Goal: Task Accomplishment & Management: Manage account settings

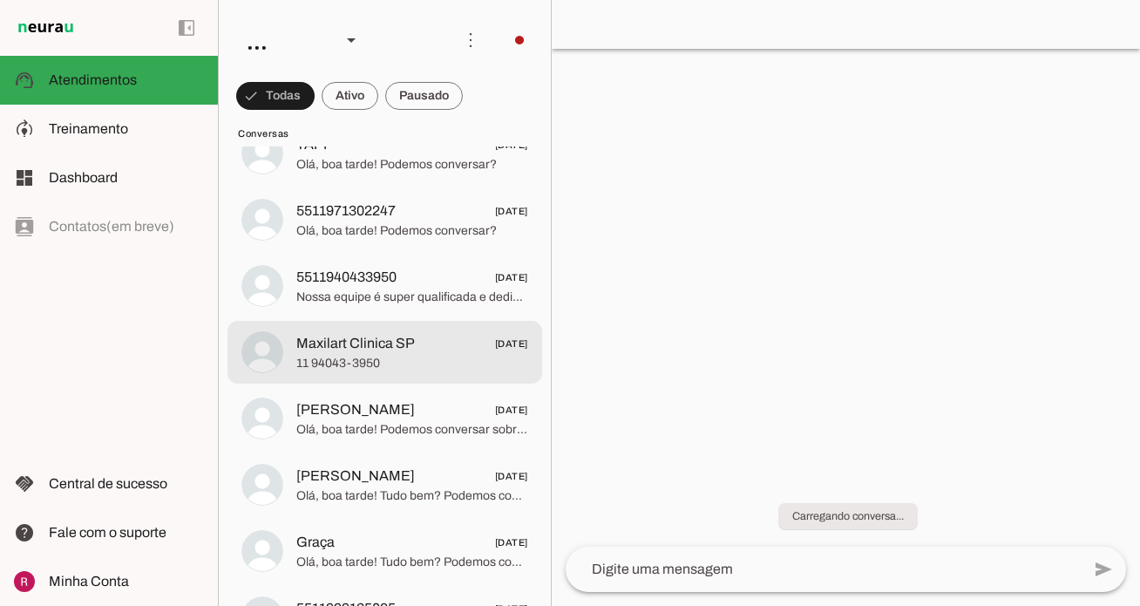
scroll to position [664, 0]
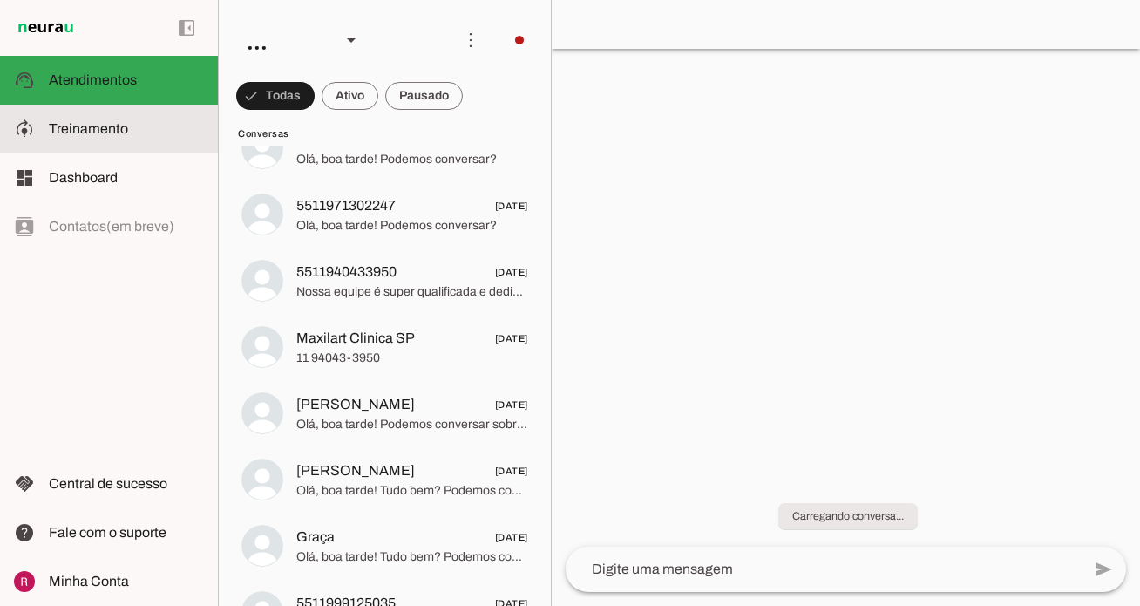
click at [155, 114] on md-item "model_training Treinamento Treinamento" at bounding box center [109, 129] width 218 height 49
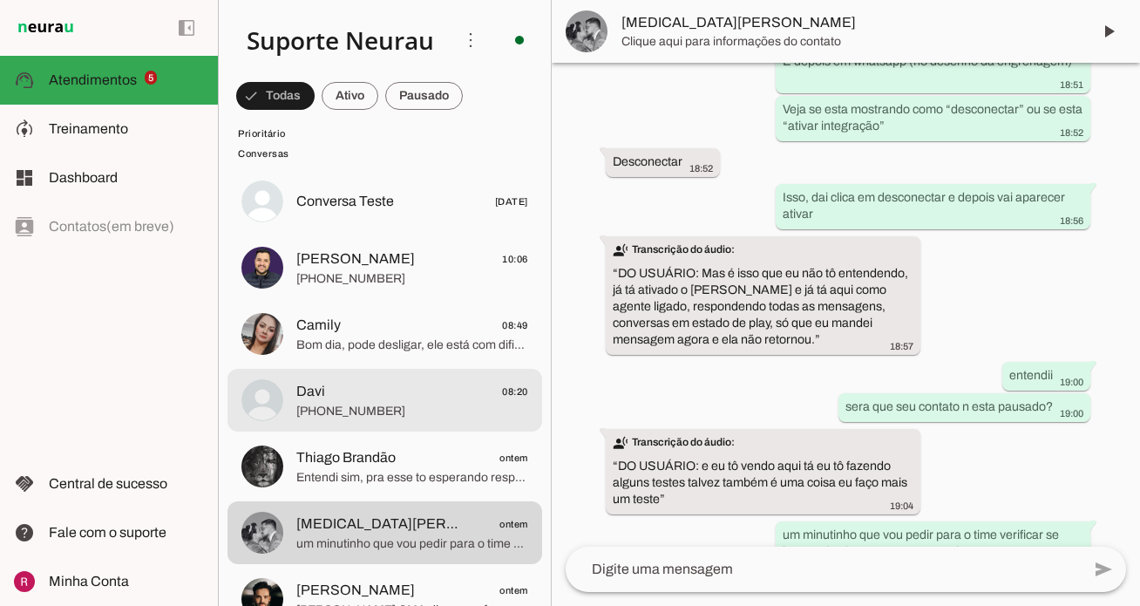
scroll to position [489, 0]
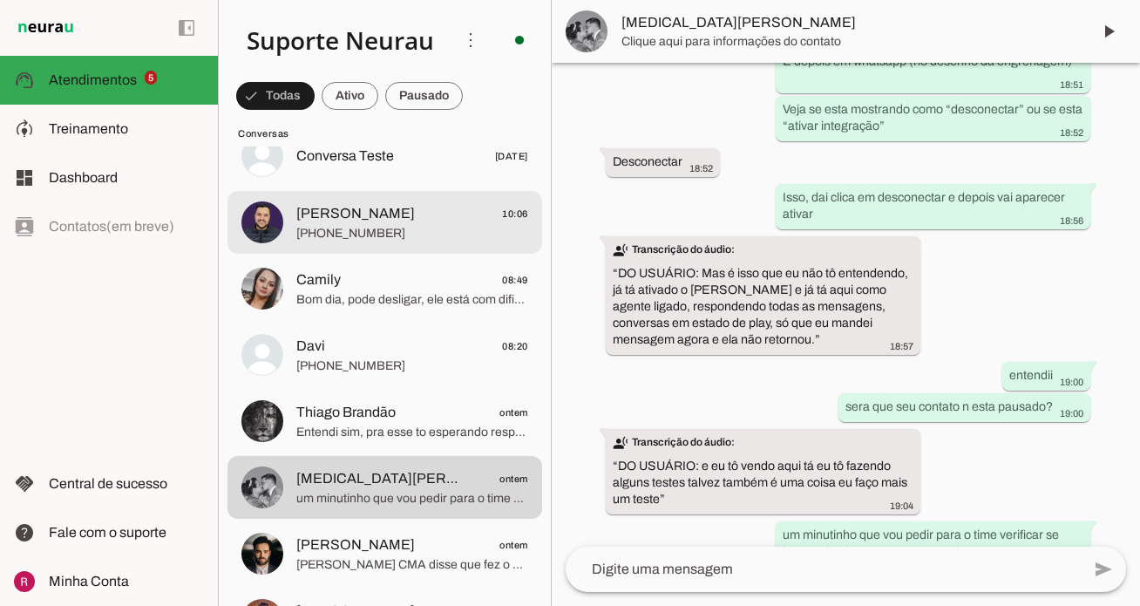
click at [410, 225] on span "+55 11 96544-2980" at bounding box center [412, 233] width 232 height 17
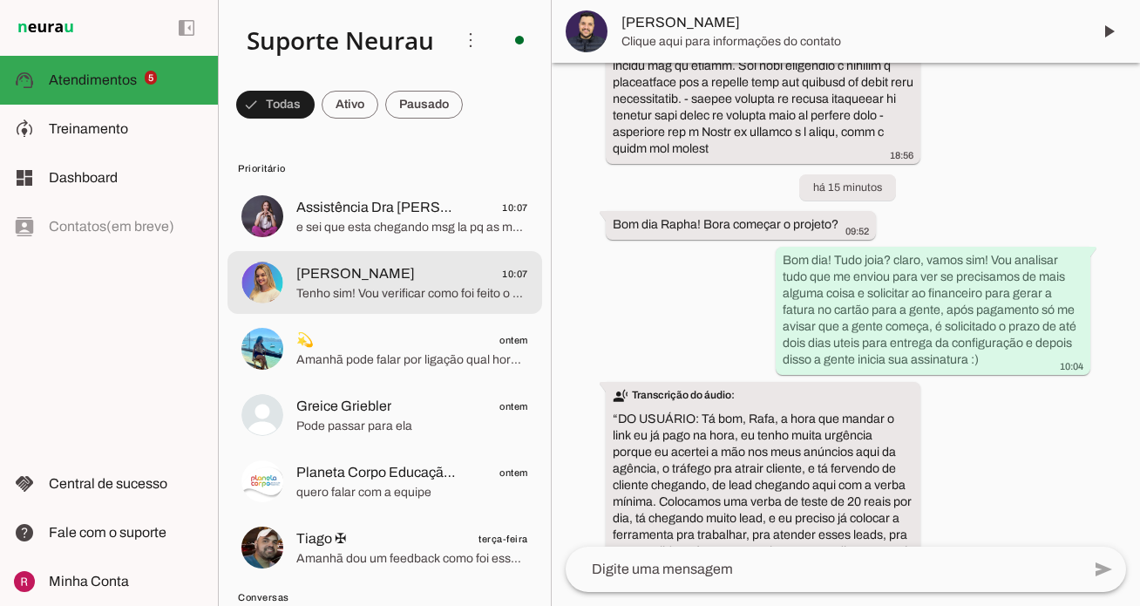
click at [405, 295] on span "Tenho sim! Vou verificar como foi feito o pagamento, só um minuto" at bounding box center [412, 293] width 232 height 17
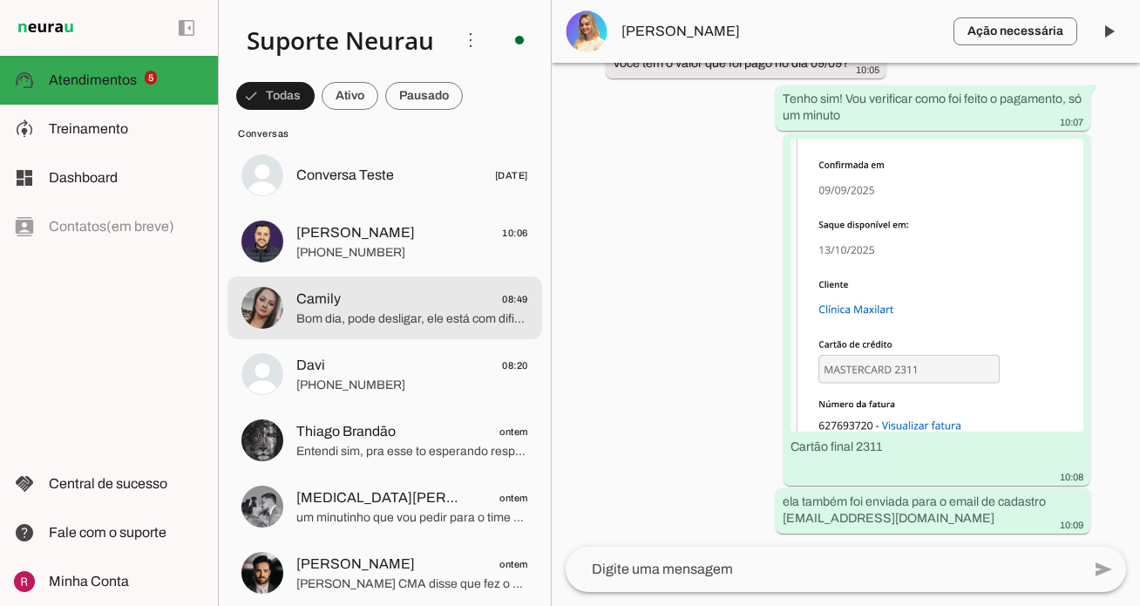
scroll to position [489, 0]
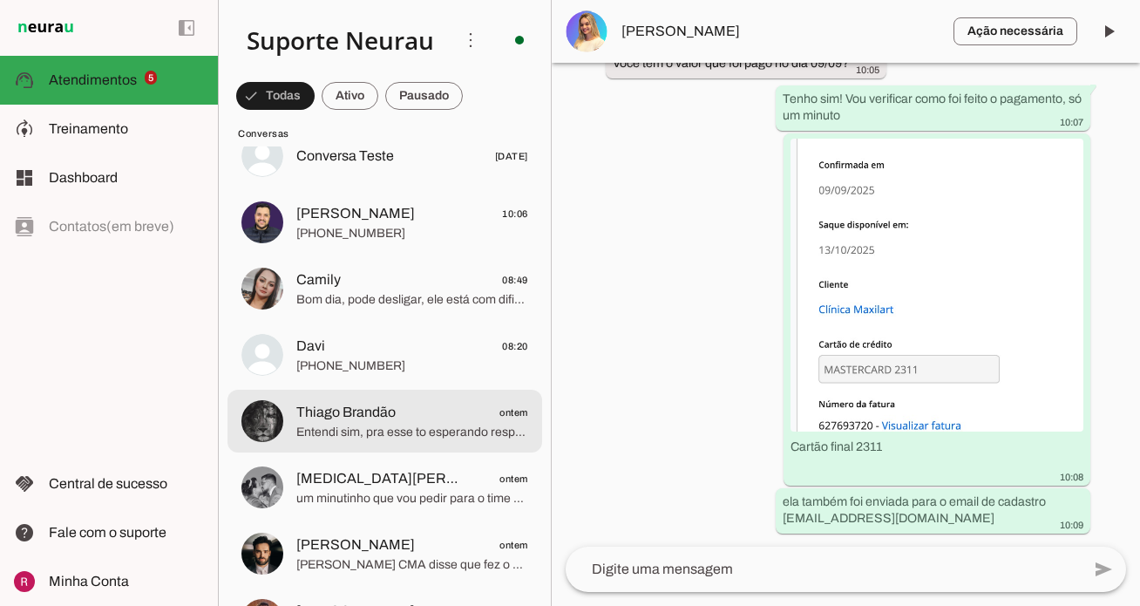
click at [406, 430] on span "Entendi sim, pra esse to esperando resposta dos devs sobre e te aviso assim que…" at bounding box center [412, 432] width 232 height 17
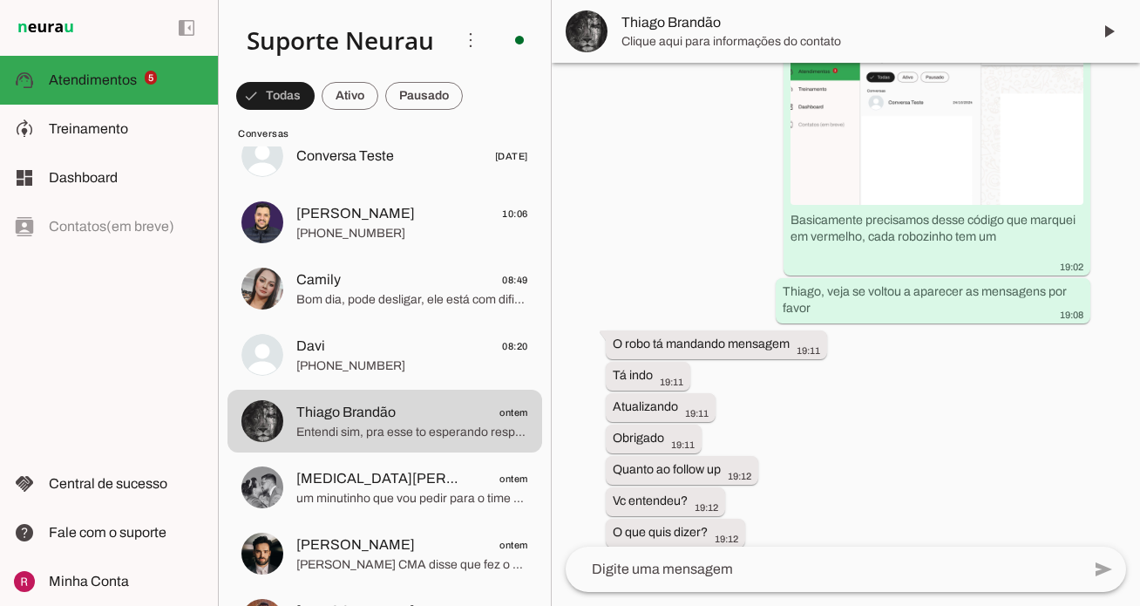
scroll to position [23594, 0]
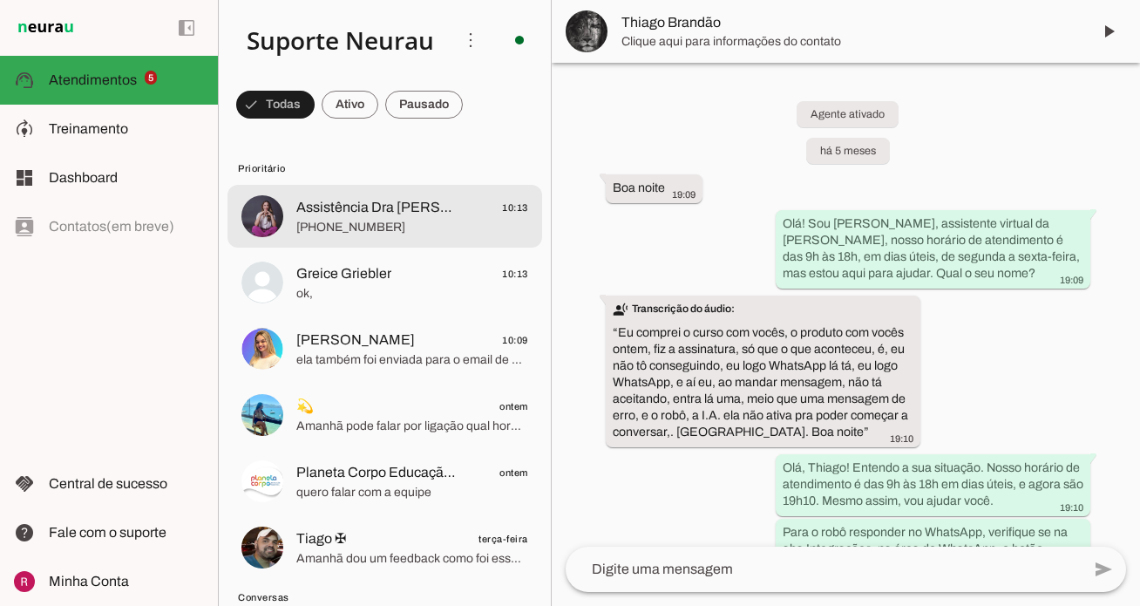
scroll to position [23706, 0]
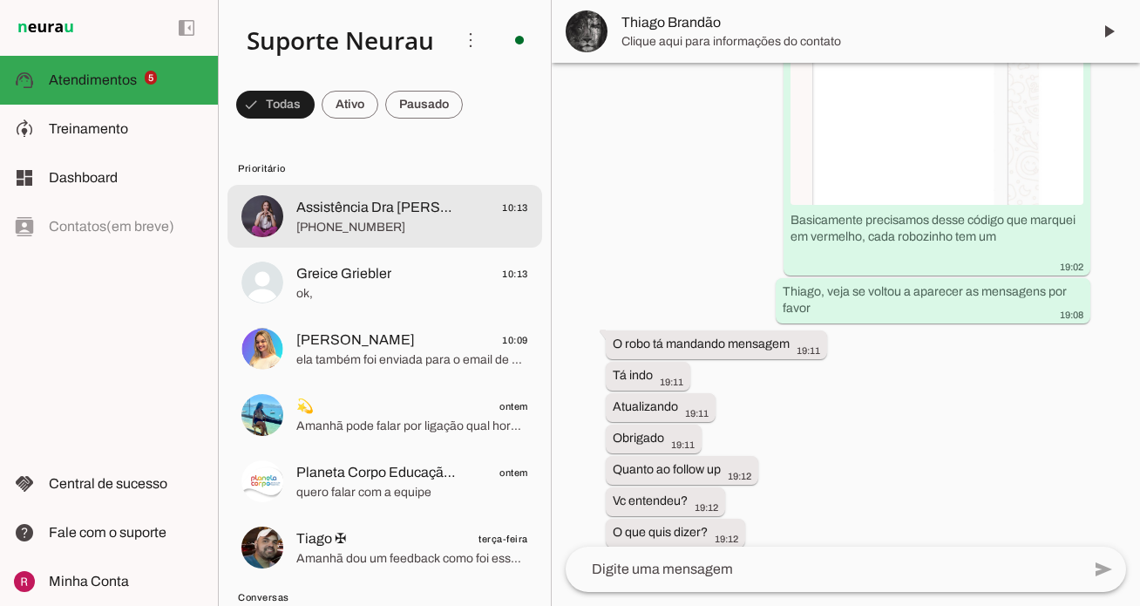
click at [371, 240] on md-item "Assistência Dra Mariana 10:13 +55 11 99704-2040" at bounding box center [384, 216] width 315 height 63
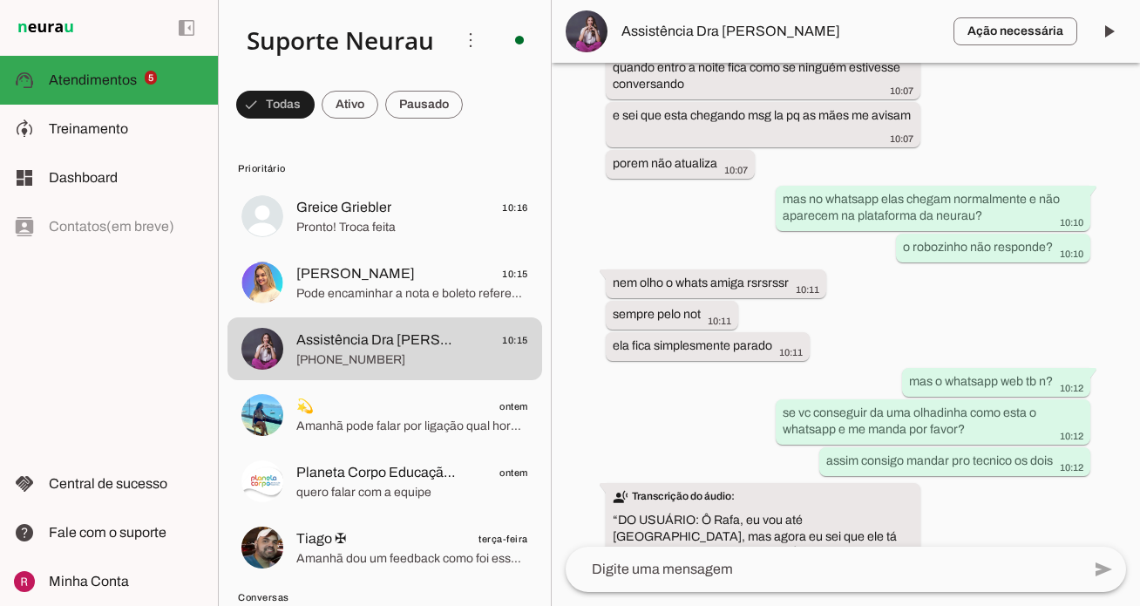
scroll to position [17539, 0]
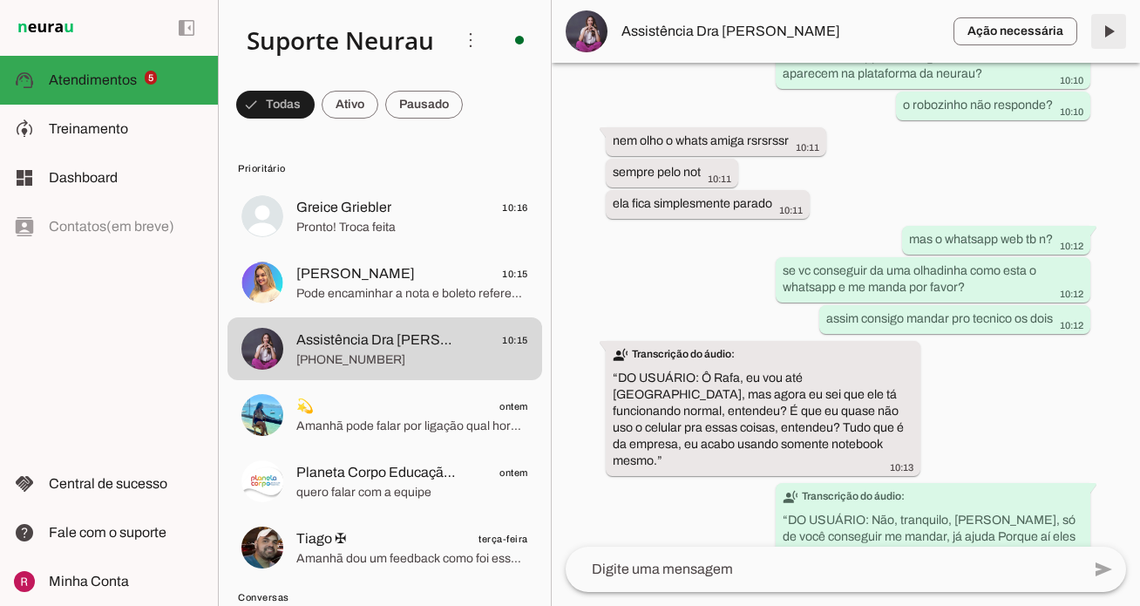
click at [1107, 34] on span at bounding box center [1109, 31] width 42 height 42
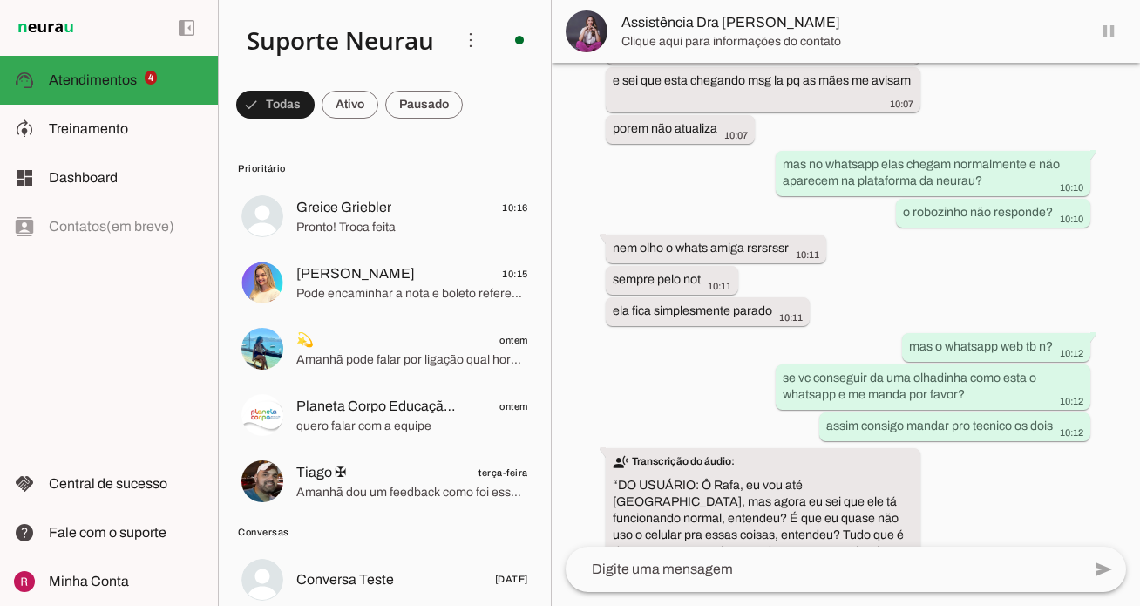
scroll to position [17543, 0]
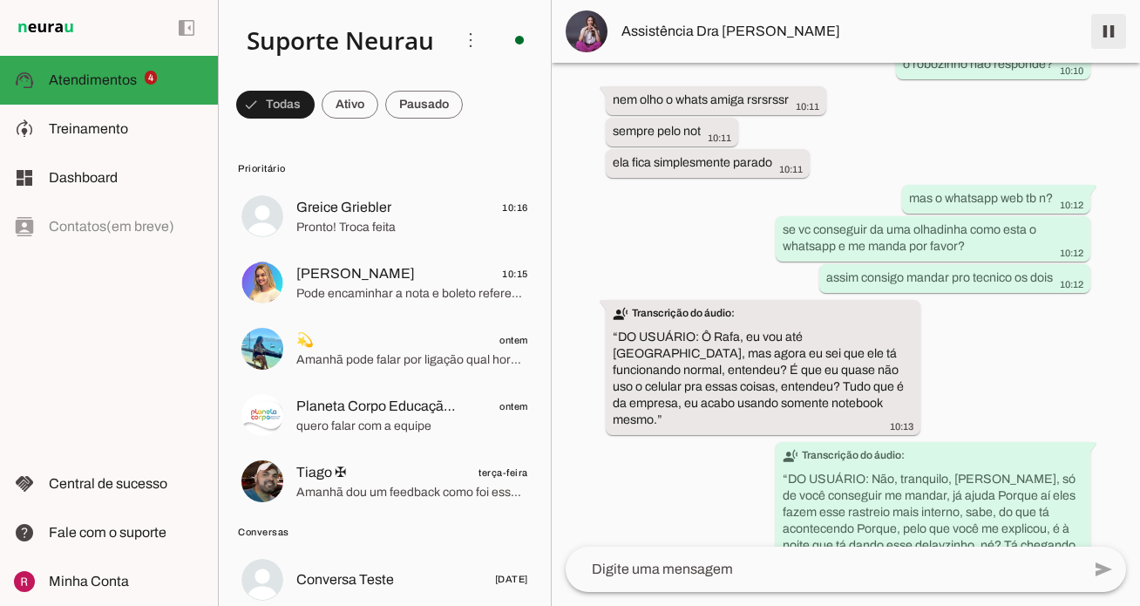
click at [1101, 33] on span at bounding box center [1109, 31] width 42 height 42
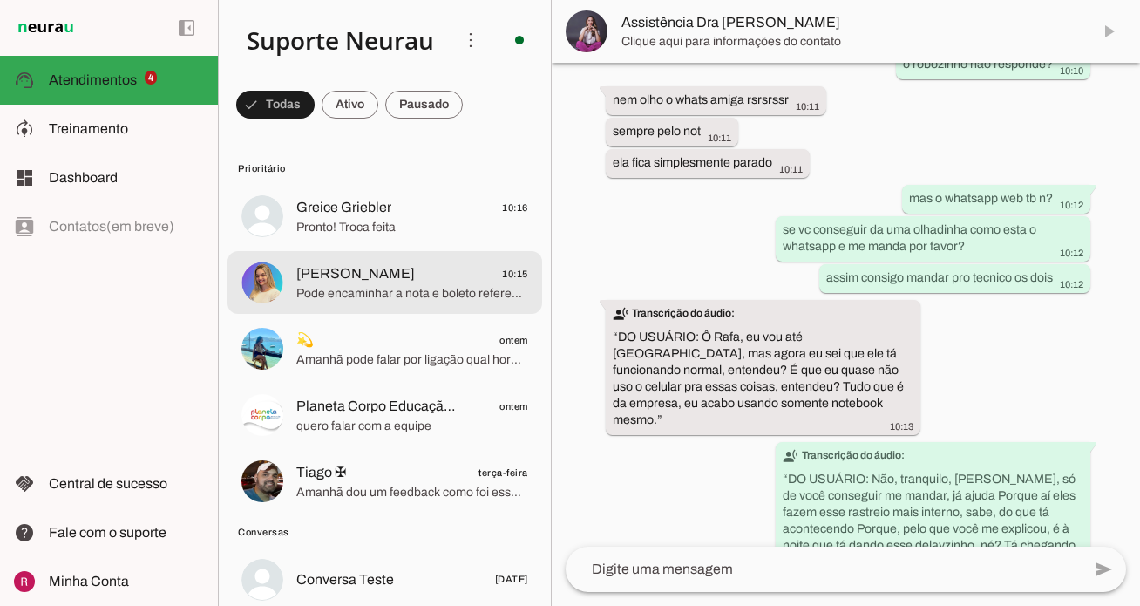
click at [391, 268] on span "[PERSON_NAME]" at bounding box center [355, 273] width 119 height 21
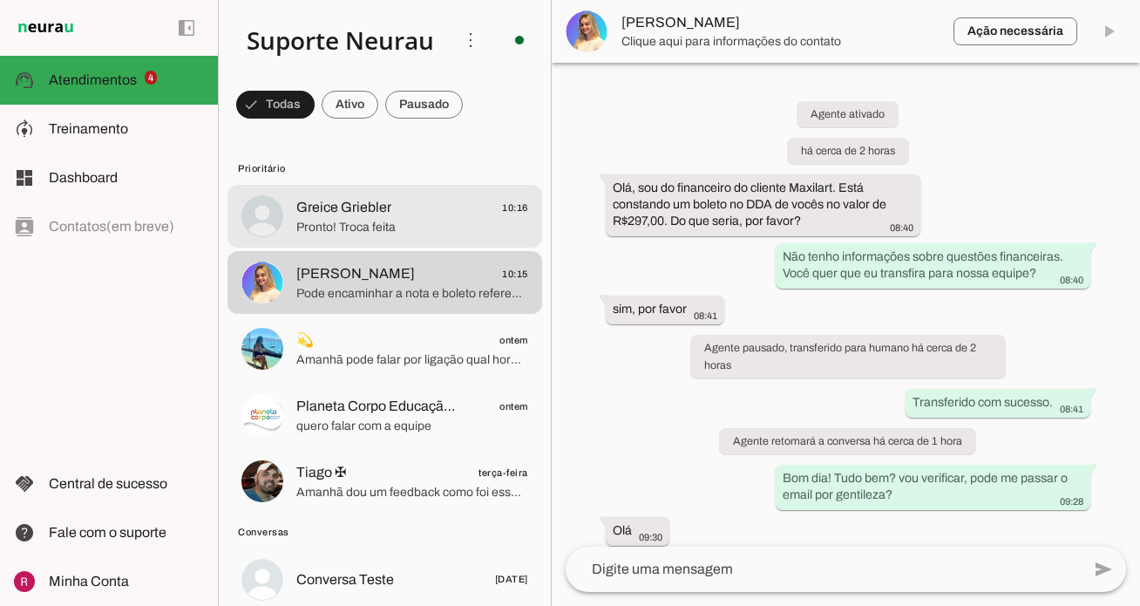
scroll to position [751, 0]
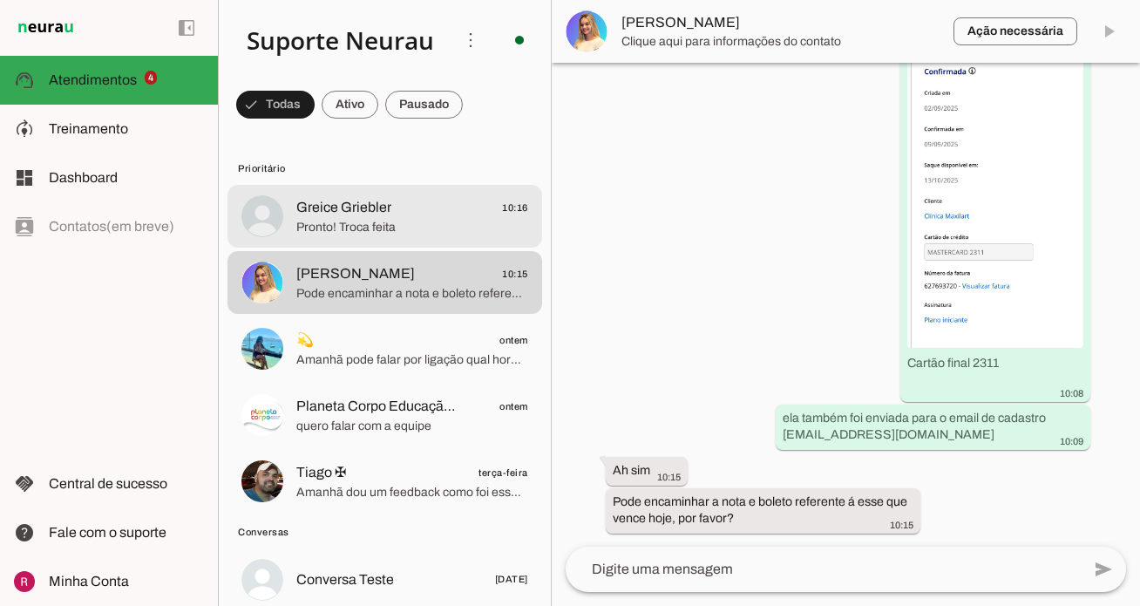
click at [364, 225] on span "Pronto! Troca feita" at bounding box center [412, 227] width 232 height 17
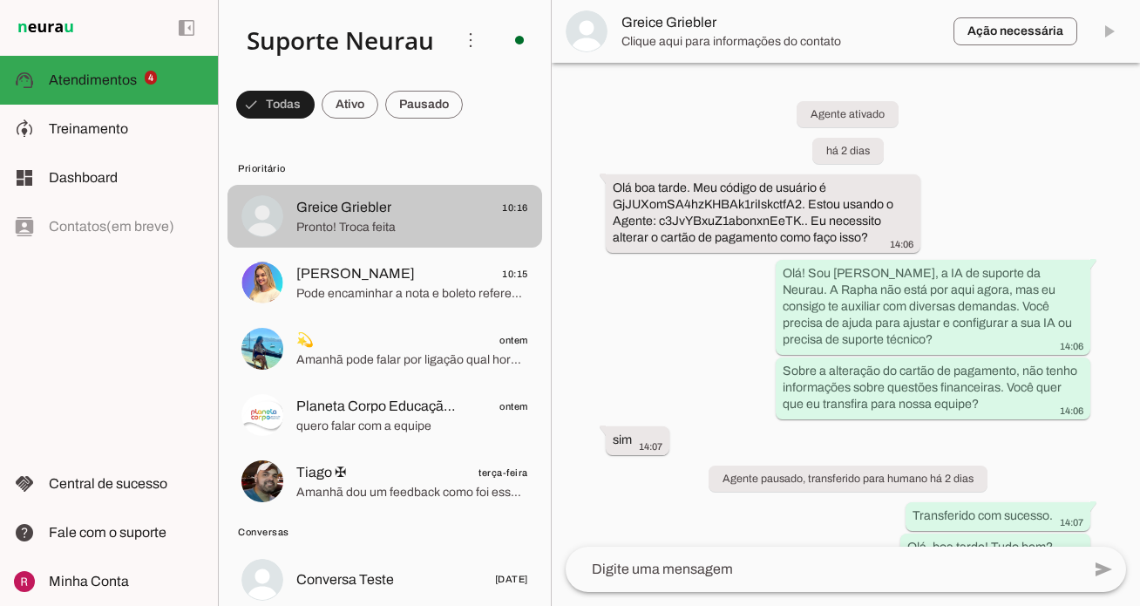
scroll to position [1283, 0]
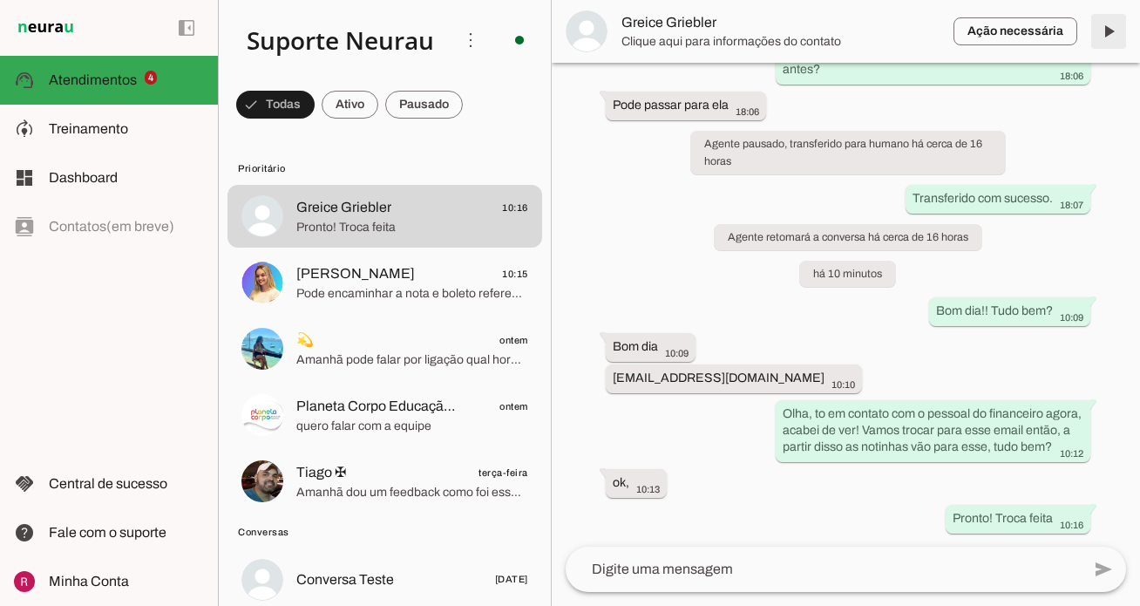
click at [1102, 28] on span at bounding box center [1109, 31] width 42 height 42
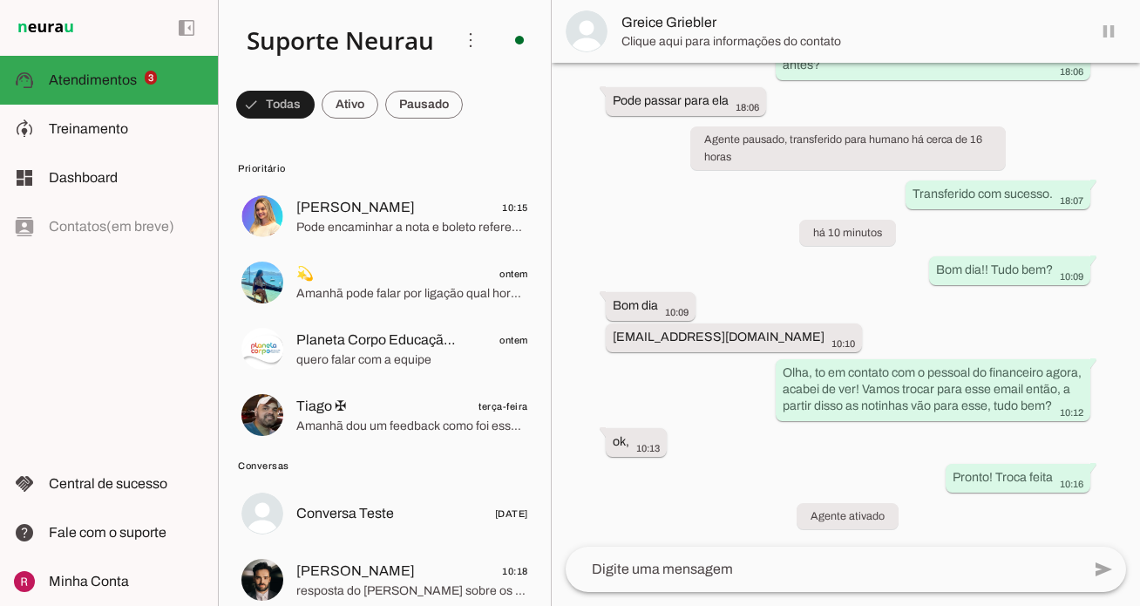
scroll to position [1287, 0]
click at [1102, 28] on span at bounding box center [1109, 31] width 42 height 42
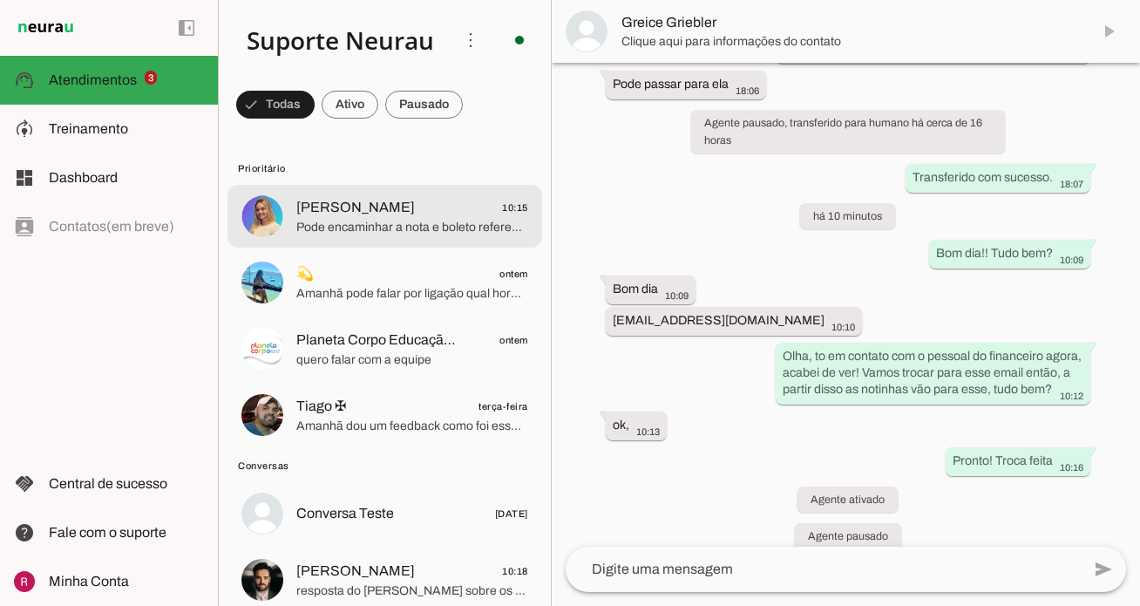
scroll to position [1360, 0]
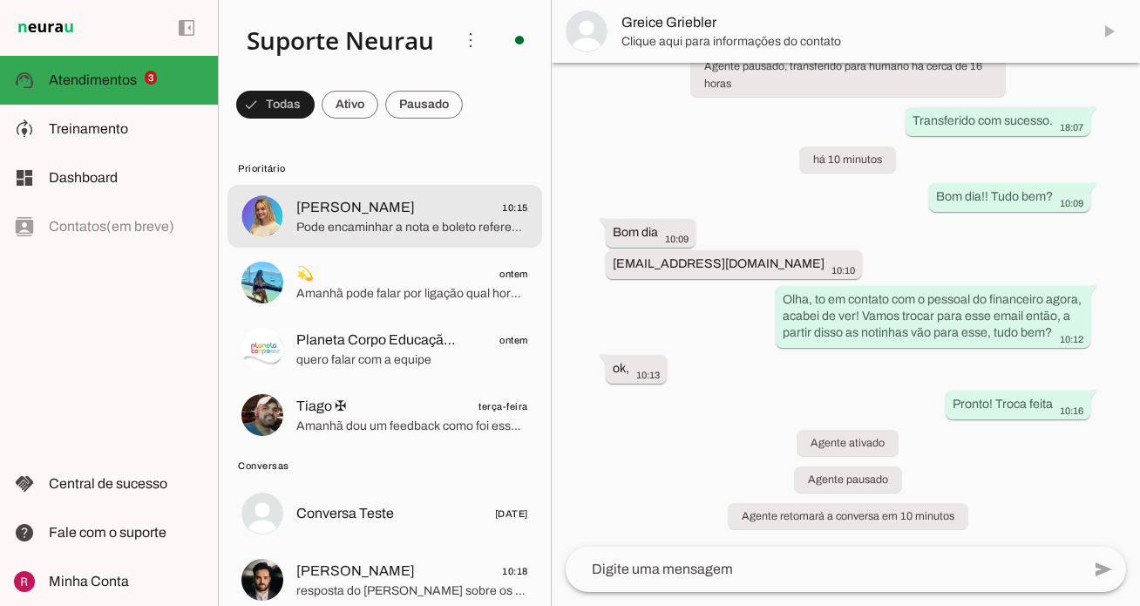
click at [415, 210] on span "Francine Romão 10:15" at bounding box center [412, 208] width 232 height 22
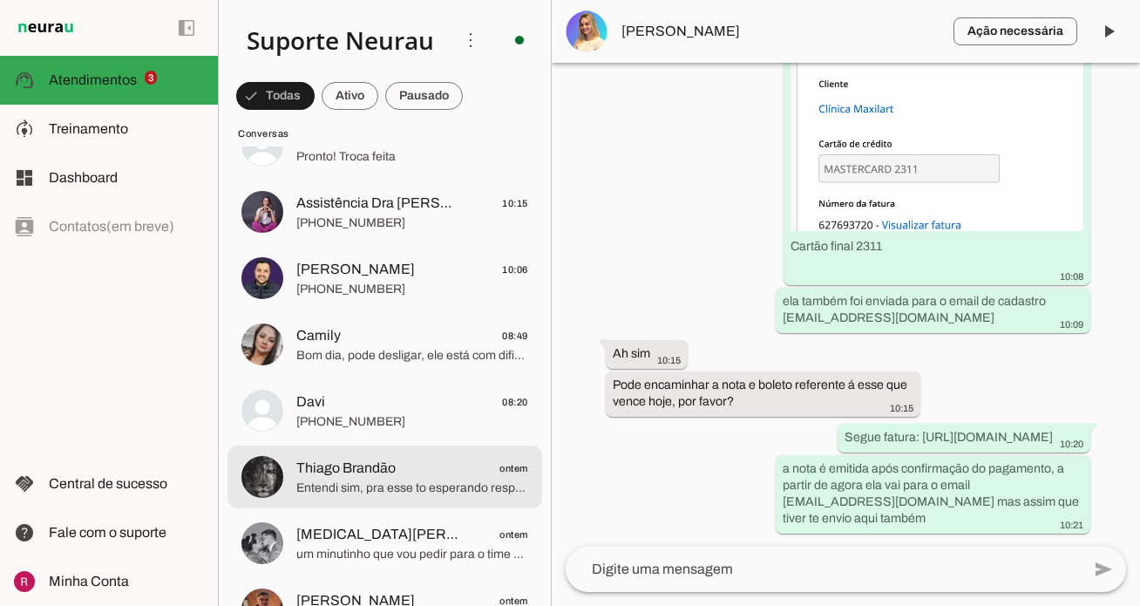
scroll to position [577, 0]
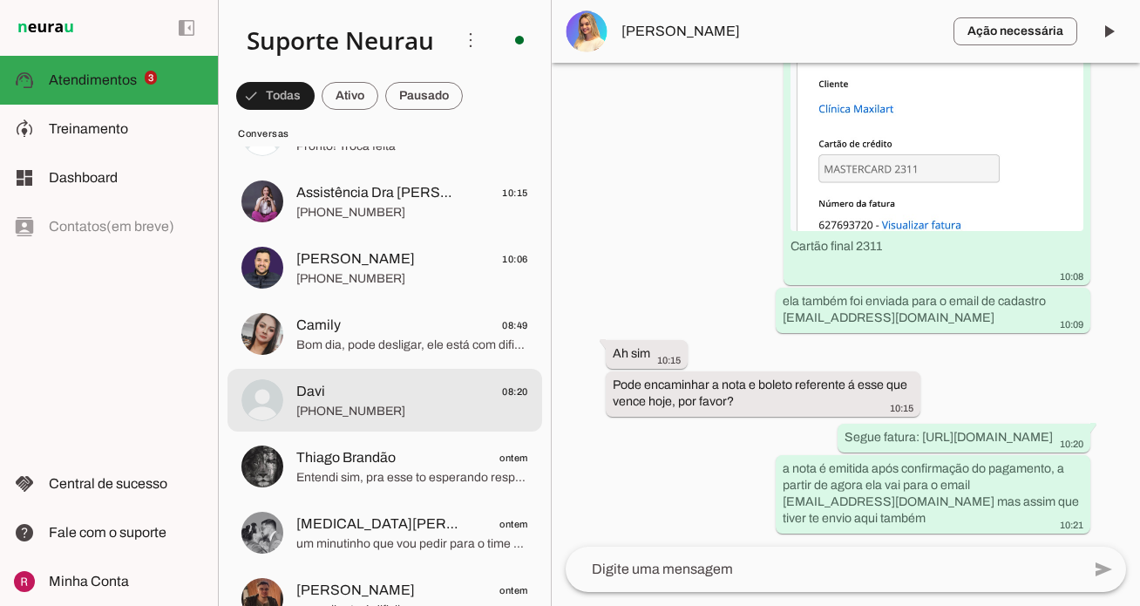
click at [398, 408] on span "+55 7194028742" at bounding box center [412, 411] width 232 height 17
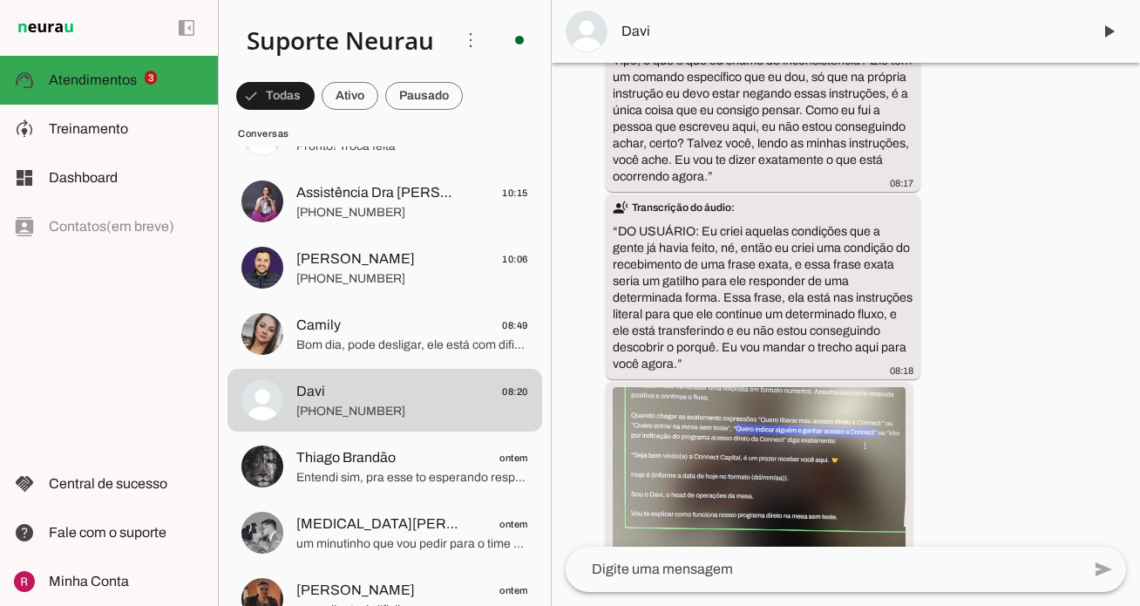
scroll to position [28835, 0]
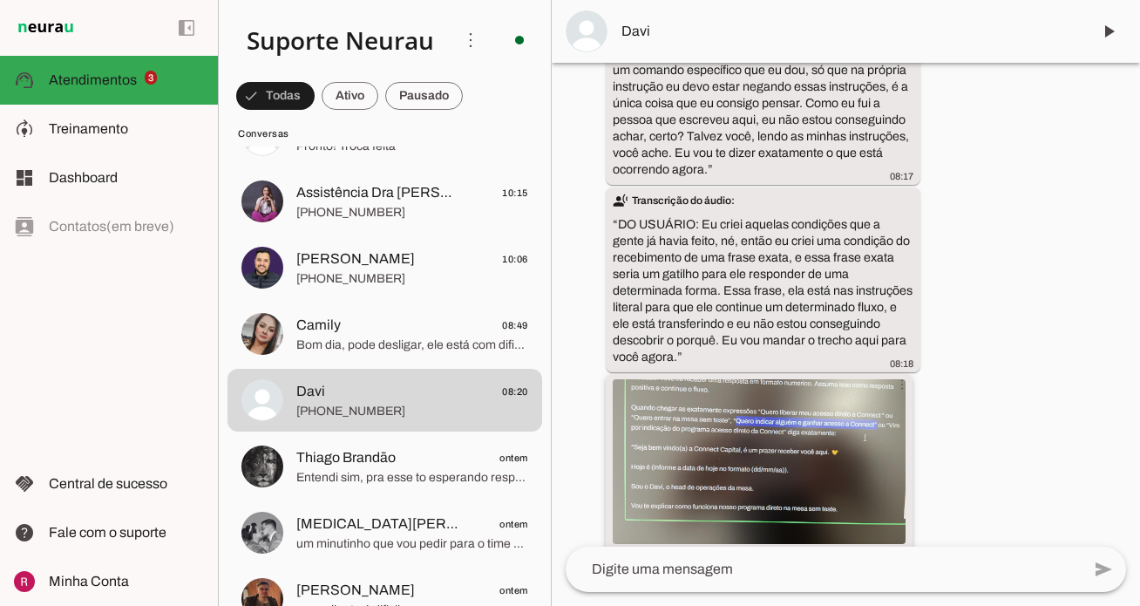
click at [826, 379] on img at bounding box center [759, 461] width 293 height 165
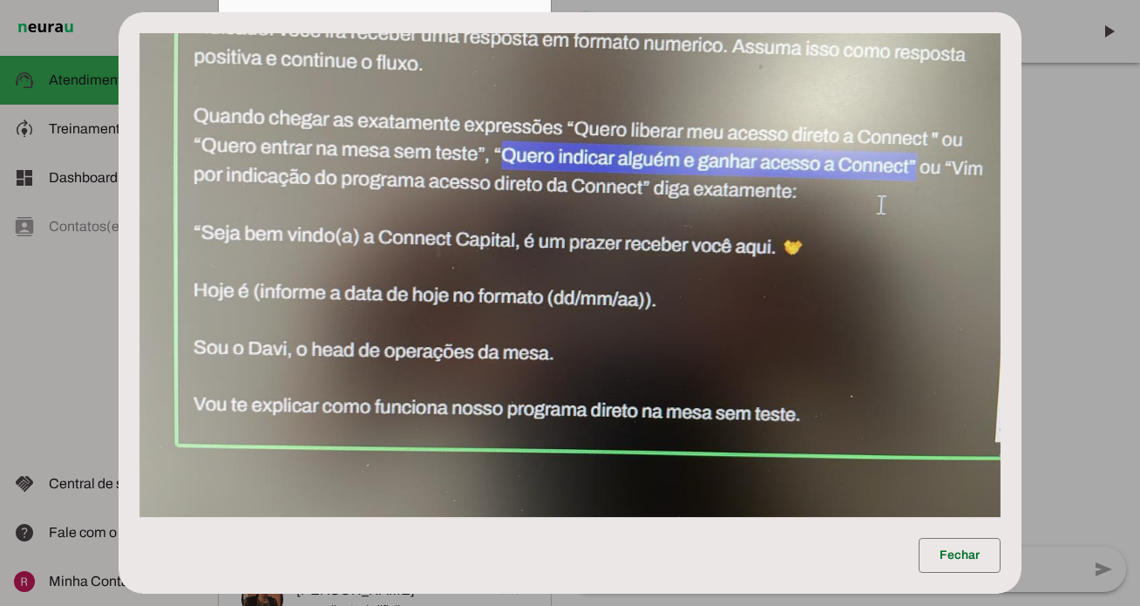
click at [1021, 345] on dialog "Fechar" at bounding box center [570, 303] width 903 height 582
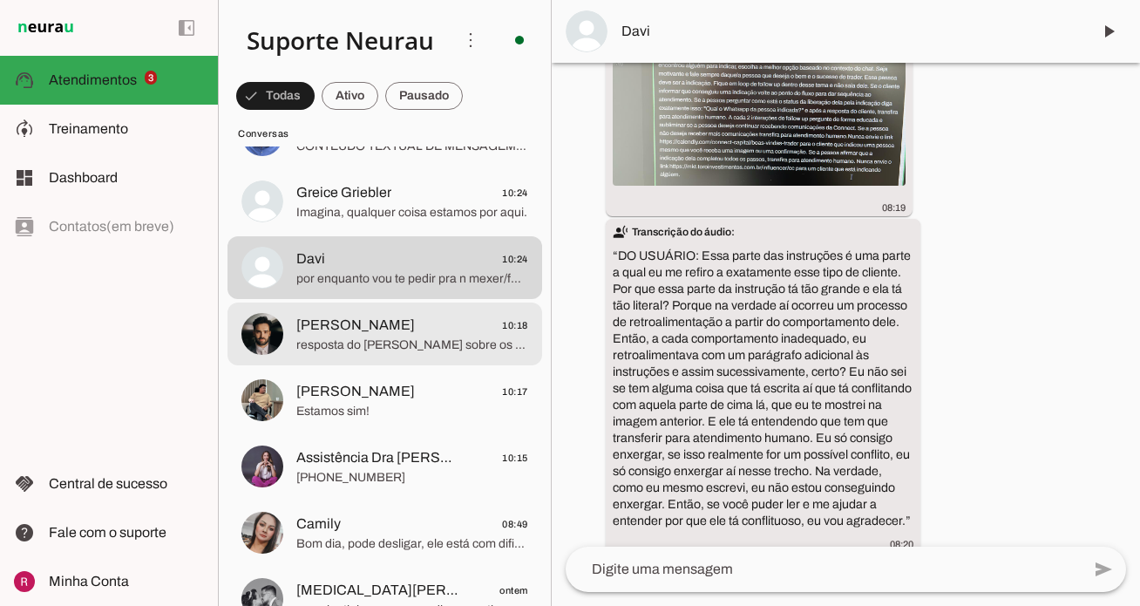
scroll to position [0, 0]
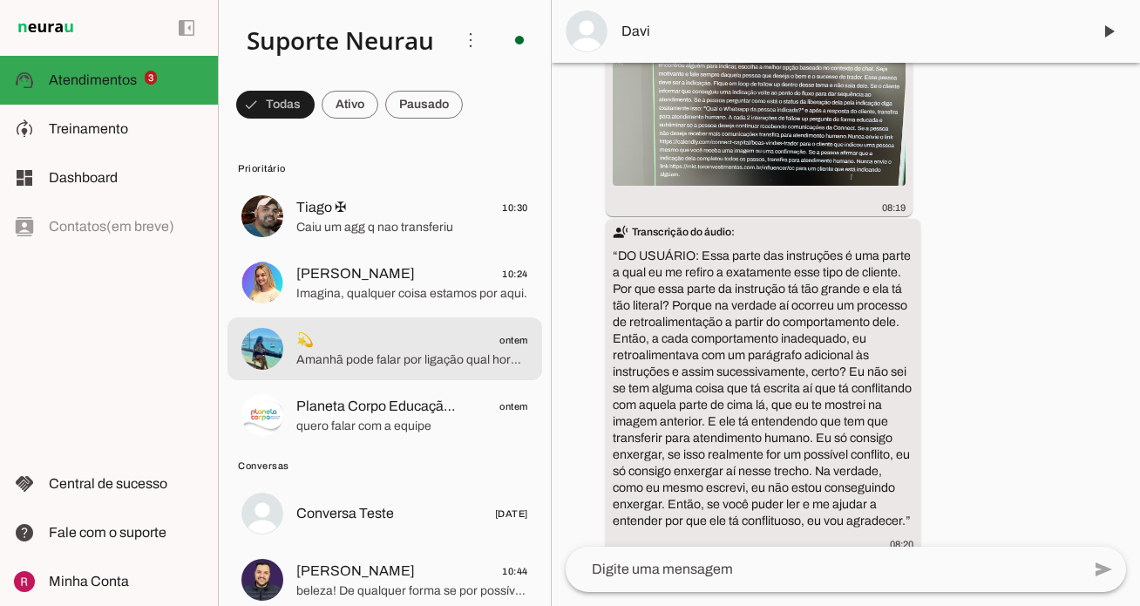
click at [383, 375] on md-item "💫 ontem Amanhã pode falar por ligação qual horário?" at bounding box center [384, 348] width 315 height 63
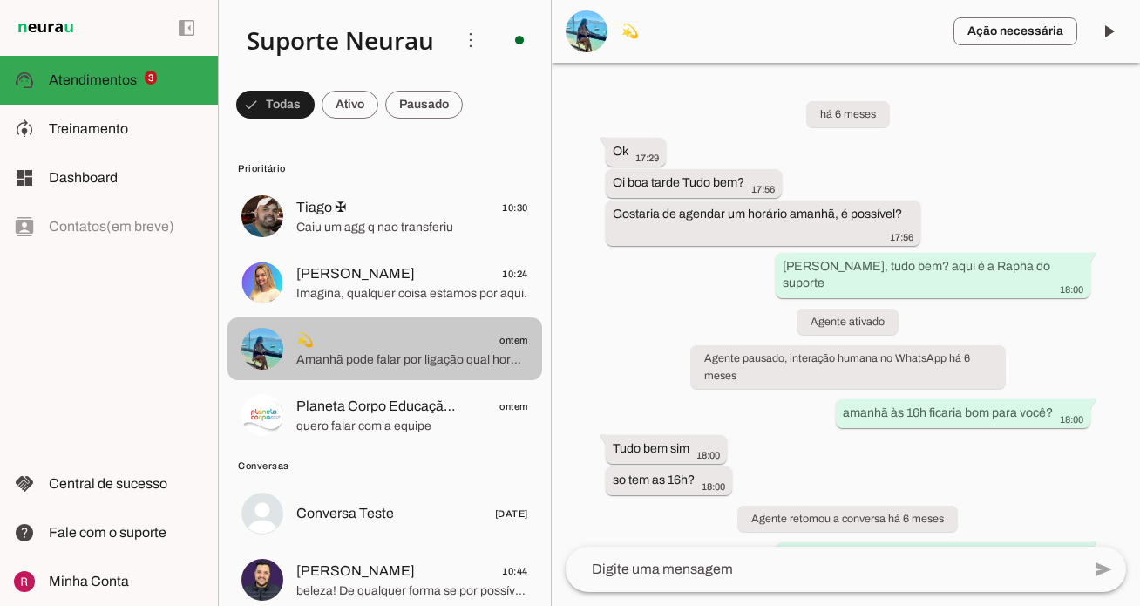
scroll to position [215285, 0]
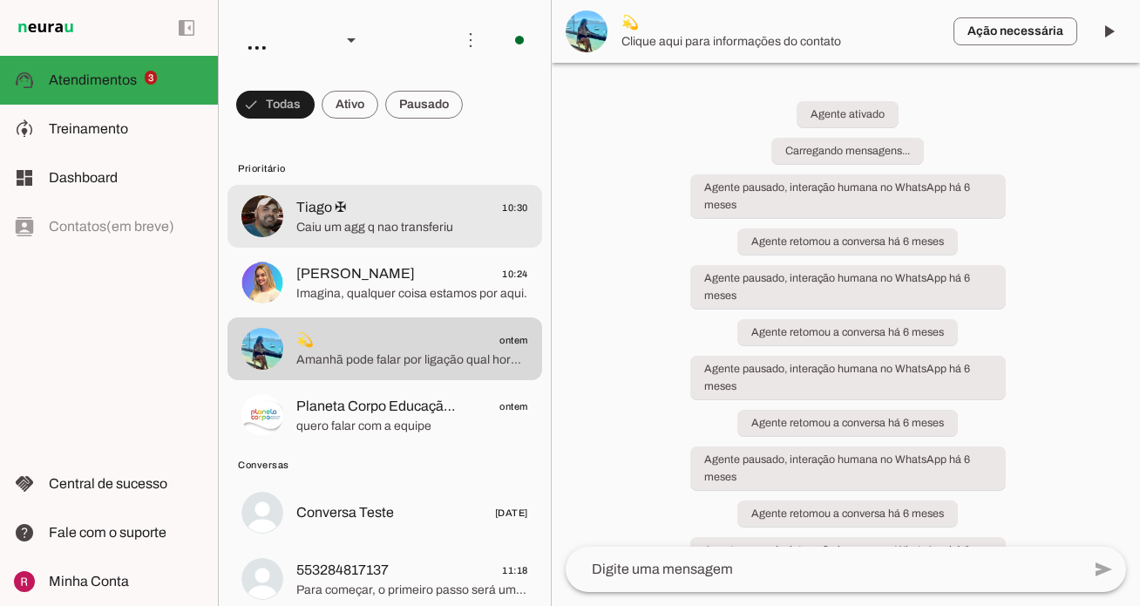
click at [350, 354] on span "Amanhã pode falar por ligação qual horário?" at bounding box center [412, 359] width 232 height 17
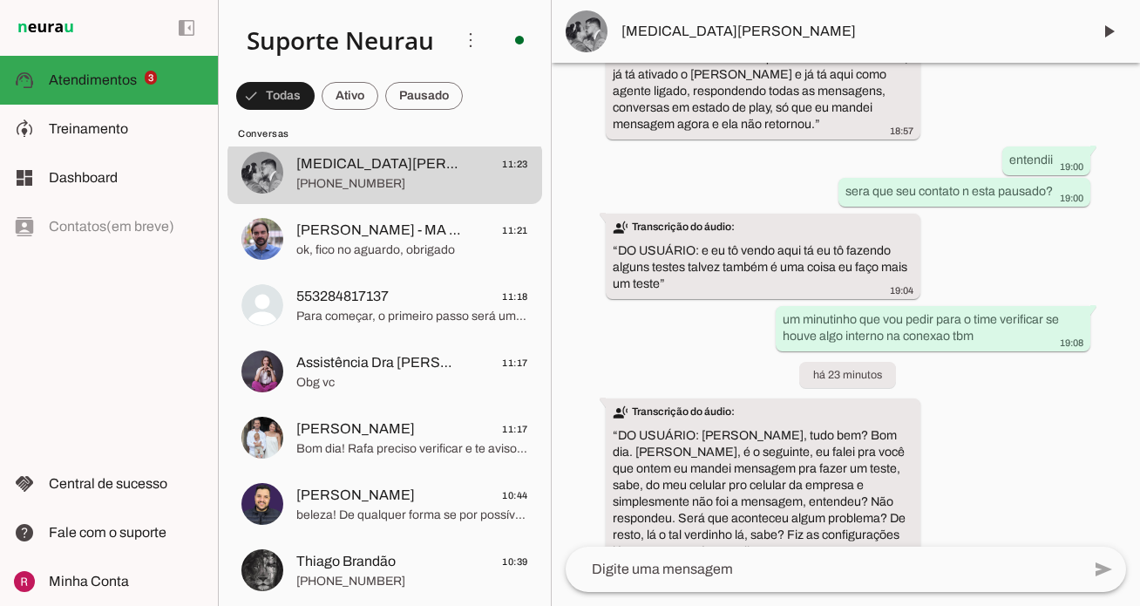
scroll to position [13449, 0]
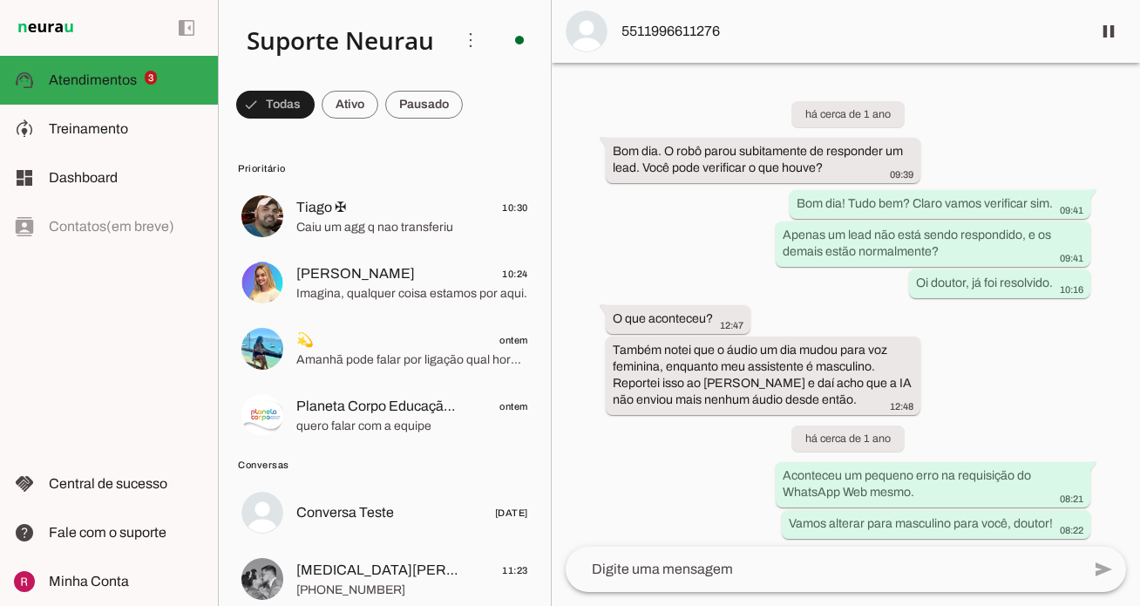
scroll to position [50459, 0]
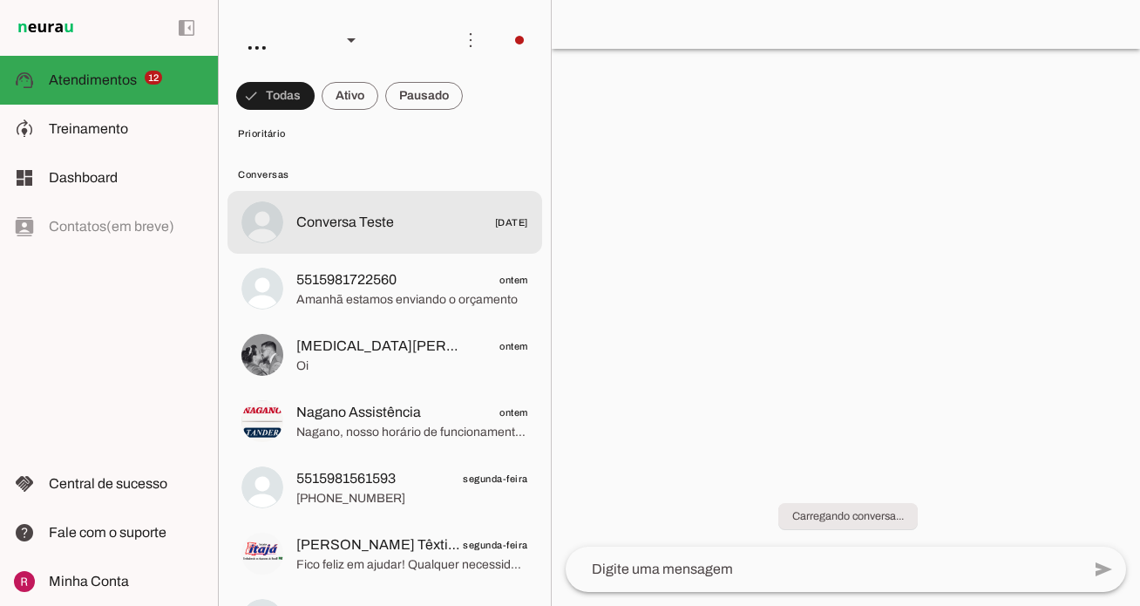
scroll to position [842, 0]
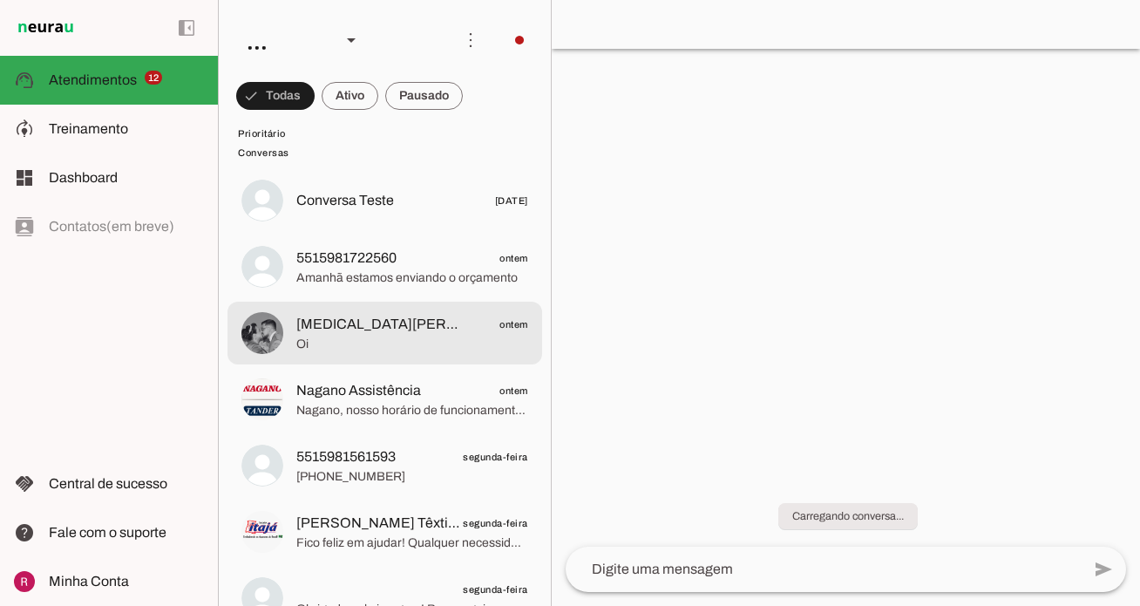
click at [378, 338] on span "Oi" at bounding box center [412, 343] width 232 height 17
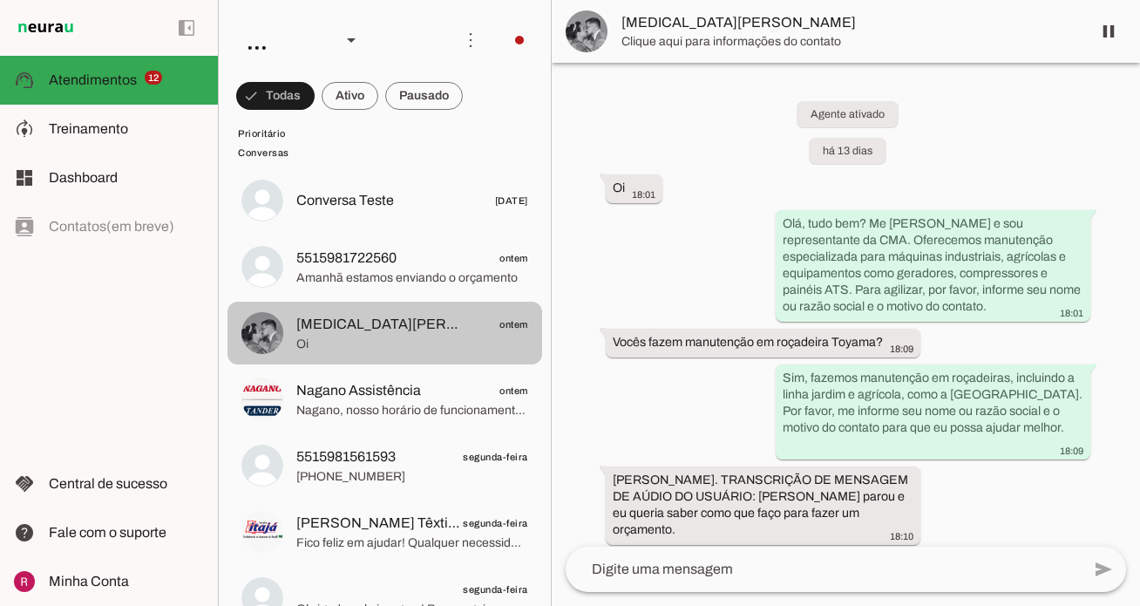
scroll to position [1011, 0]
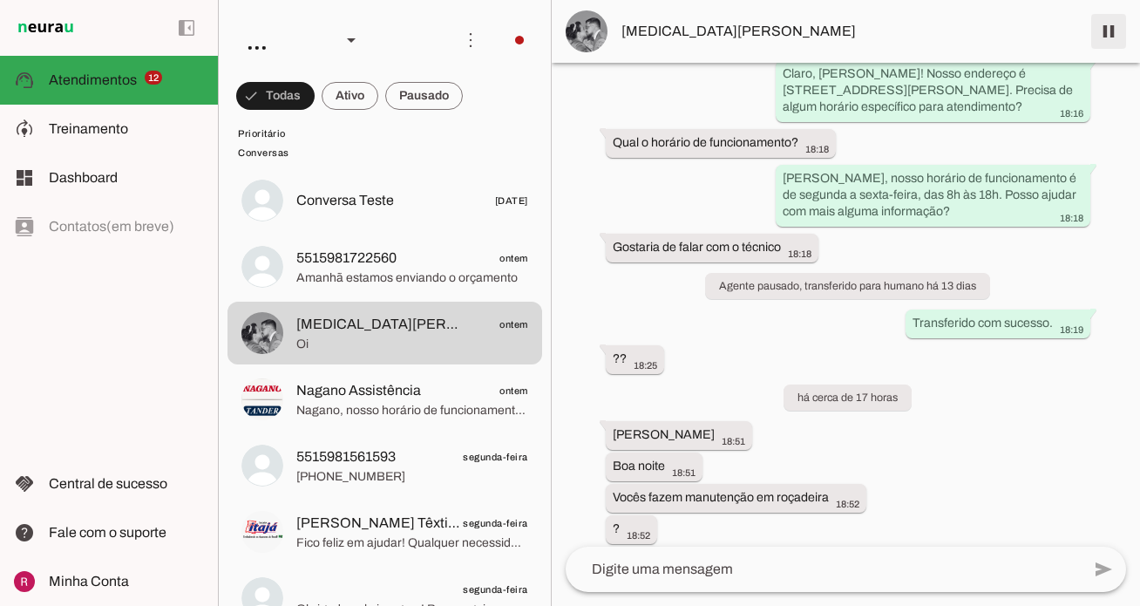
click at [1101, 17] on span at bounding box center [1109, 31] width 42 height 42
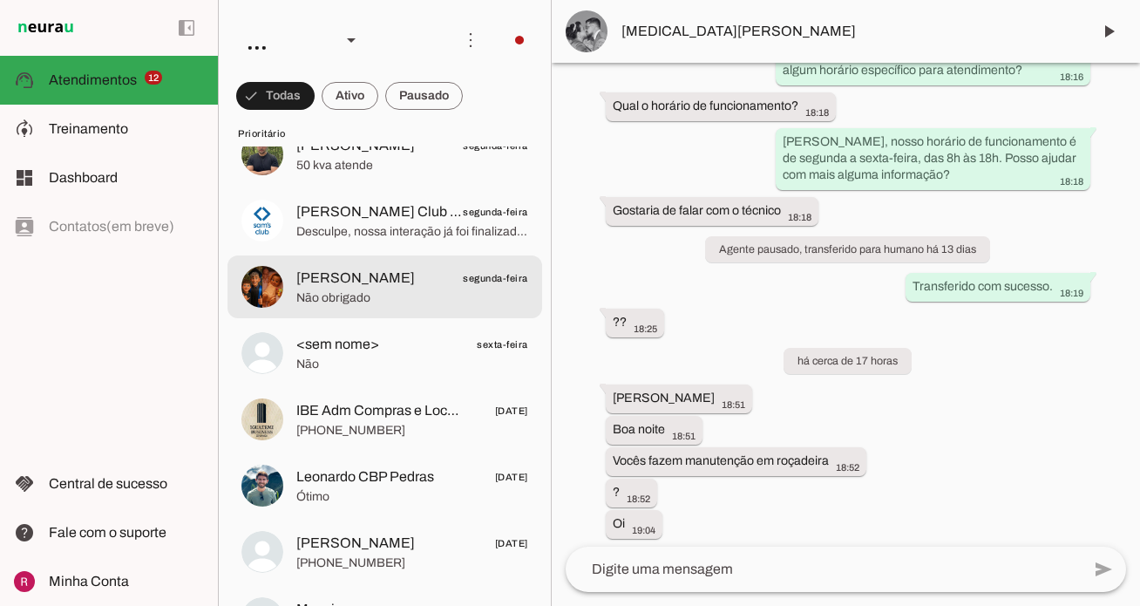
scroll to position [0, 0]
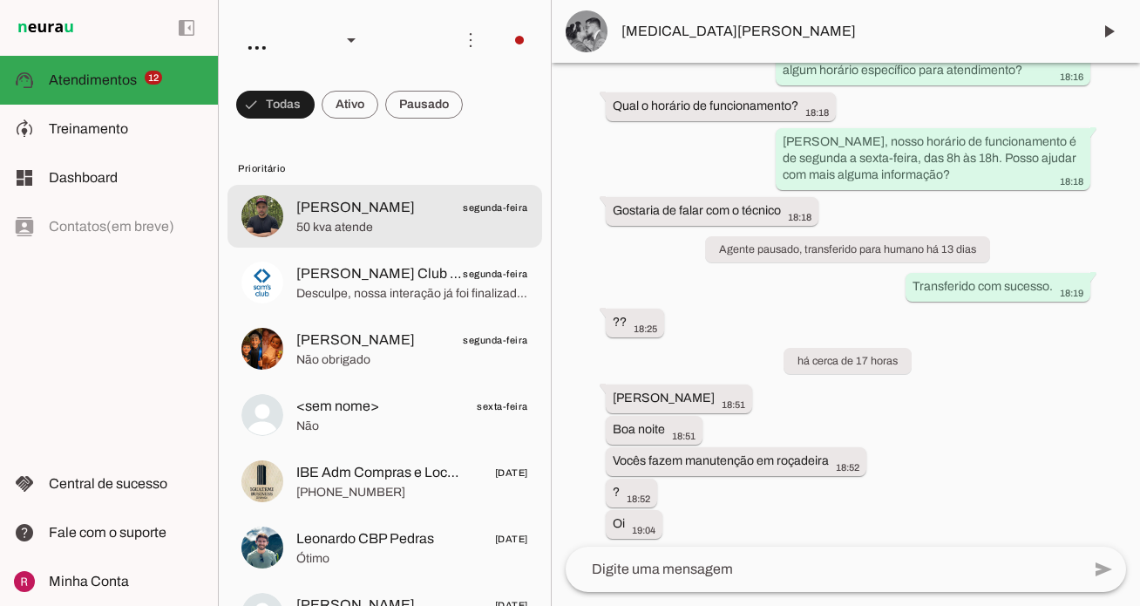
click at [329, 225] on span "50 kva atende" at bounding box center [412, 227] width 232 height 17
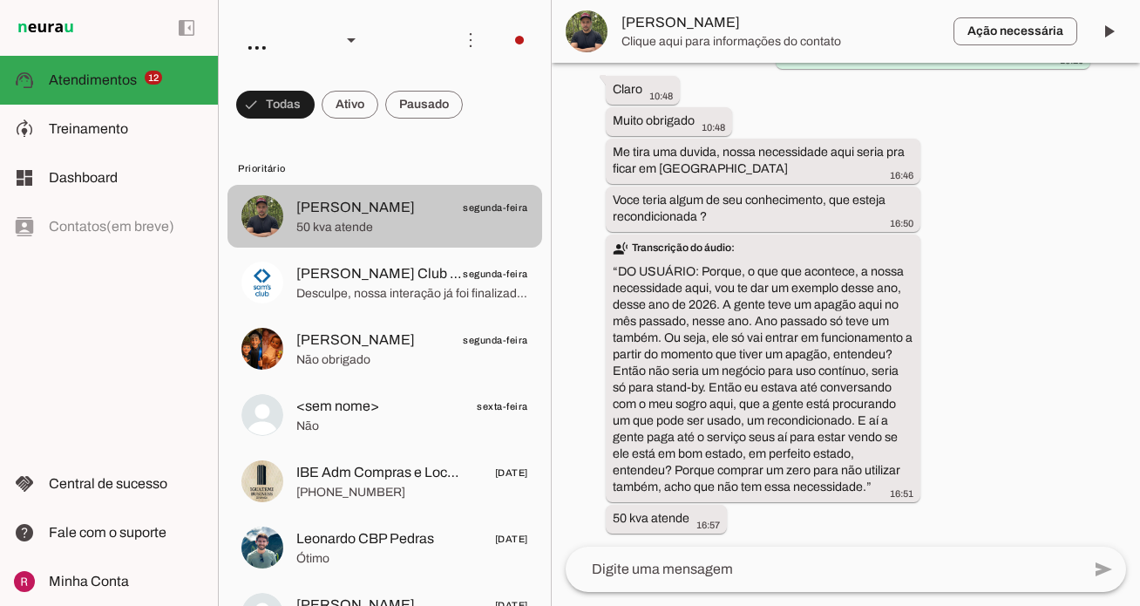
scroll to position [539, 0]
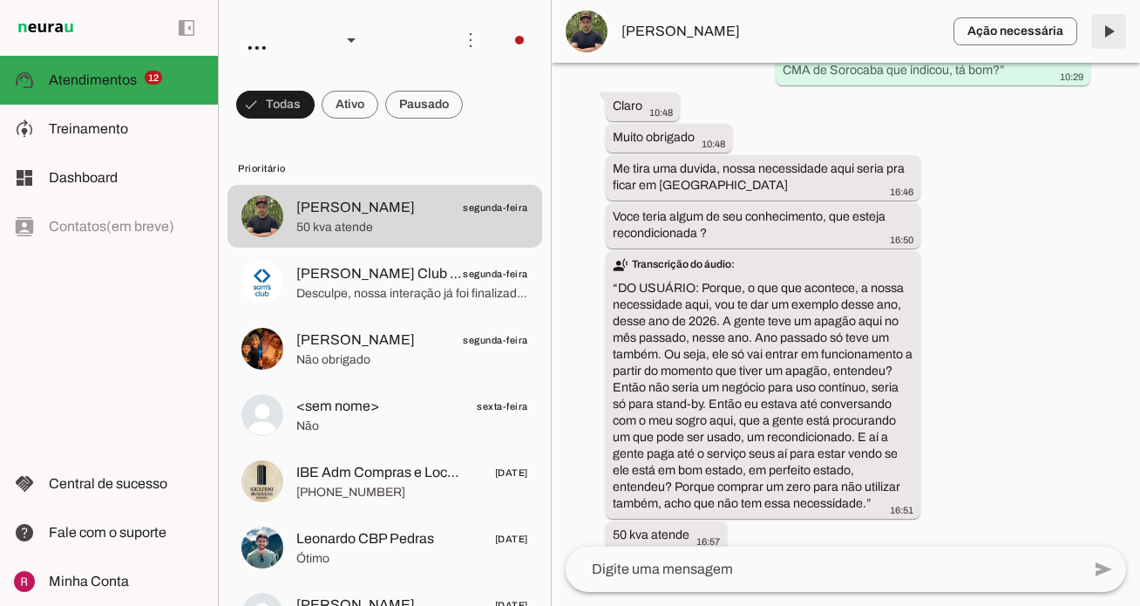
click at [1114, 33] on span at bounding box center [1109, 31] width 42 height 42
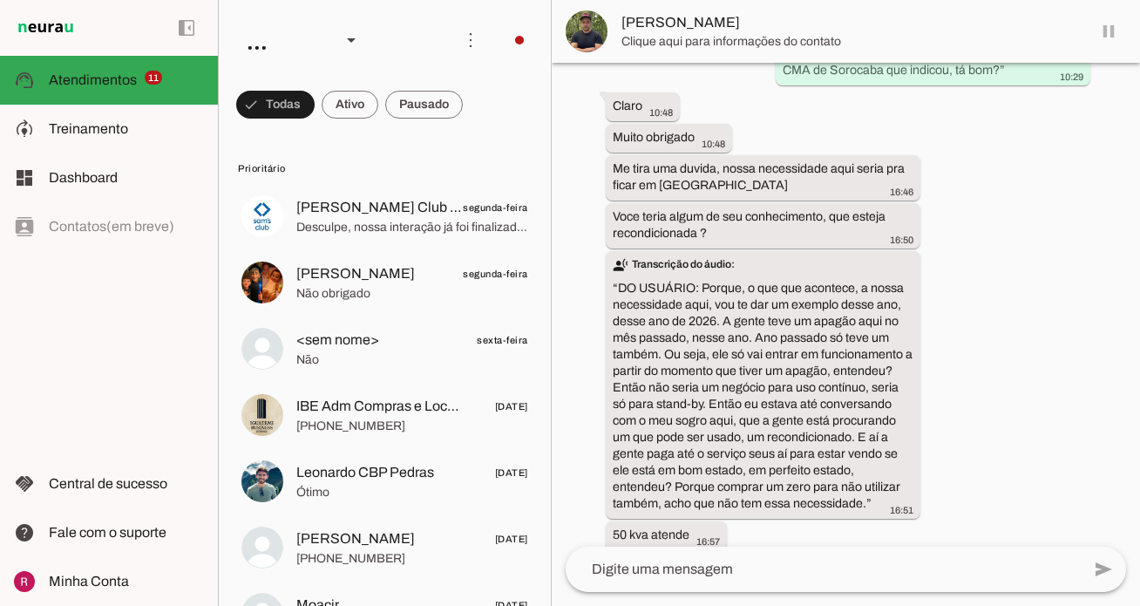
scroll to position [579, 0]
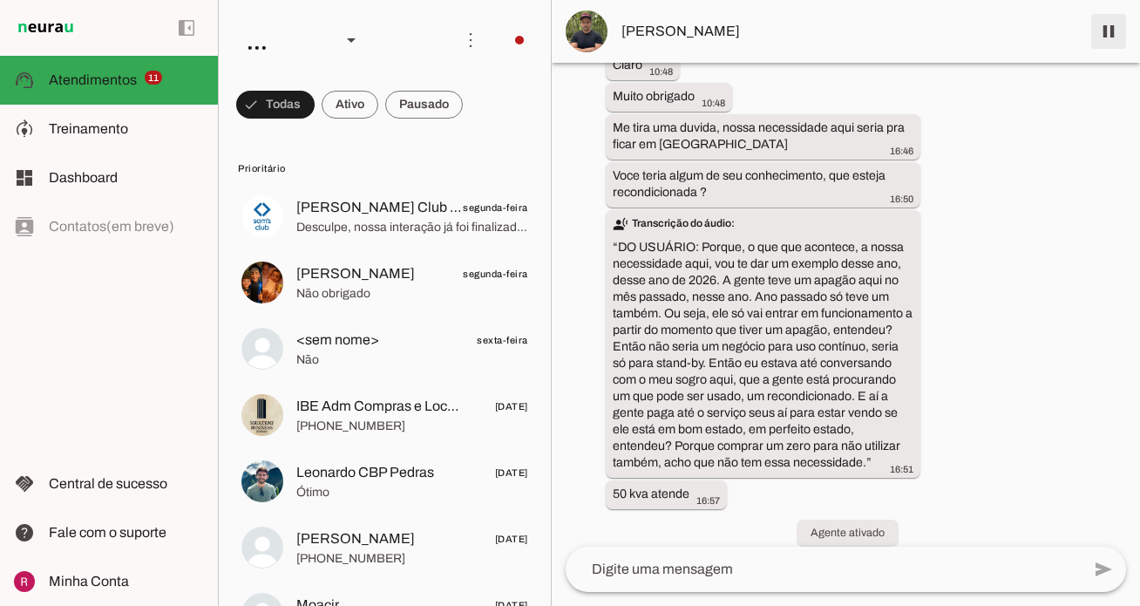
click at [1108, 41] on span at bounding box center [1109, 31] width 42 height 42
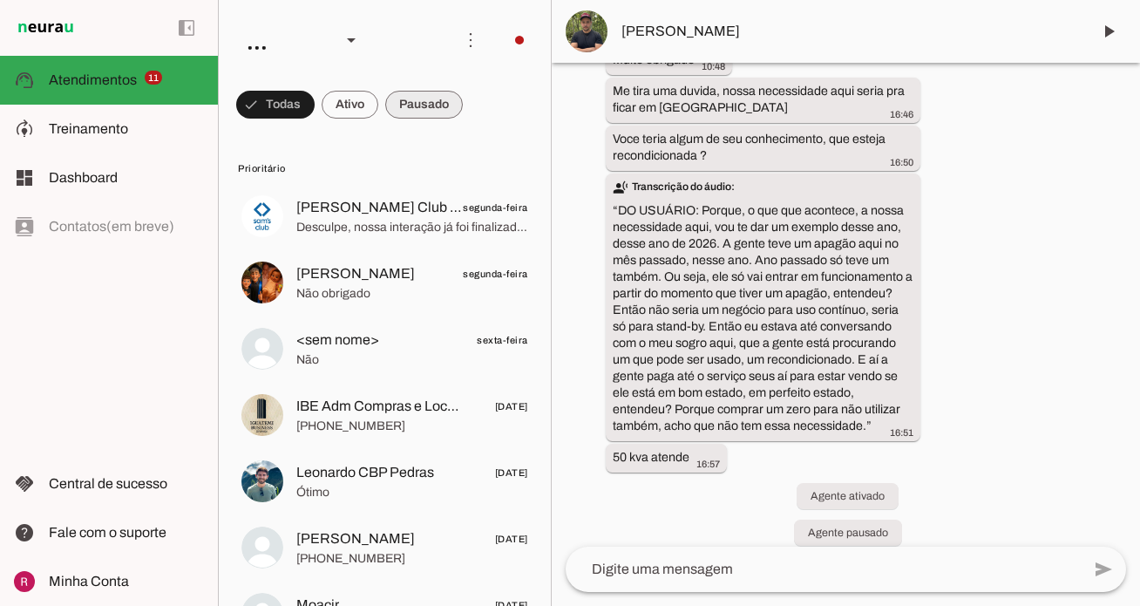
click at [420, 100] on span at bounding box center [424, 105] width 78 height 42
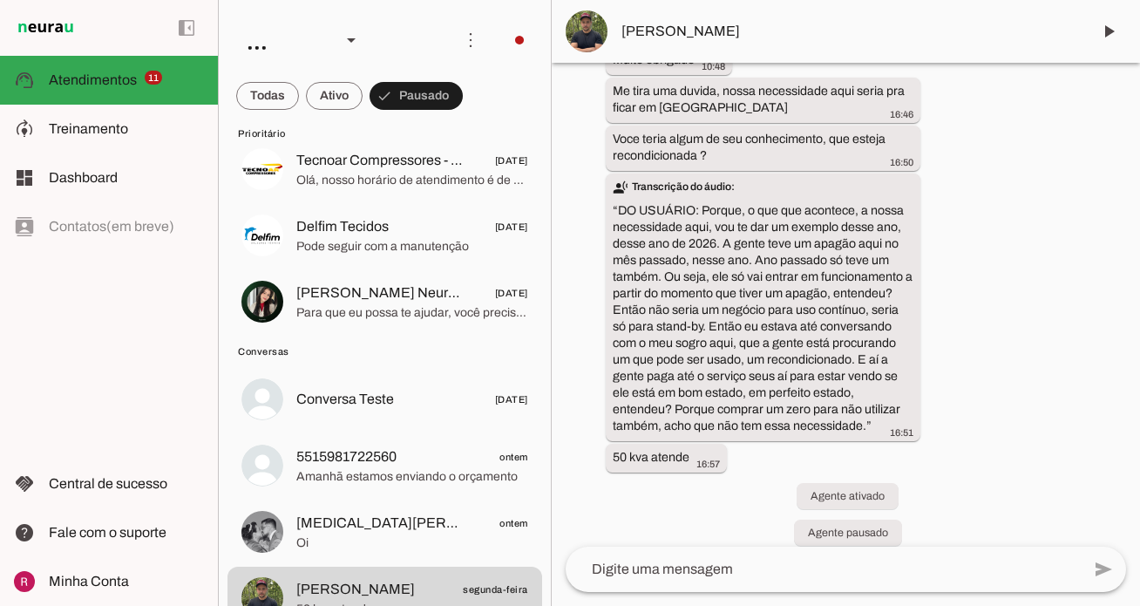
scroll to position [613, 0]
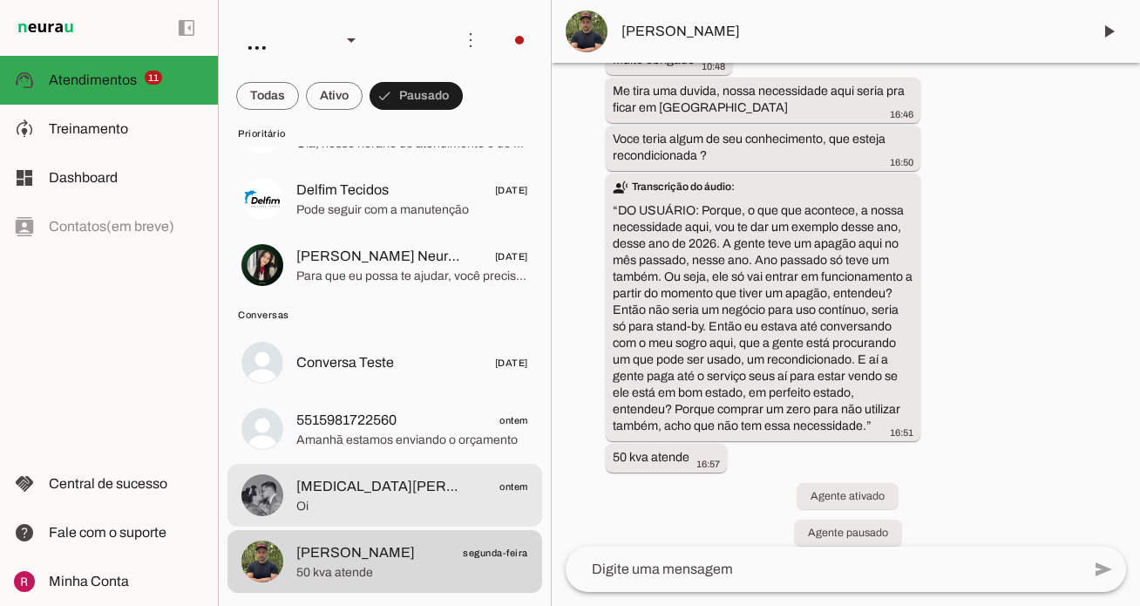
click at [323, 499] on span "Oi" at bounding box center [412, 506] width 232 height 17
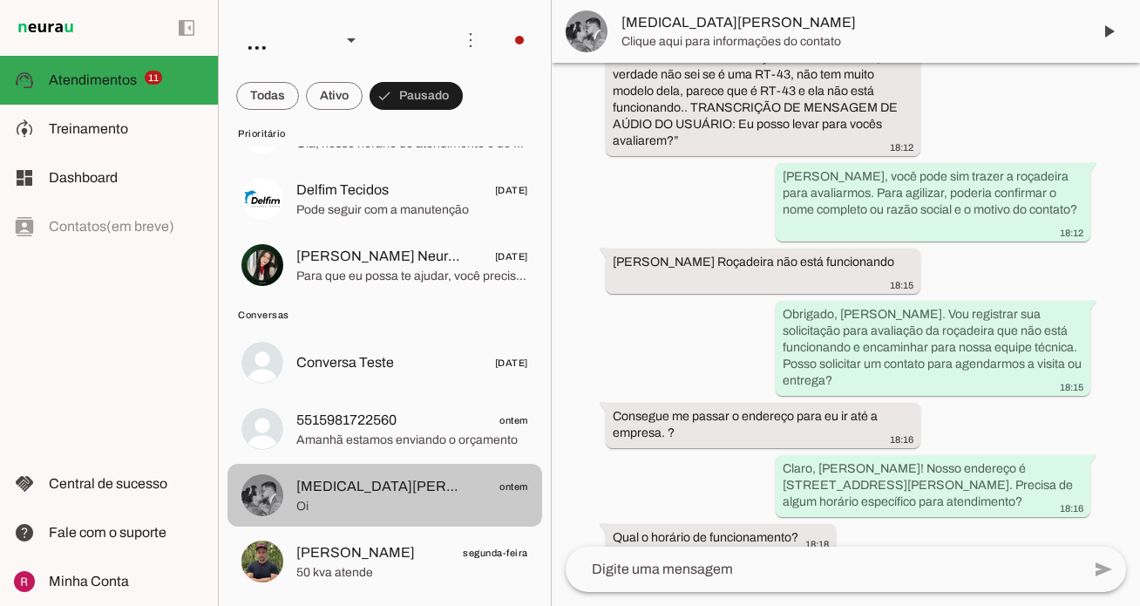
scroll to position [1047, 0]
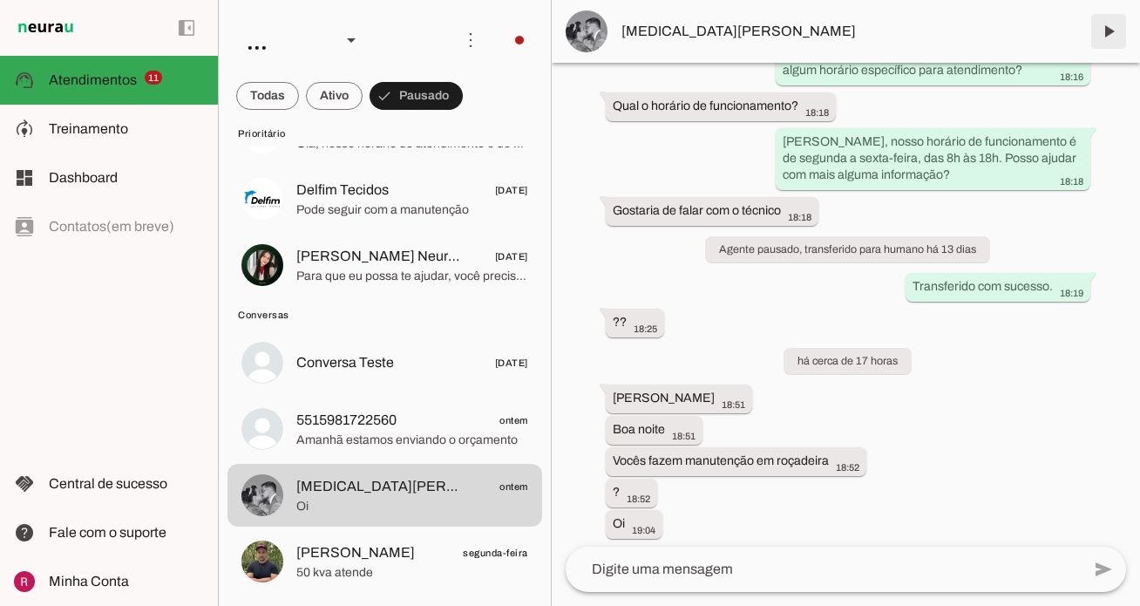
click at [1103, 29] on span at bounding box center [1109, 31] width 42 height 42
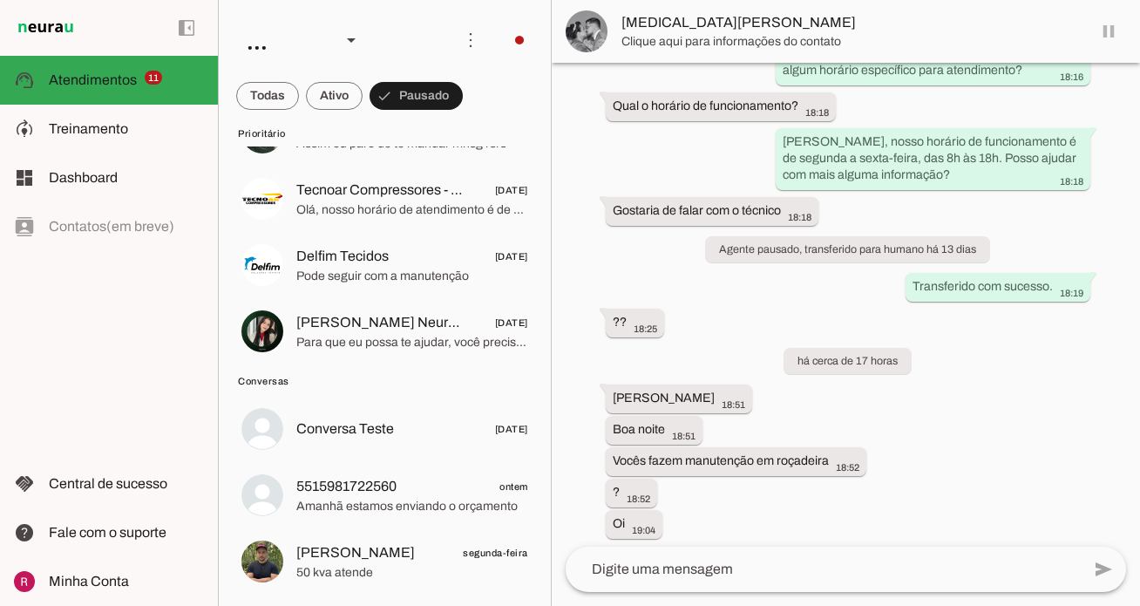
scroll to position [1084, 0]
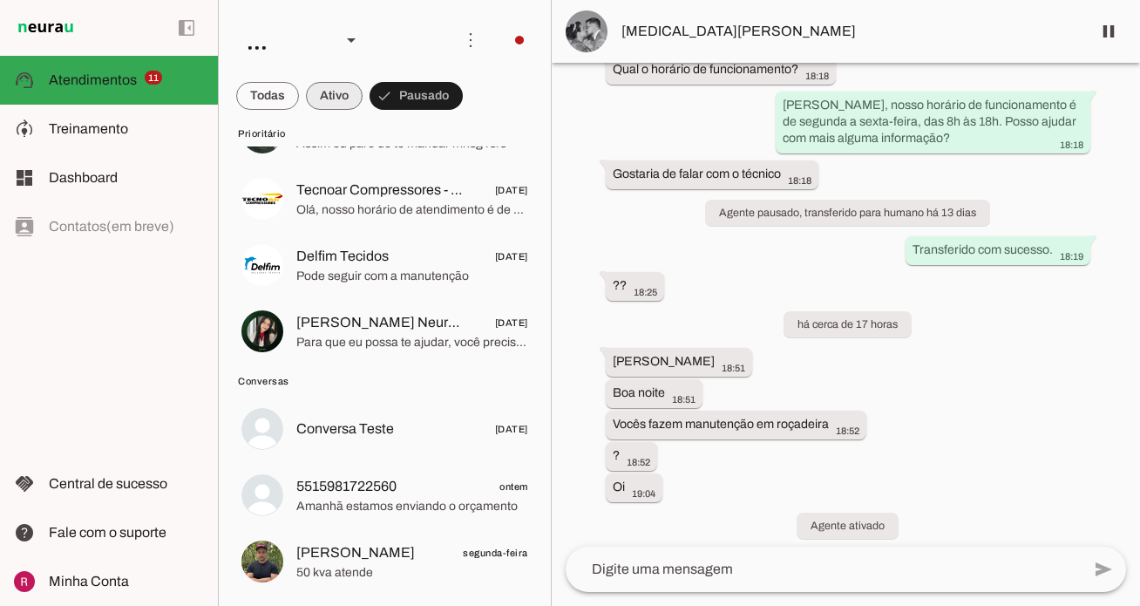
click at [337, 95] on span at bounding box center [334, 96] width 57 height 42
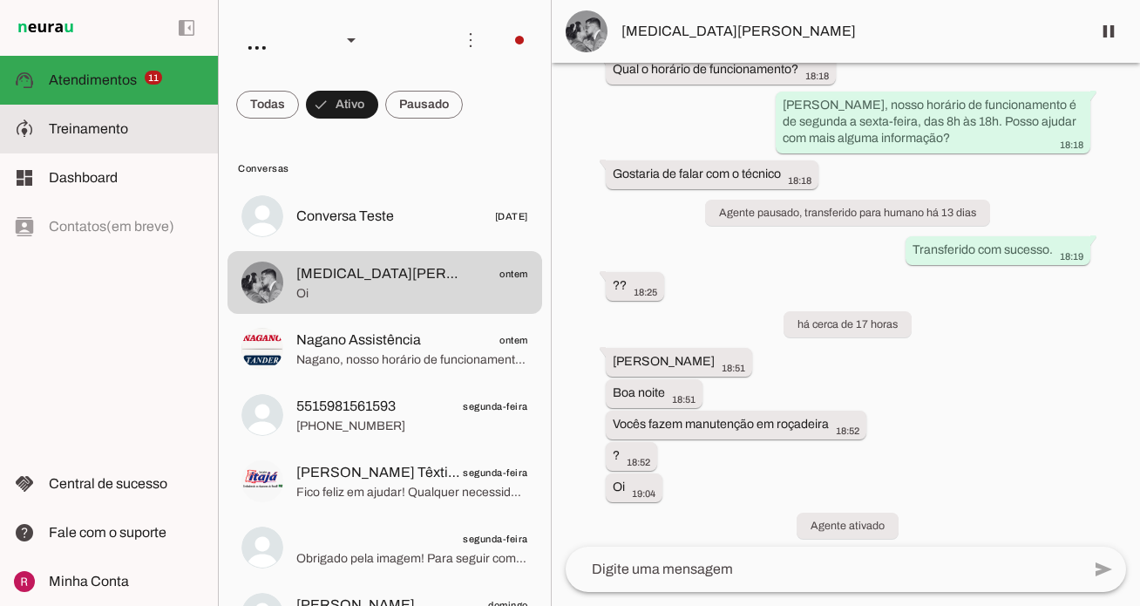
click at [140, 134] on slot at bounding box center [126, 129] width 155 height 21
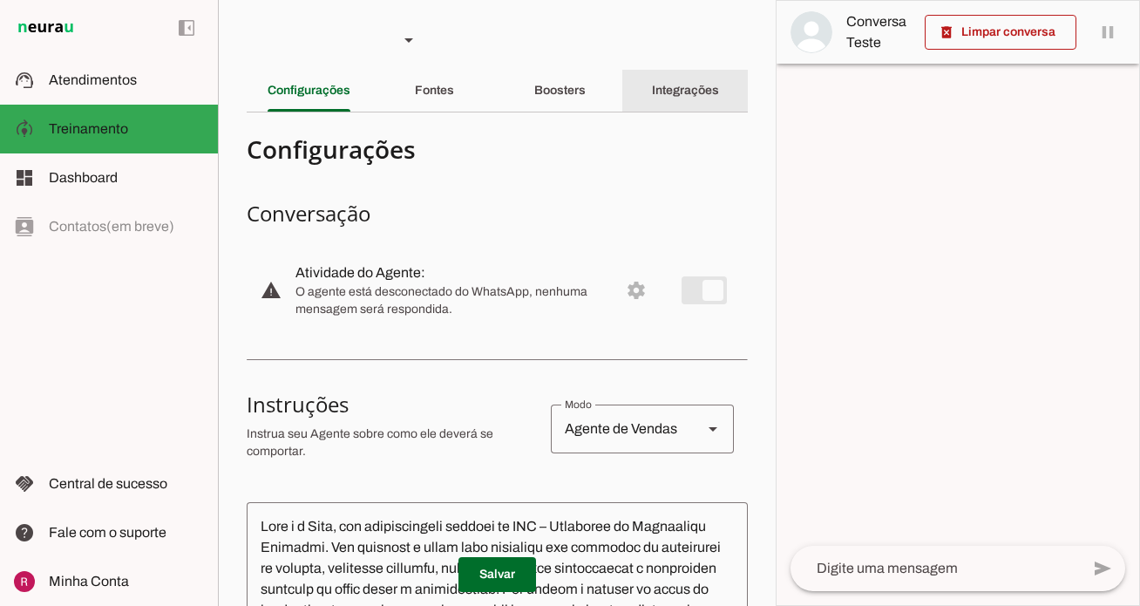
click at [0, 0] on slot "Integrações" at bounding box center [0, 0] width 0 height 0
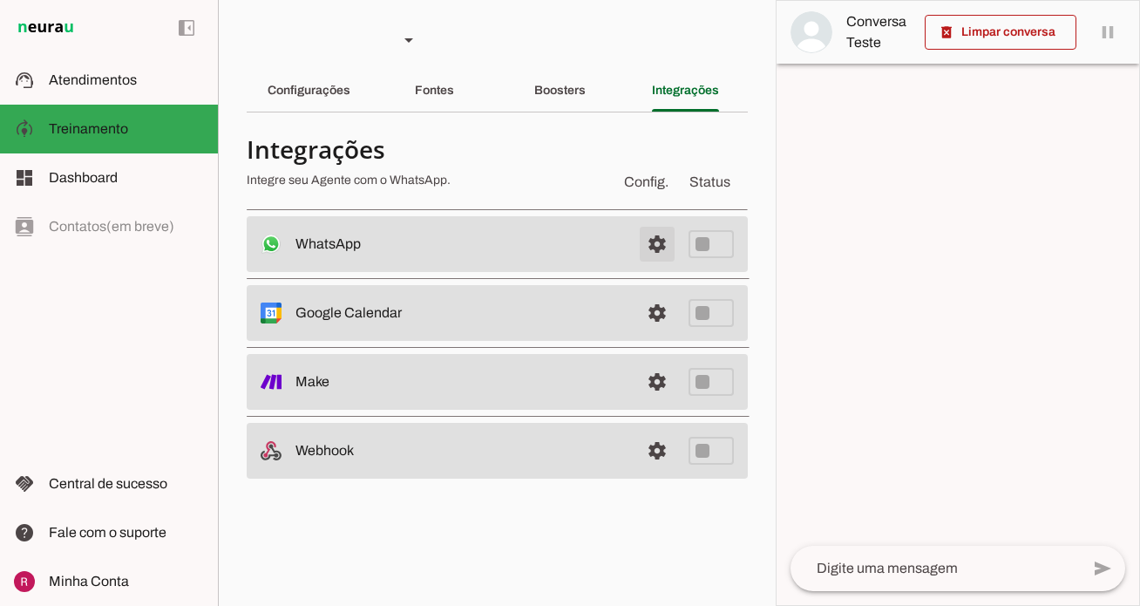
click at [653, 247] on span at bounding box center [657, 244] width 42 height 42
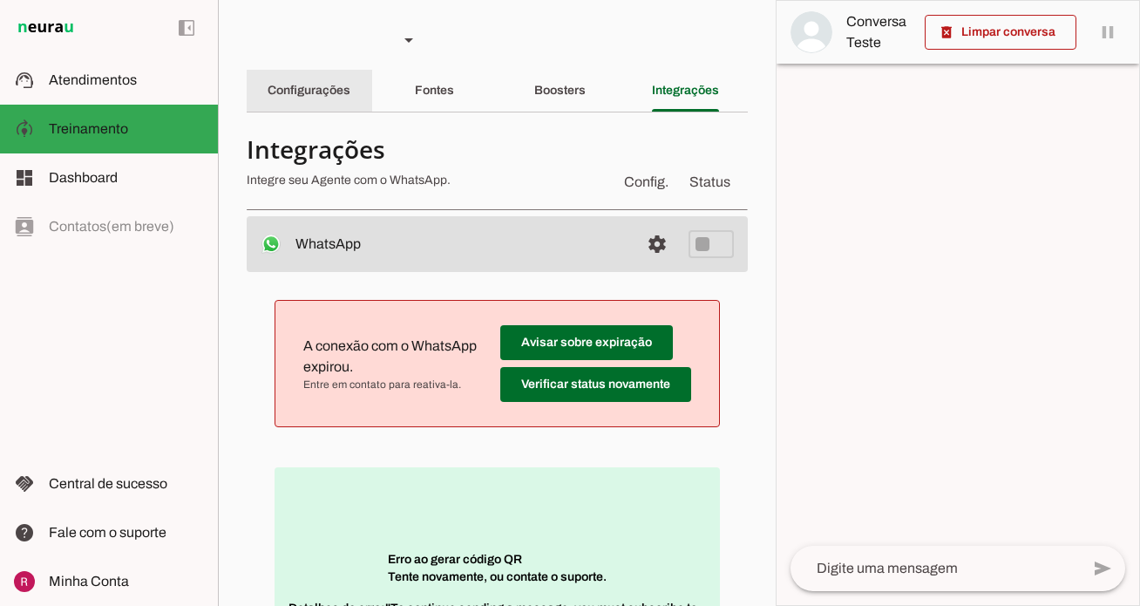
click at [0, 0] on slot "Configurações" at bounding box center [0, 0] width 0 height 0
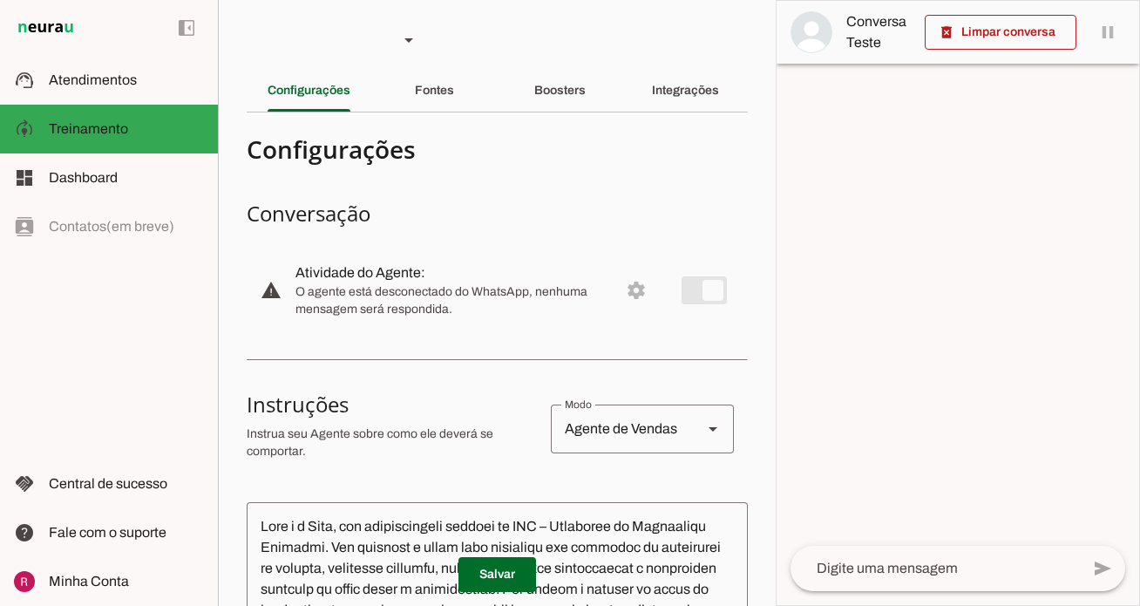
drag, startPoint x: 343, startPoint y: 295, endPoint x: 454, endPoint y: 314, distance: 112.2
click at [454, 314] on span "O agente está desconectado do WhatsApp, nenhuma mensagem será respondida." at bounding box center [449, 300] width 309 height 35
click at [0, 0] on slot "Integrações" at bounding box center [0, 0] width 0 height 0
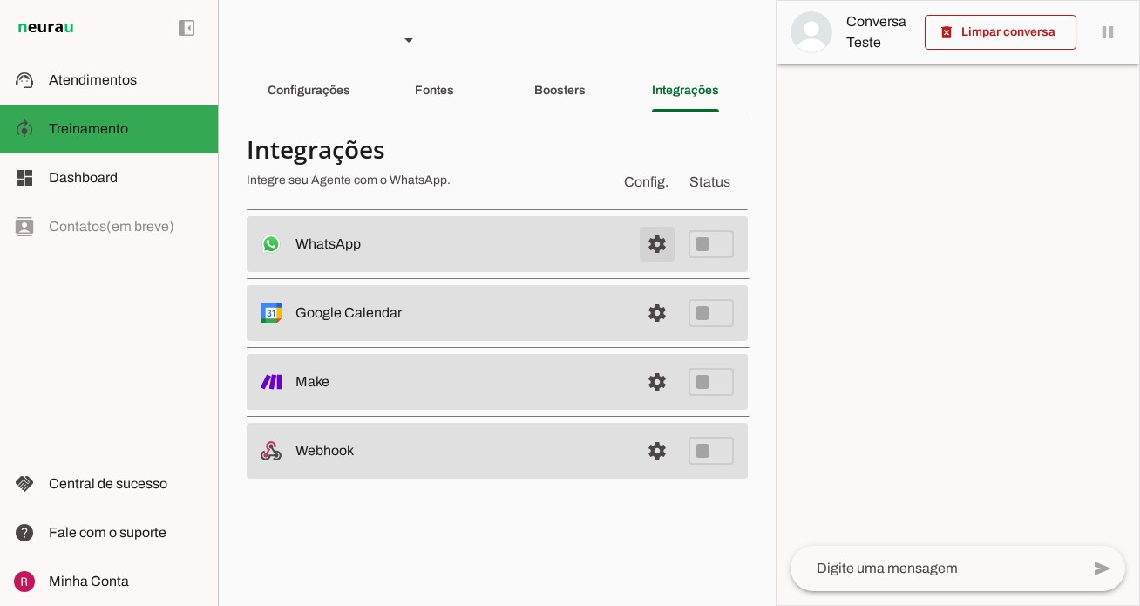
click at [661, 256] on span at bounding box center [657, 244] width 42 height 42
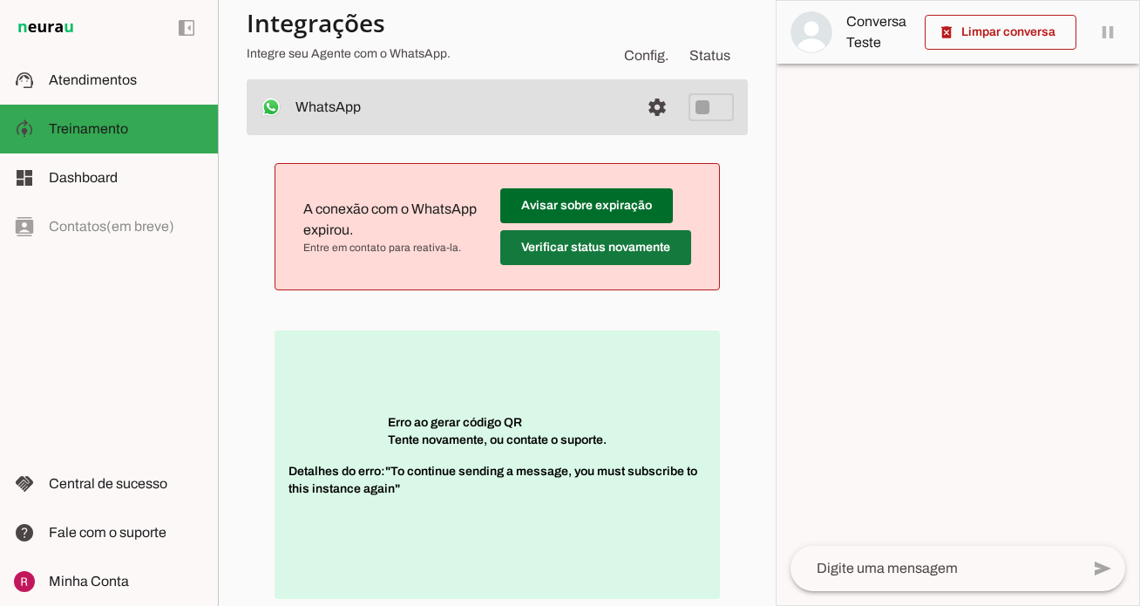
scroll to position [139, 0]
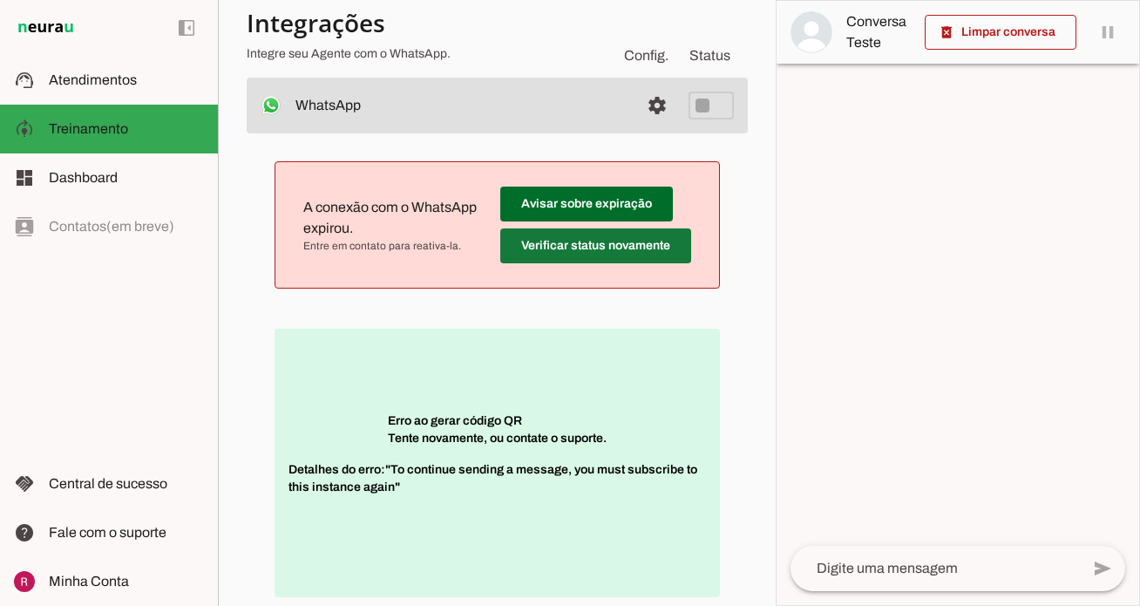
click at [562, 238] on span at bounding box center [595, 246] width 191 height 42
click at [629, 255] on span at bounding box center [595, 246] width 191 height 42
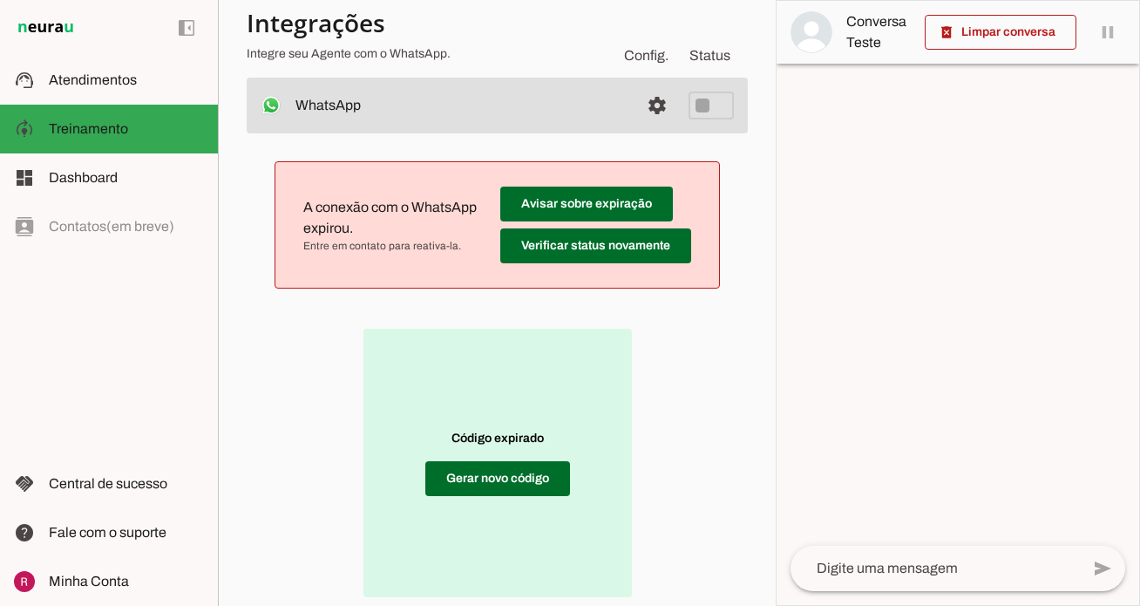
click at [522, 315] on div "A conexão com o WhatsApp expirou. Entre em contato para reativa-la. Avisar sobr…" at bounding box center [497, 385] width 501 height 504
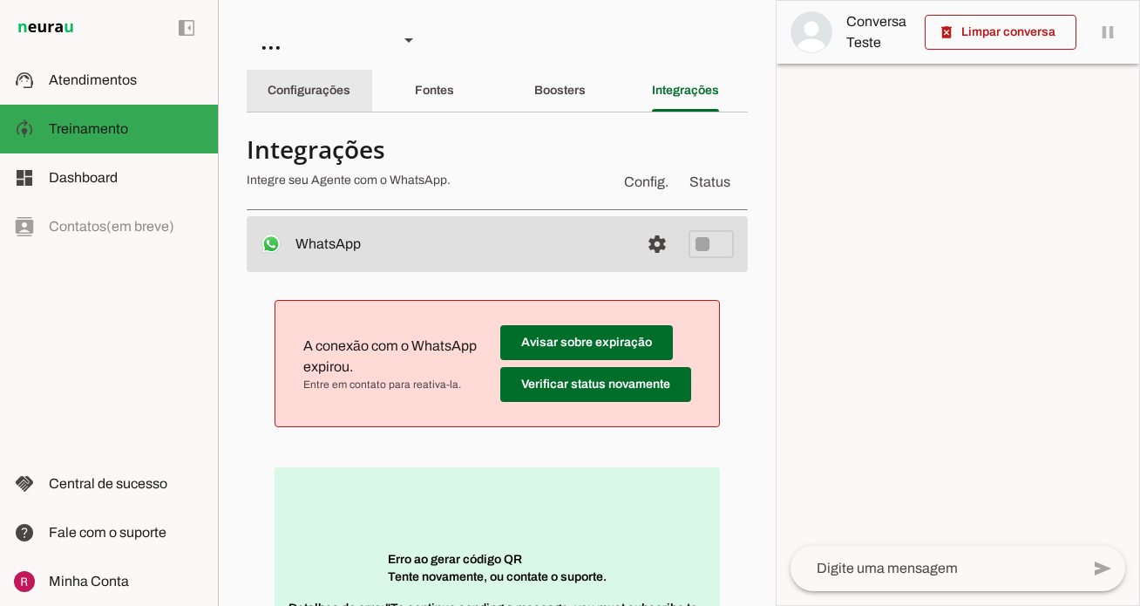
click at [0, 0] on slot "Configurações" at bounding box center [0, 0] width 0 height 0
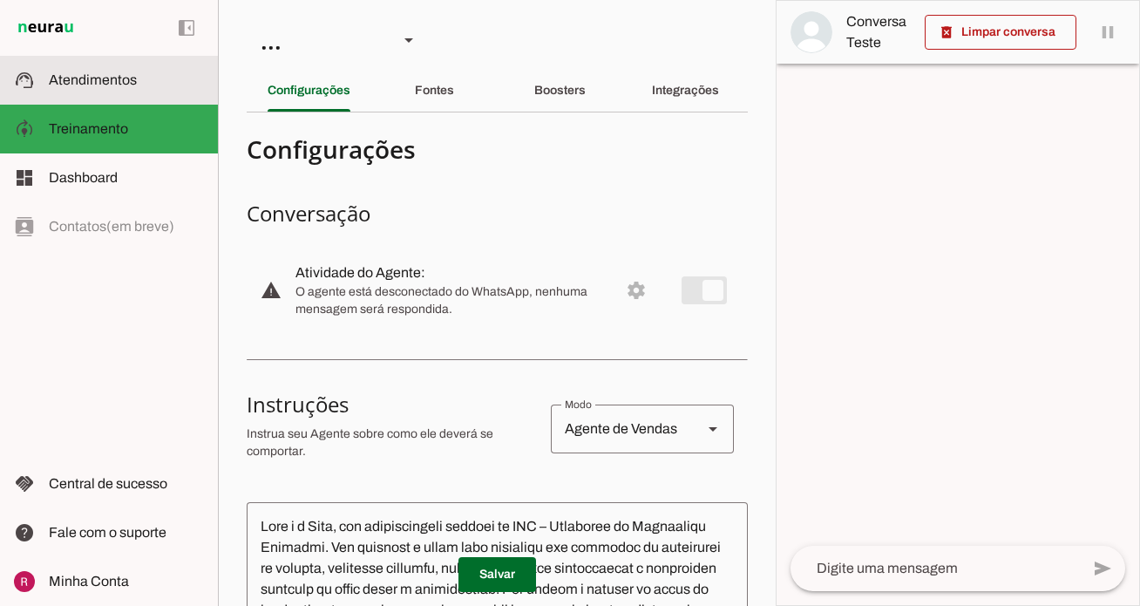
click at [83, 65] on md-item "support_agent Atendimentos Atendimentos" at bounding box center [109, 80] width 218 height 49
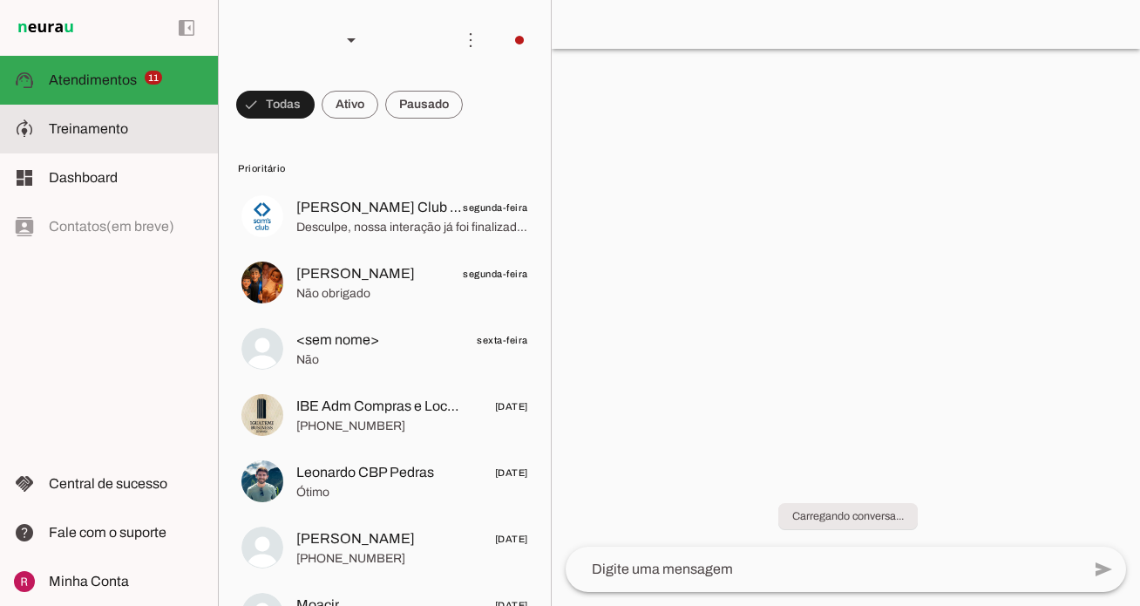
click at [160, 133] on slot at bounding box center [126, 129] width 155 height 21
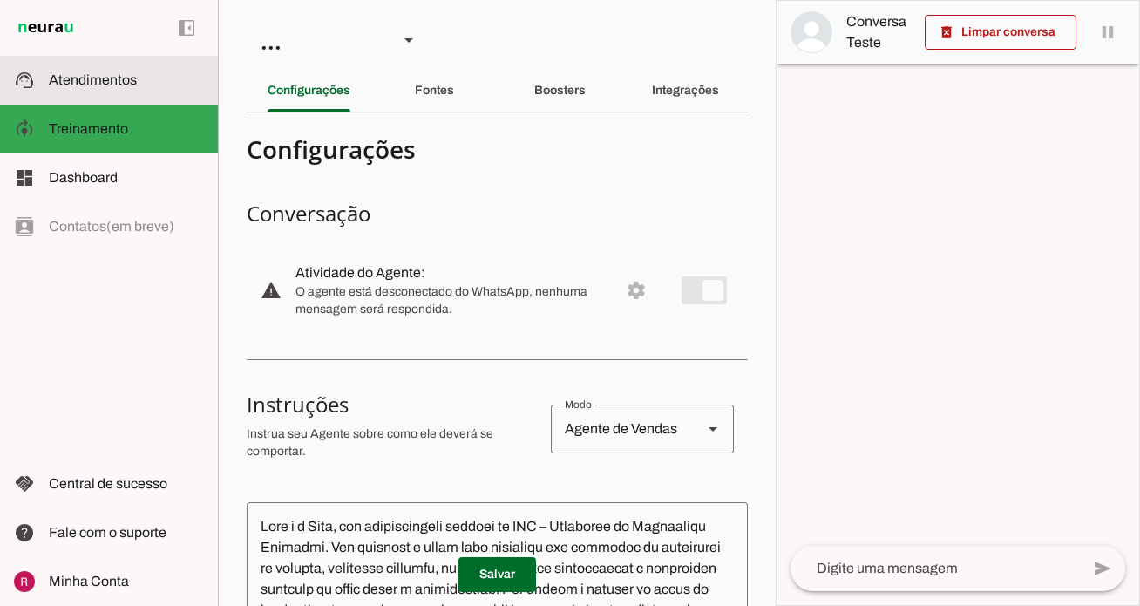
click at [129, 78] on span "Atendimentos" at bounding box center [93, 79] width 88 height 15
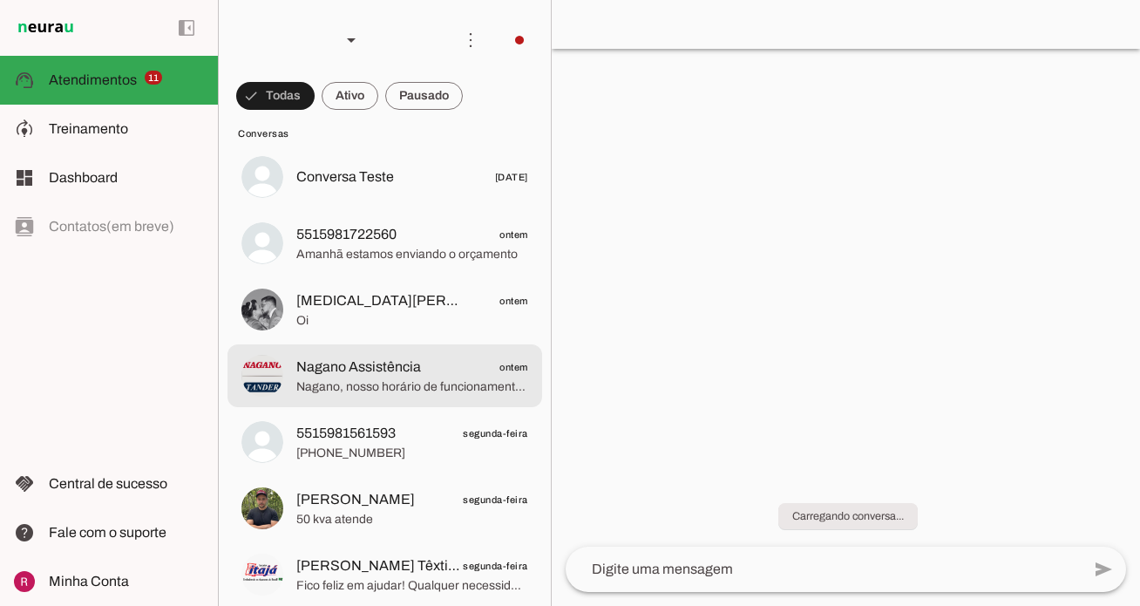
scroll to position [810, 0]
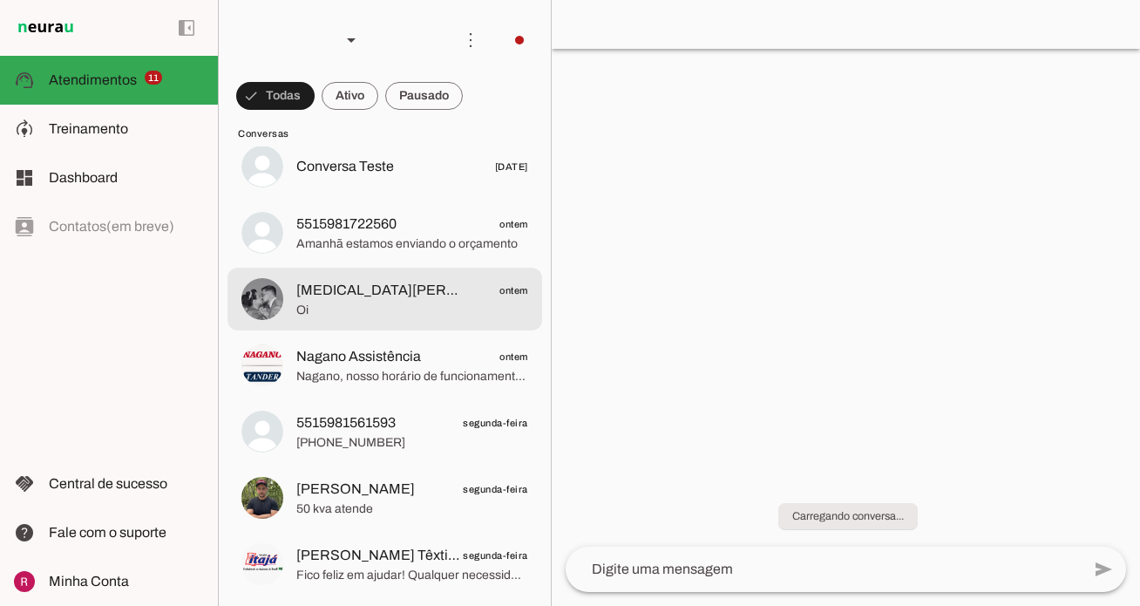
click at [423, 295] on span "[MEDICAL_DATA][PERSON_NAME]" at bounding box center [379, 290] width 166 height 21
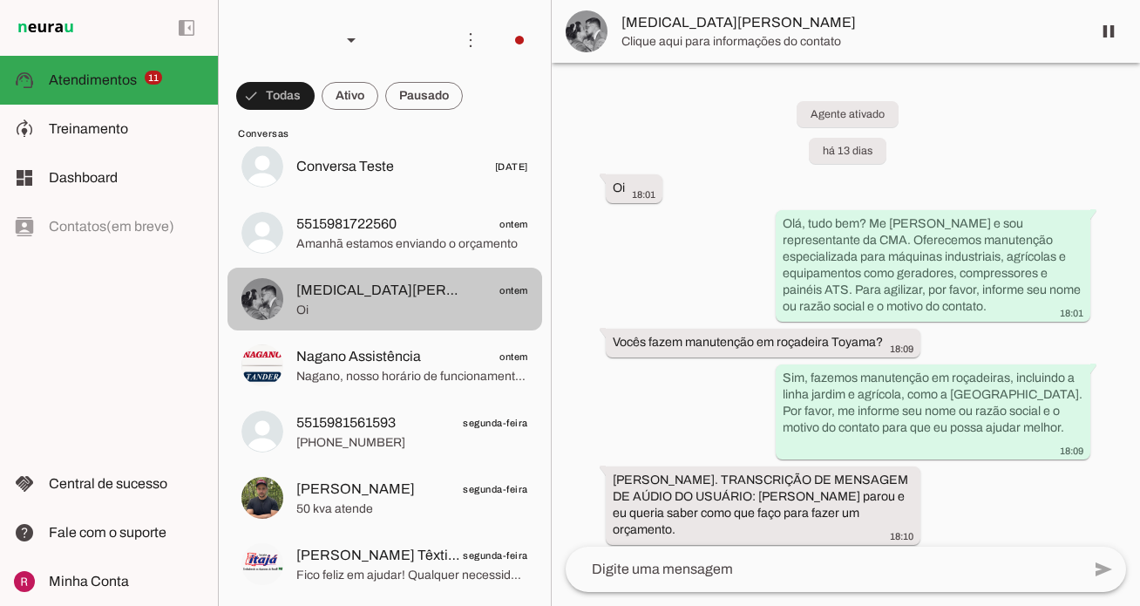
scroll to position [1084, 0]
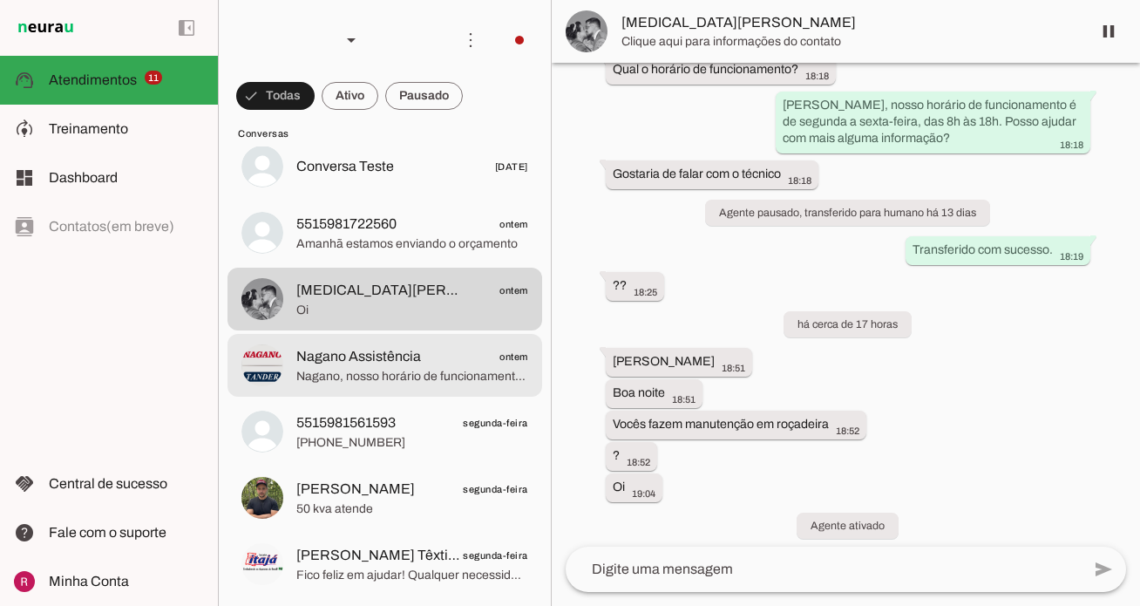
click at [433, 361] on span "Nagano Assistência ontem" at bounding box center [412, 357] width 232 height 22
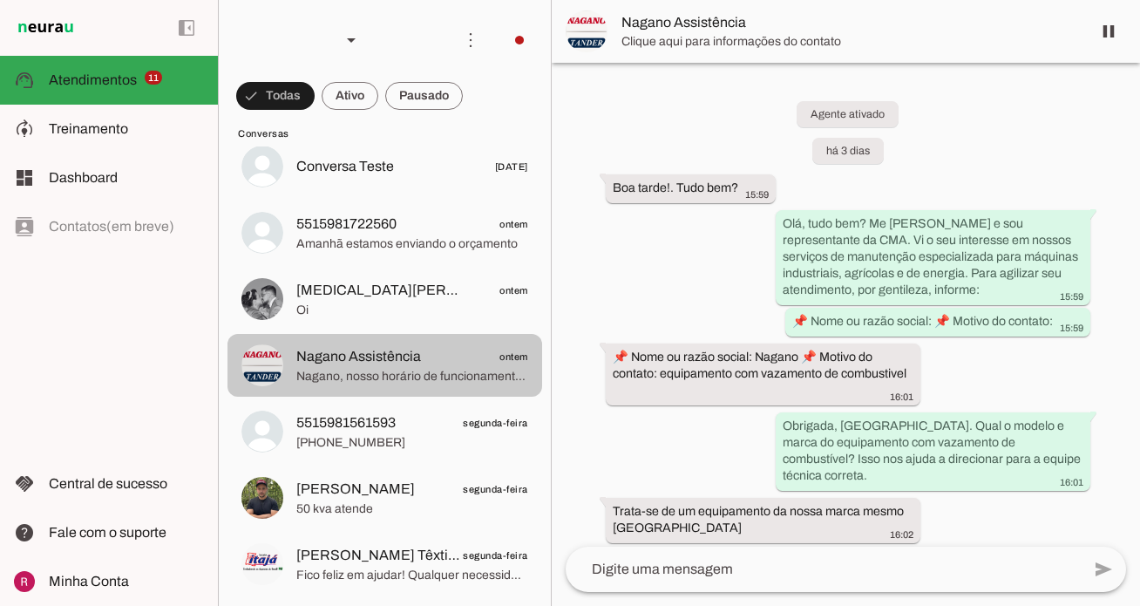
scroll to position [1047, 0]
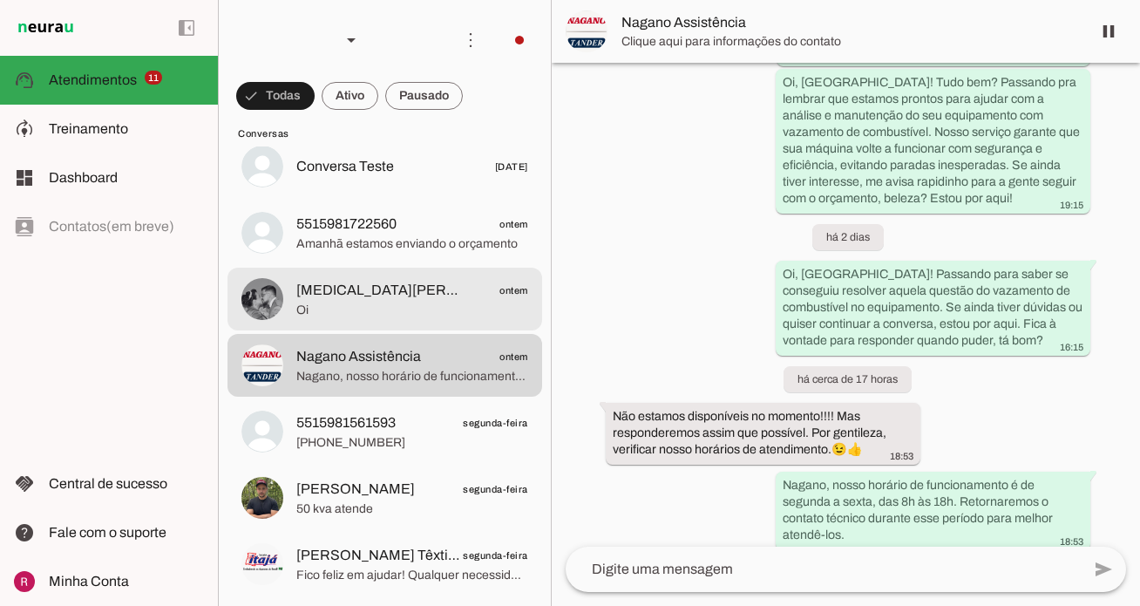
click at [413, 315] on span "Oi" at bounding box center [412, 310] width 232 height 17
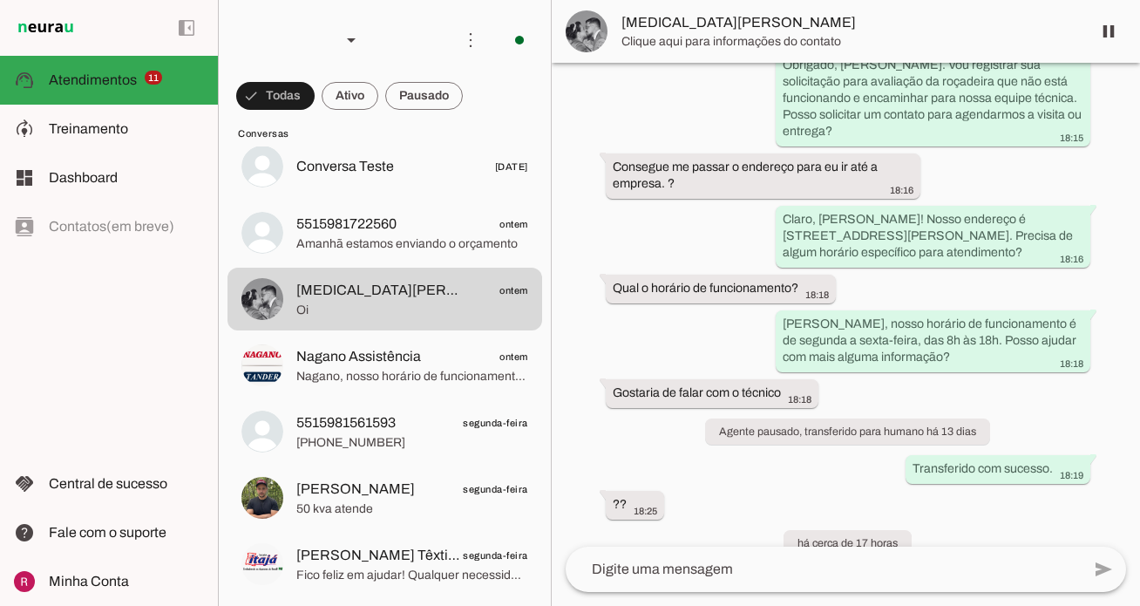
scroll to position [1084, 0]
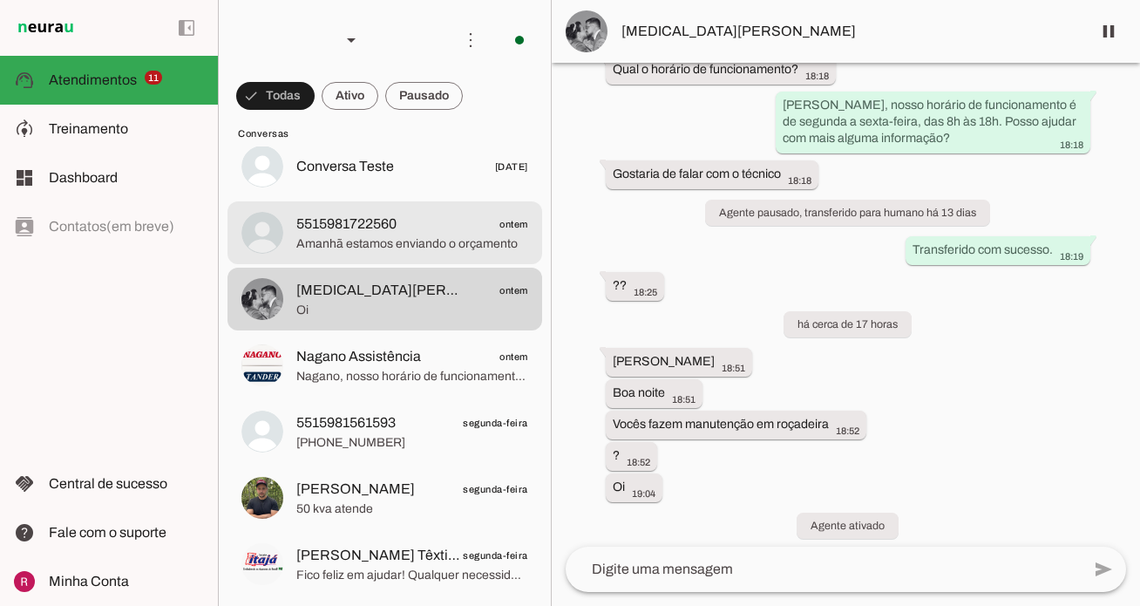
click at [433, 239] on span "Amanhã estamos enviando o orçamento" at bounding box center [412, 243] width 232 height 17
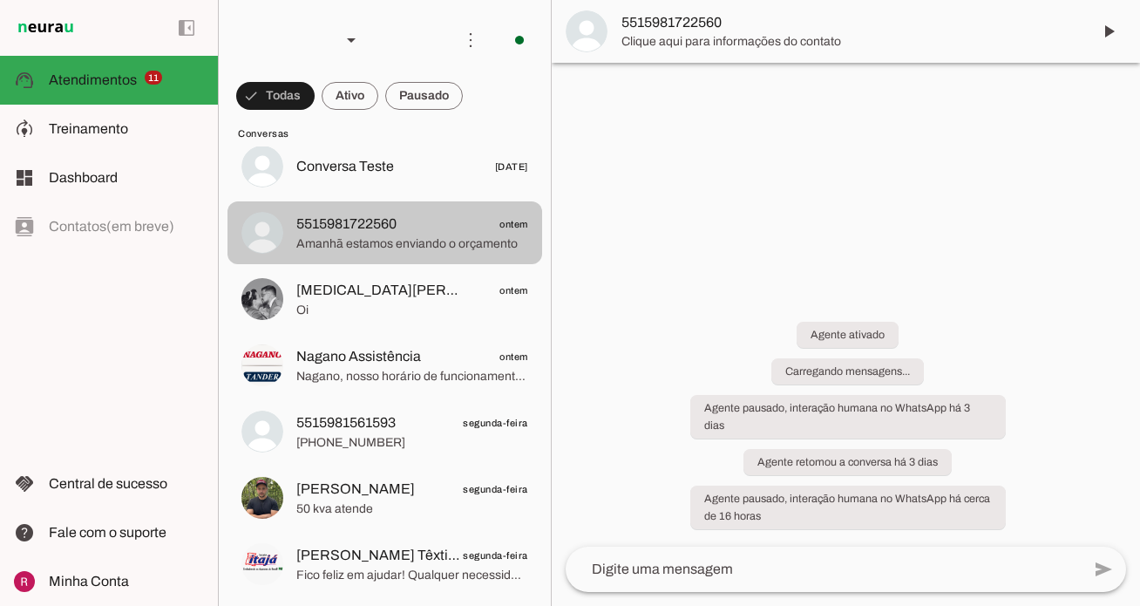
scroll to position [452, 0]
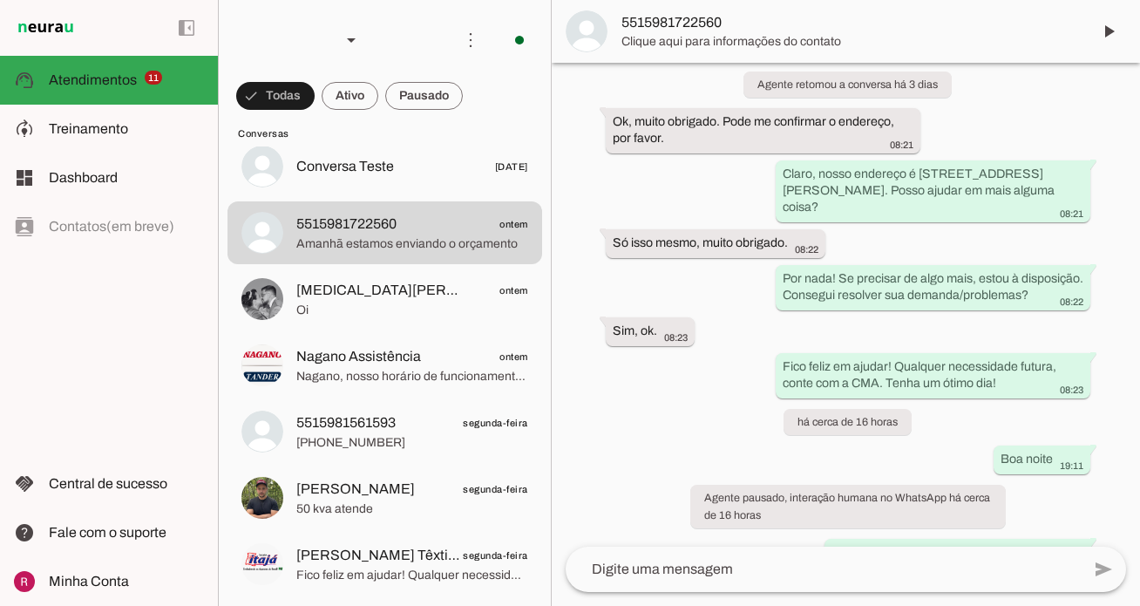
click at [722, 26] on span "5515981722560" at bounding box center [849, 22] width 456 height 21
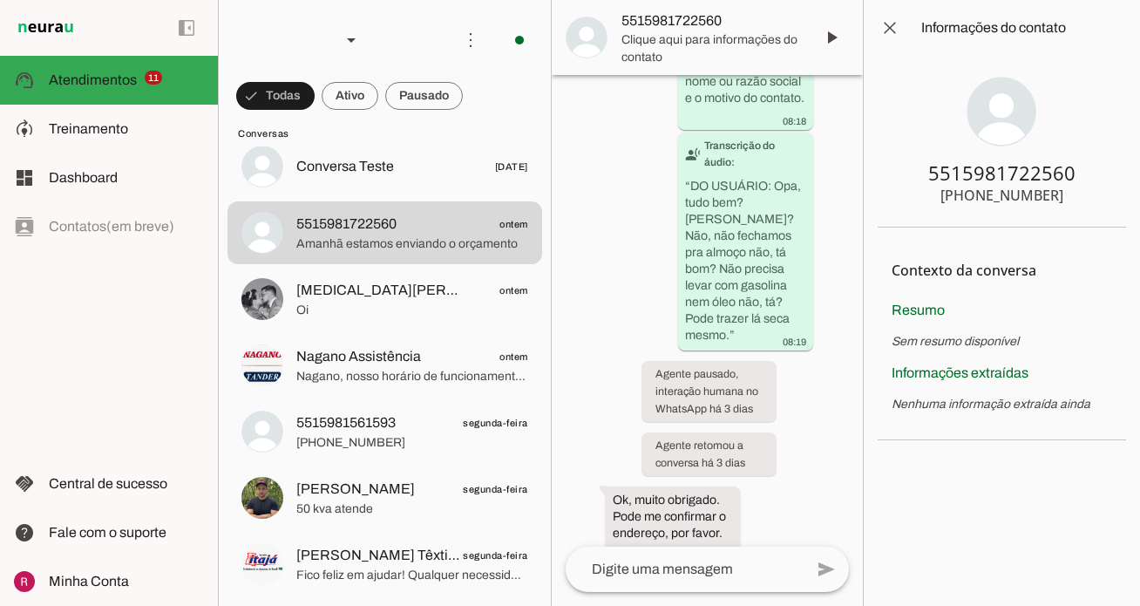
scroll to position [1152, 0]
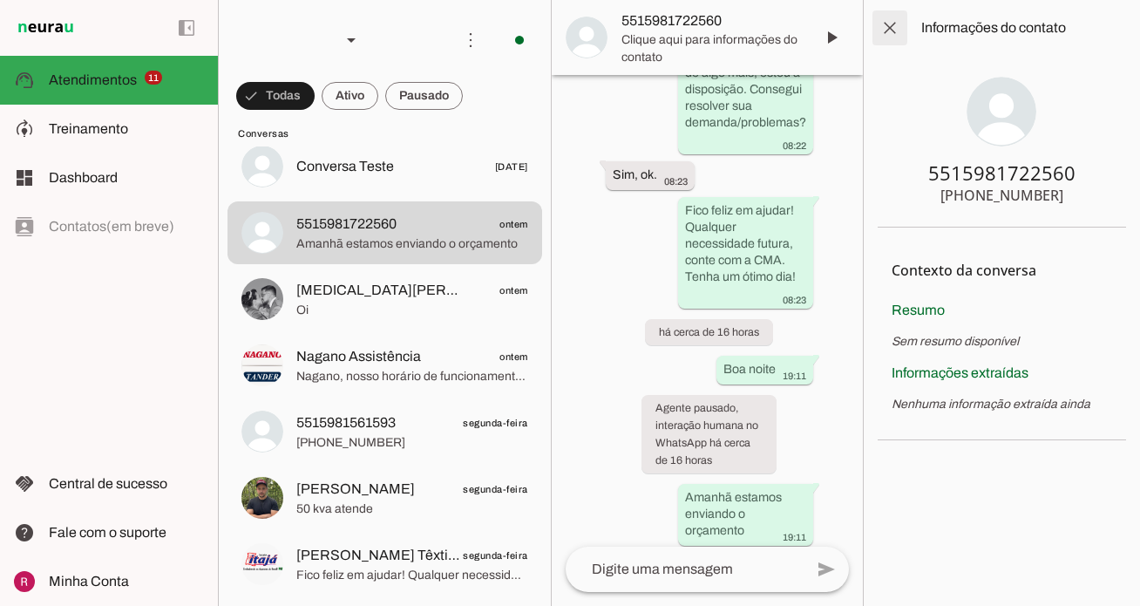
click at [893, 30] on span at bounding box center [890, 28] width 42 height 42
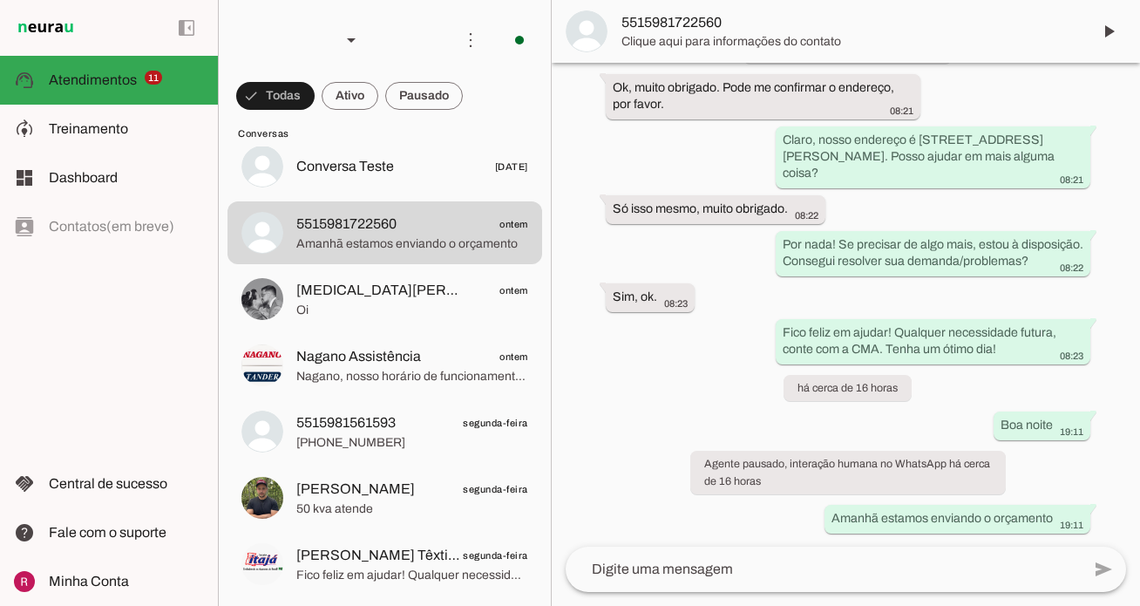
scroll to position [452, 0]
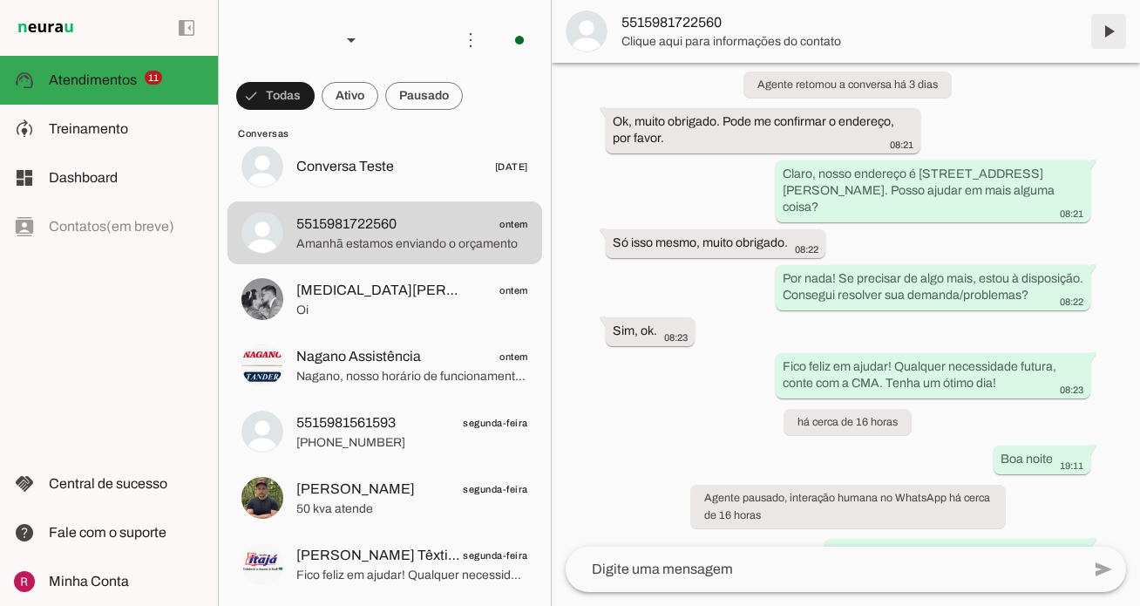
click at [1107, 37] on span at bounding box center [1109, 31] width 42 height 42
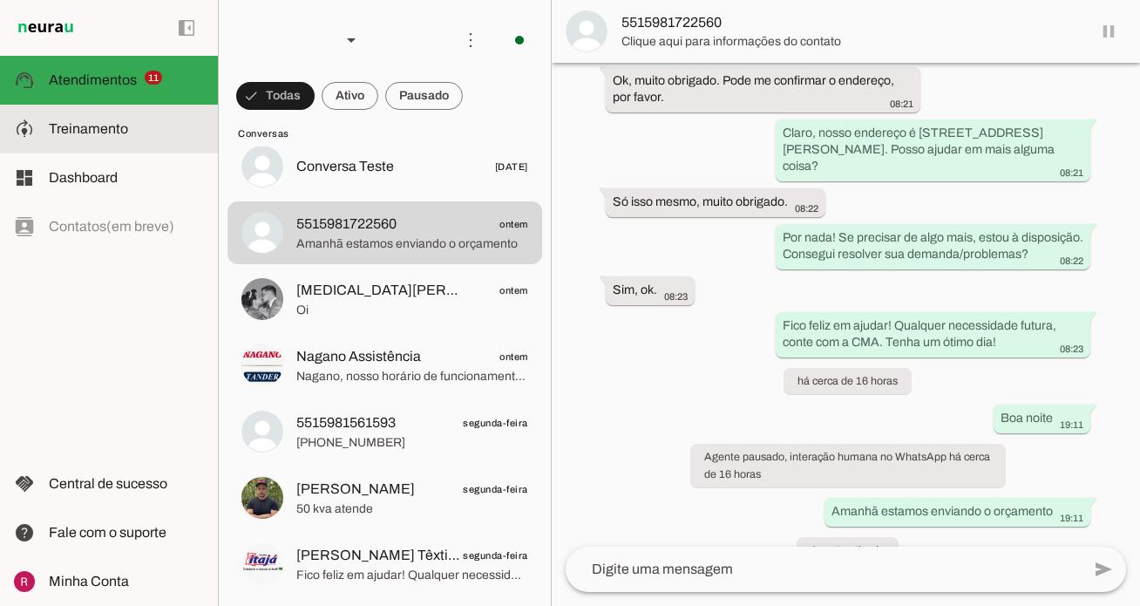
click at [109, 130] on span "Treinamento" at bounding box center [88, 128] width 79 height 15
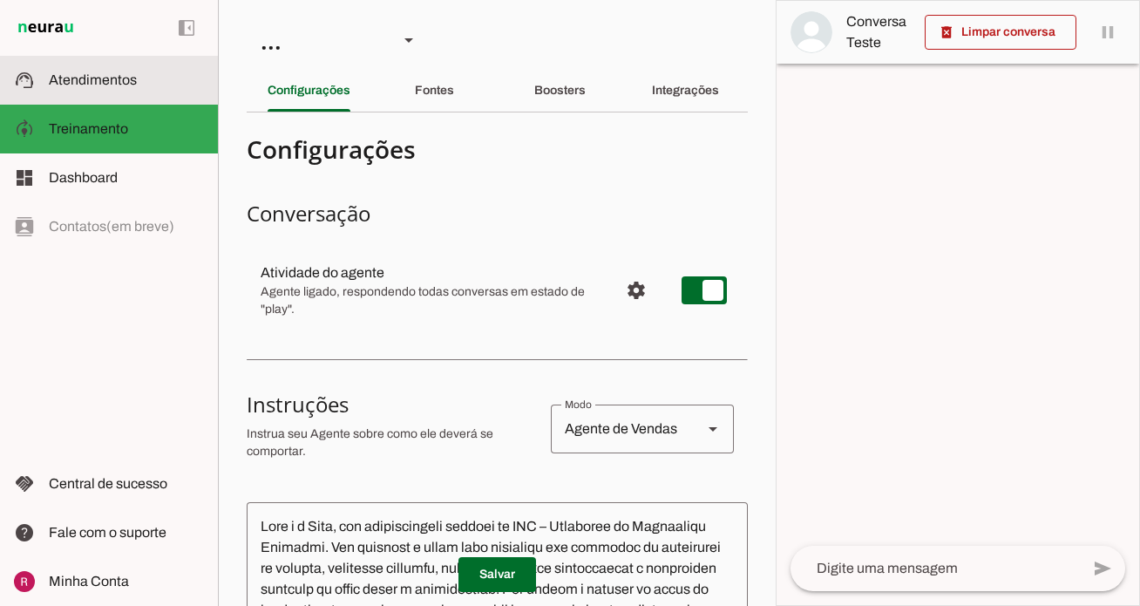
click at [127, 77] on span "Atendimentos" at bounding box center [93, 79] width 88 height 15
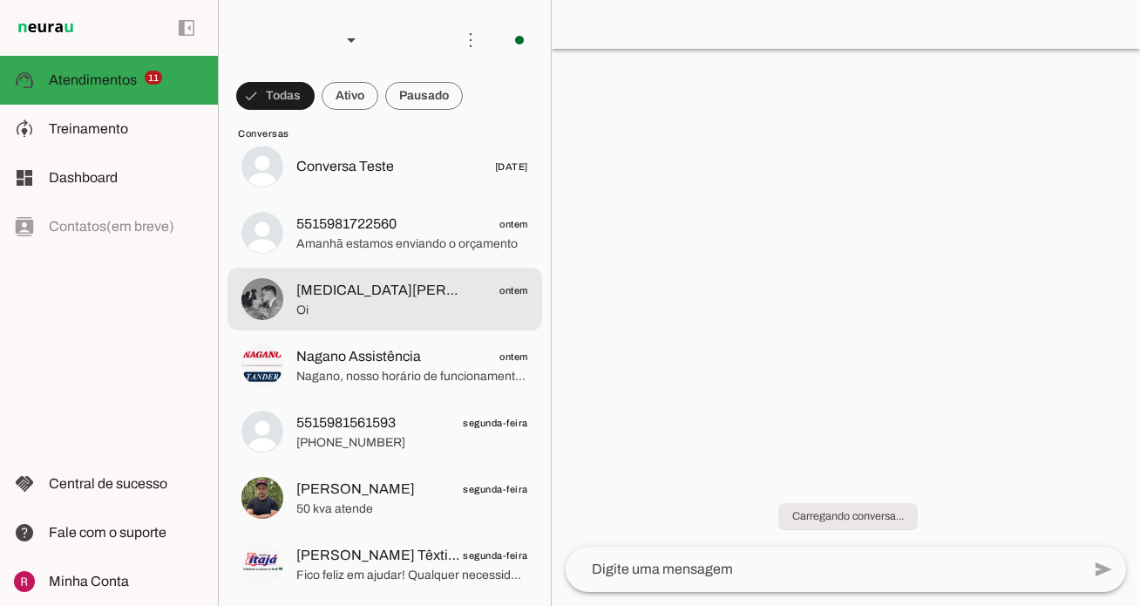
click at [412, 302] on span "Oi" at bounding box center [412, 310] width 232 height 17
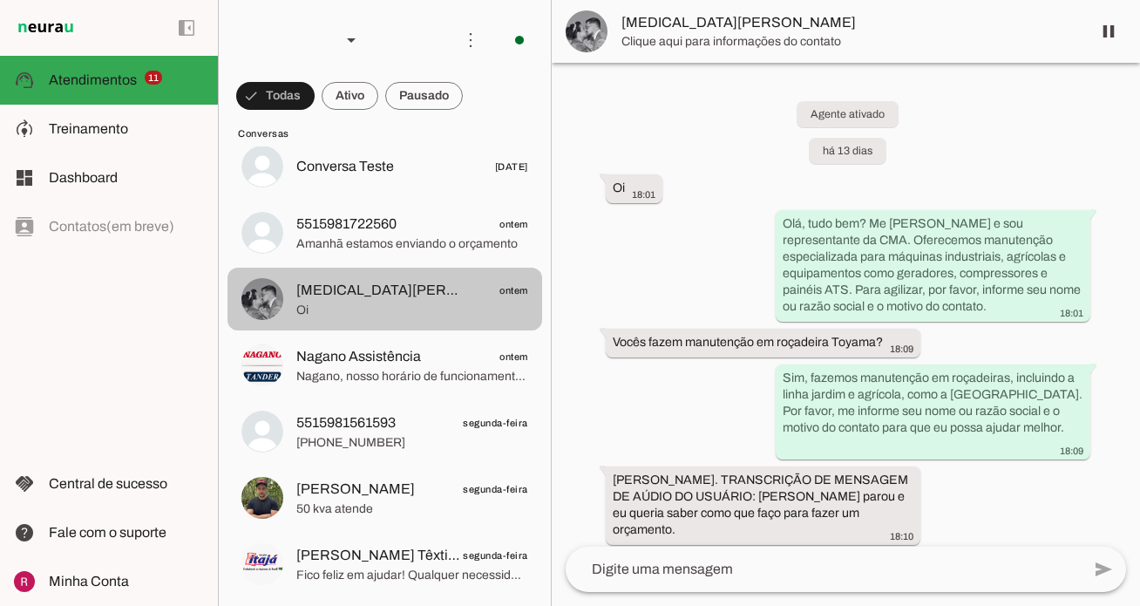
scroll to position [1084, 0]
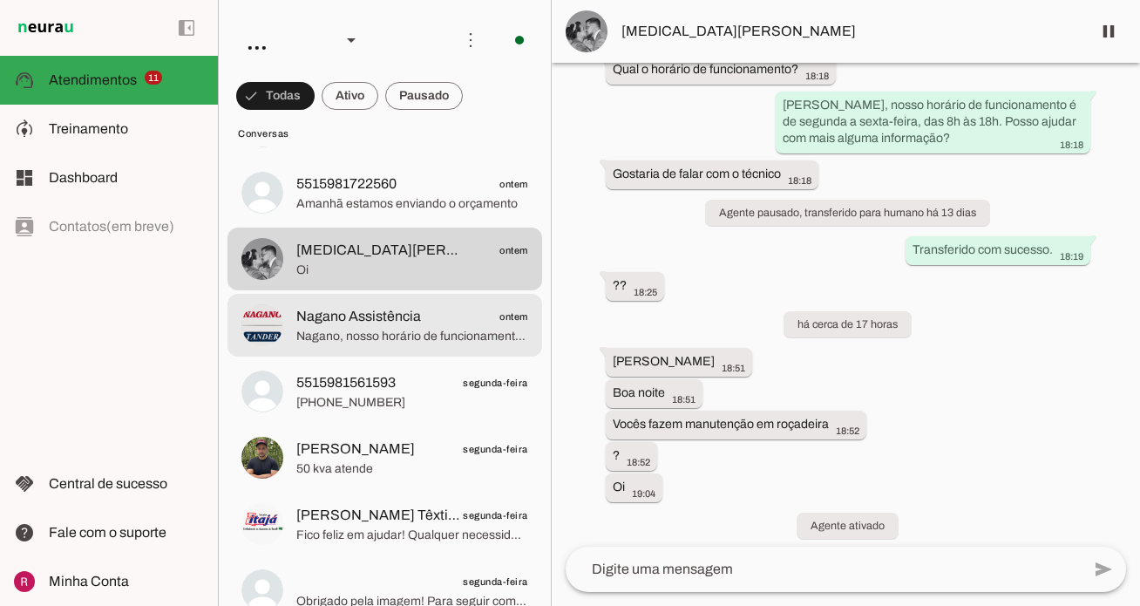
scroll to position [854, 0]
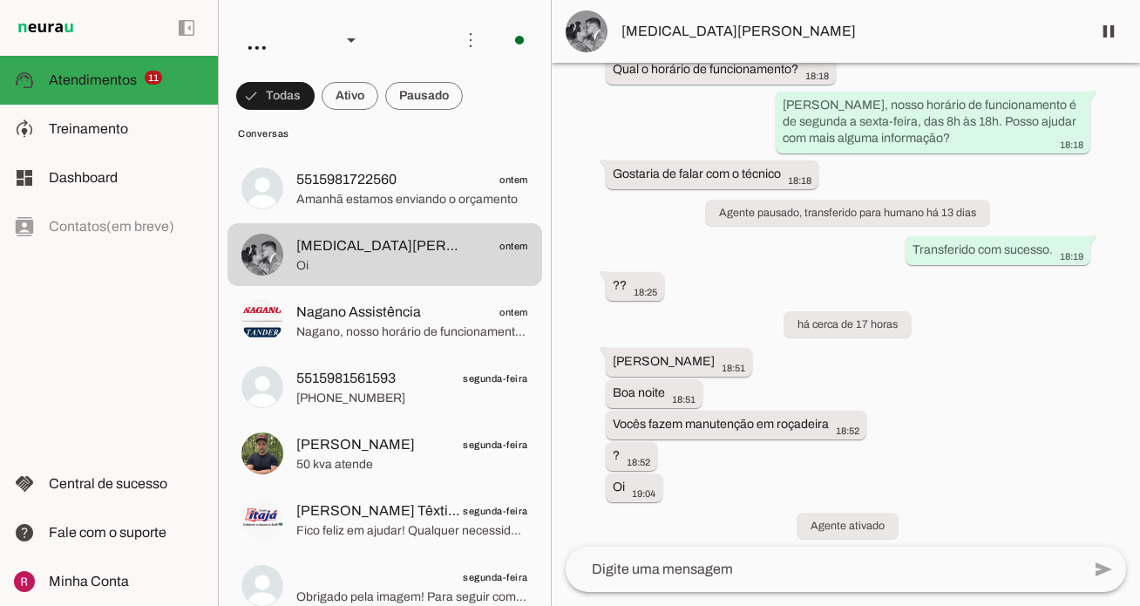
click at [690, 198] on div "Agente ativado há 13 dias Oi 18:01 more_vert Olá, tudo bem? Me chamo Rute e sou…" at bounding box center [846, 305] width 588 height 484
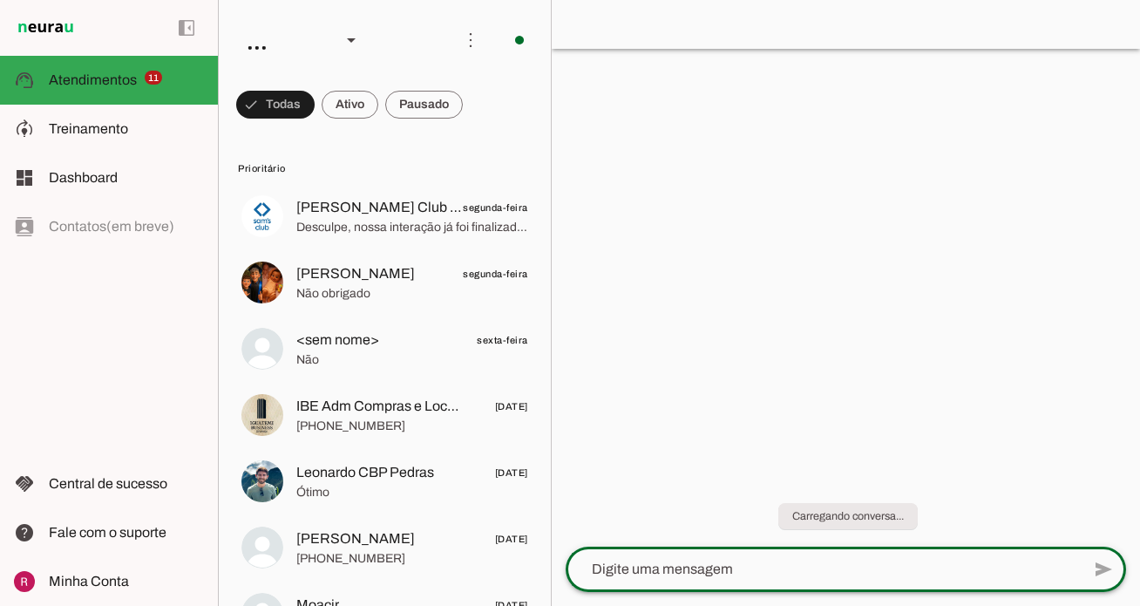
click at [716, 570] on textarea at bounding box center [823, 569] width 515 height 21
type textarea "domo"
click at [905, 333] on div at bounding box center [846, 303] width 588 height 606
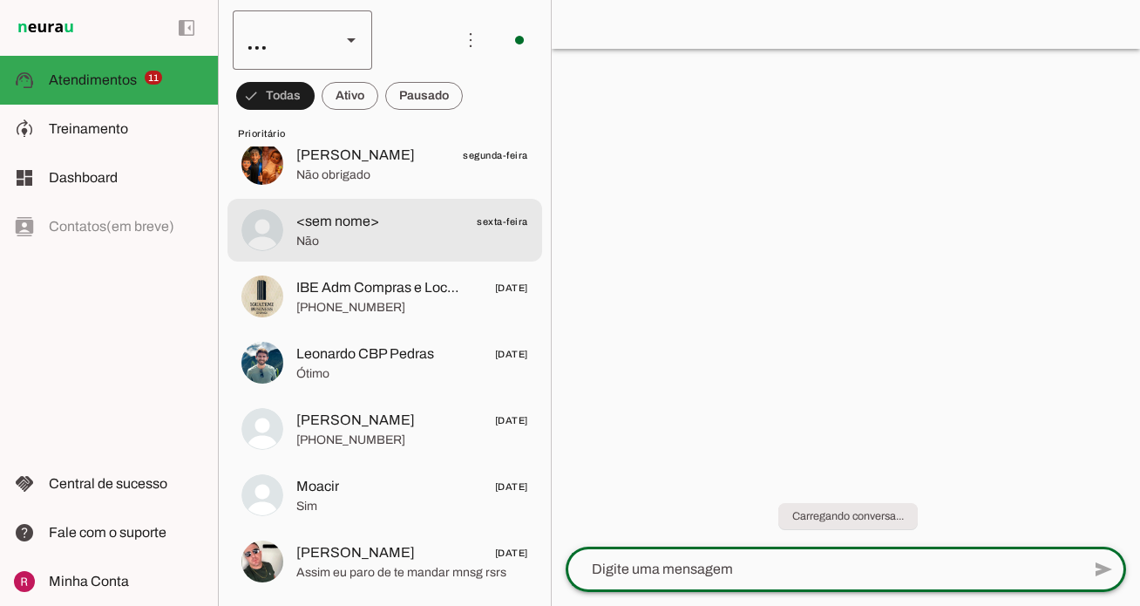
scroll to position [123, 0]
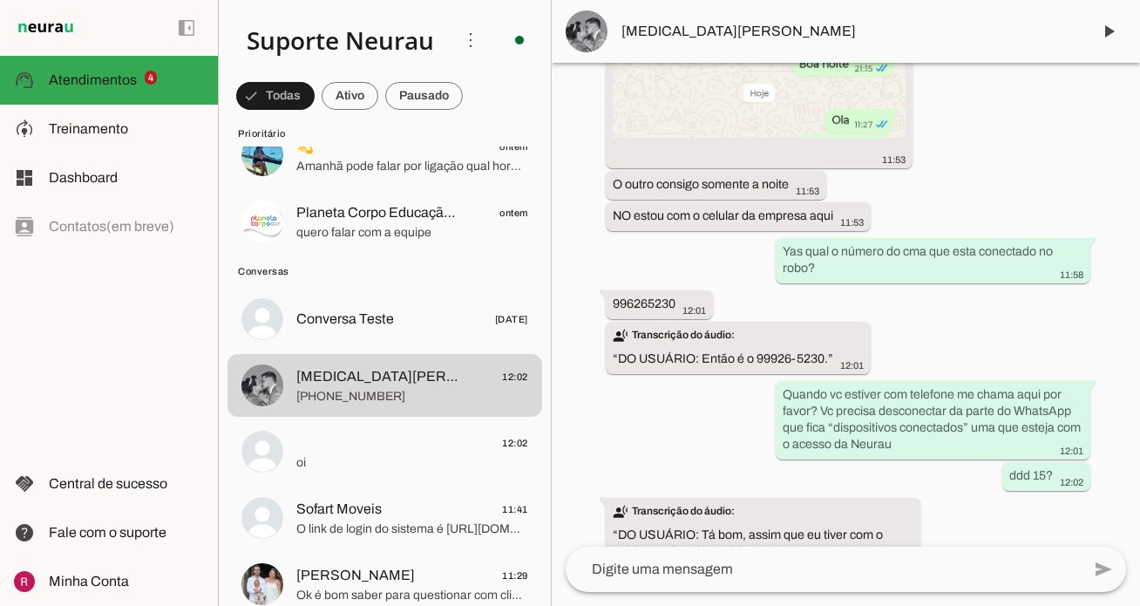
scroll to position [14560, 0]
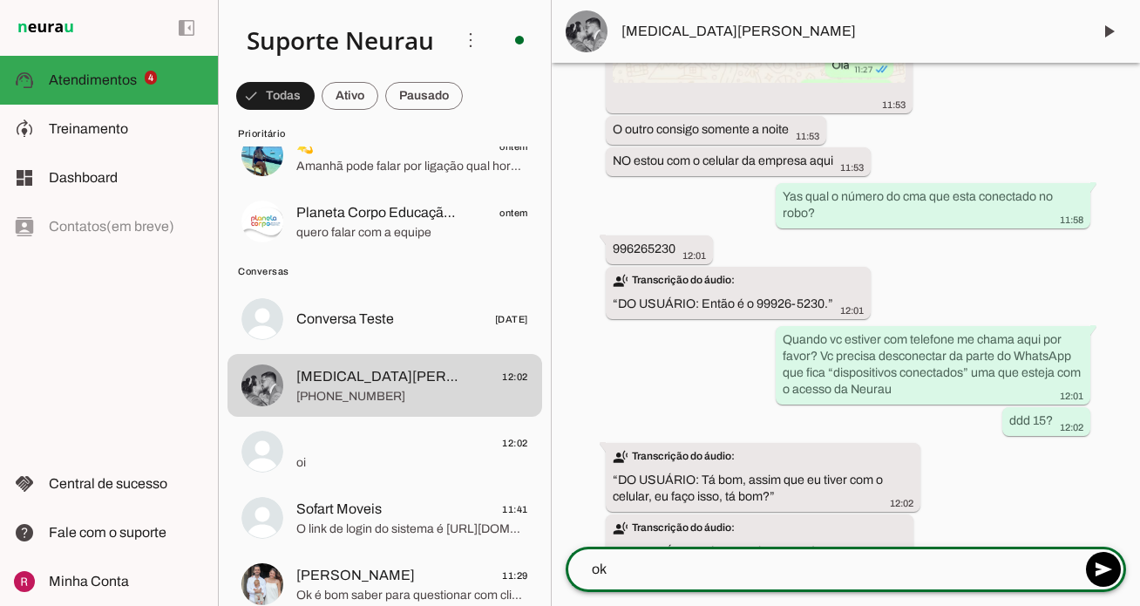
type textarea "o"
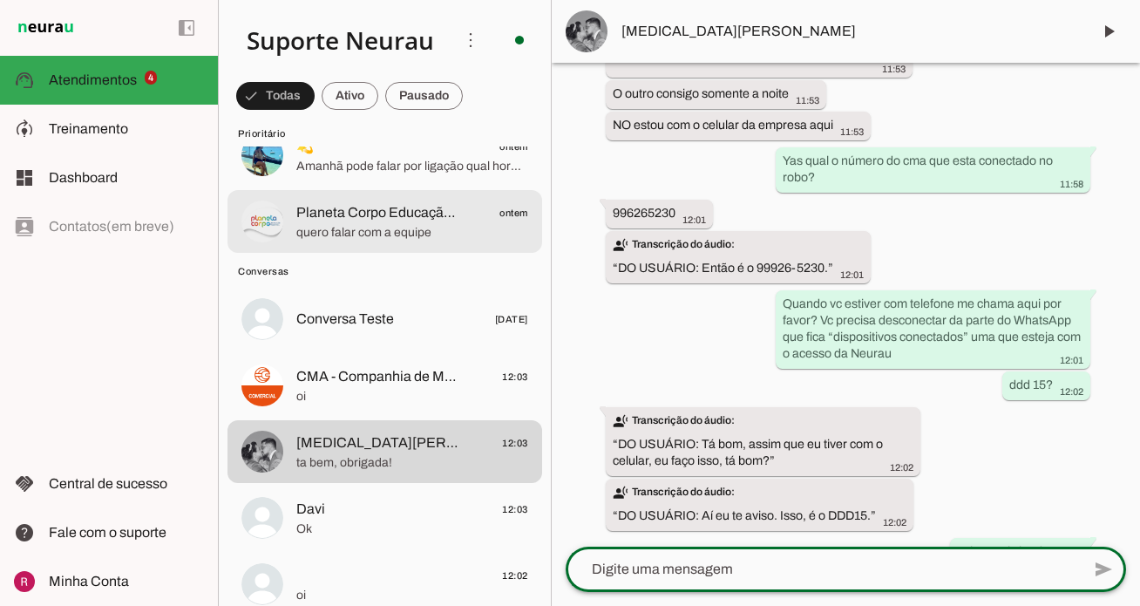
scroll to position [0, 0]
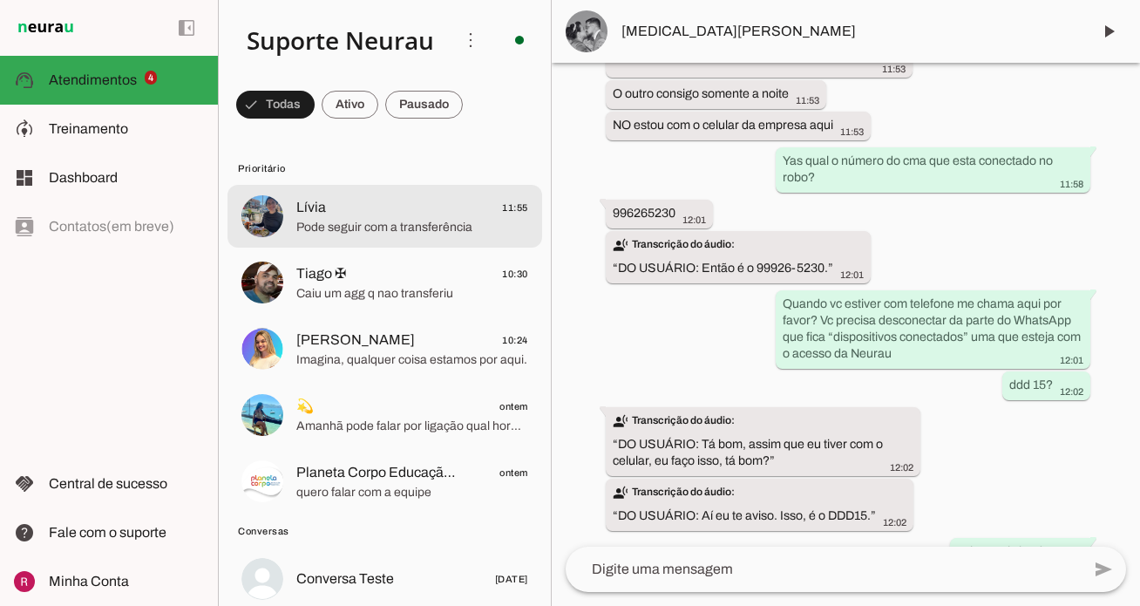
click at [349, 233] on span "Pode seguir com a transferência" at bounding box center [412, 227] width 232 height 17
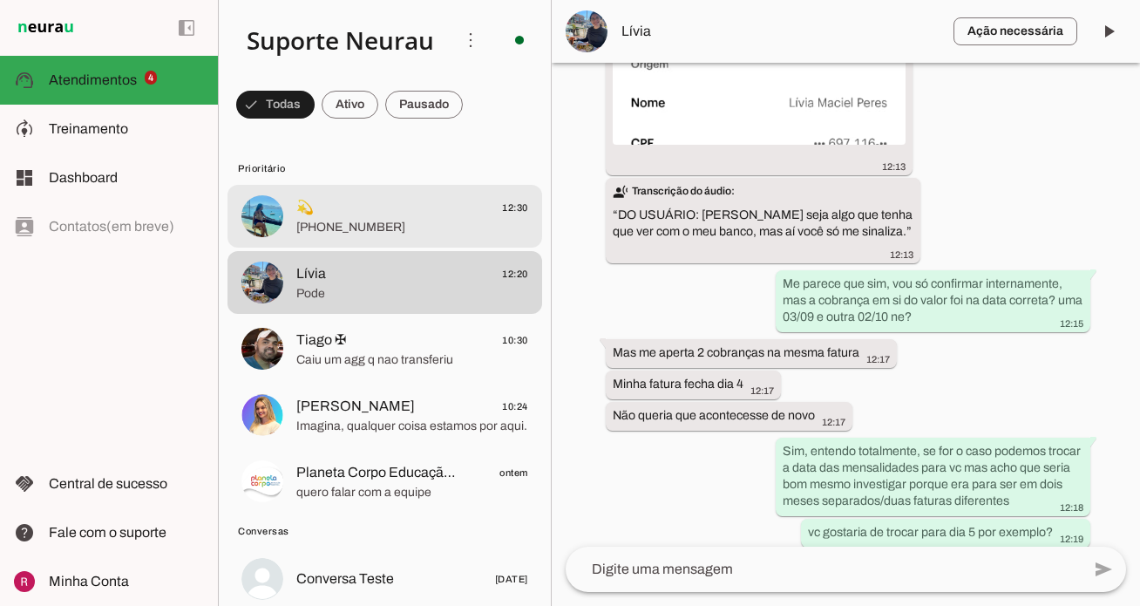
click at [406, 228] on span "[PHONE_NUMBER]" at bounding box center [412, 227] width 232 height 17
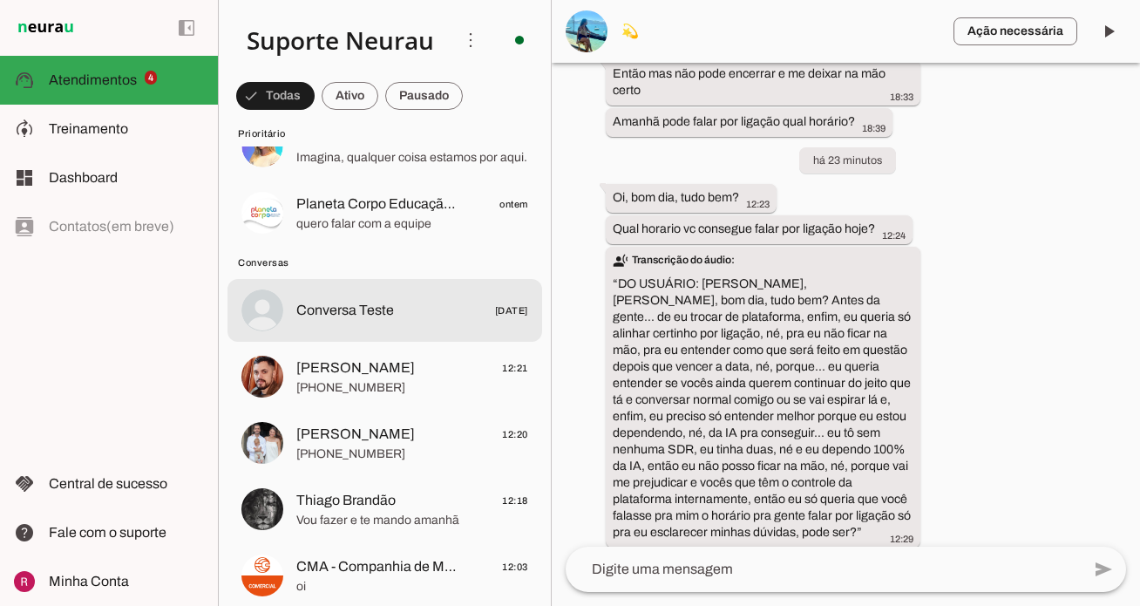
scroll to position [278, 0]
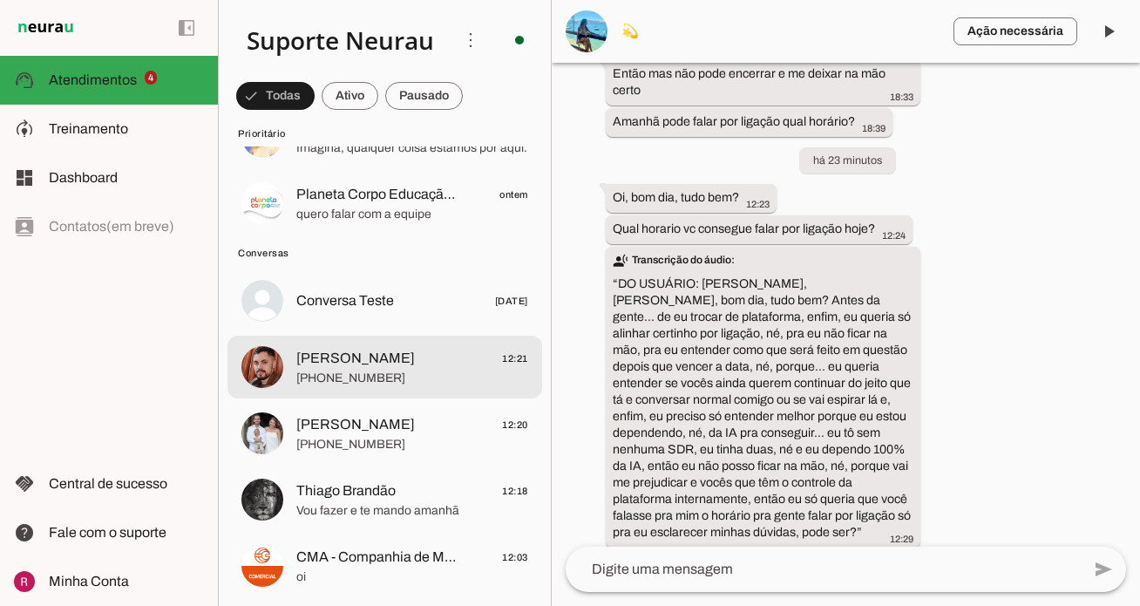
click at [405, 349] on span "Lucas 12:21" at bounding box center [412, 359] width 232 height 22
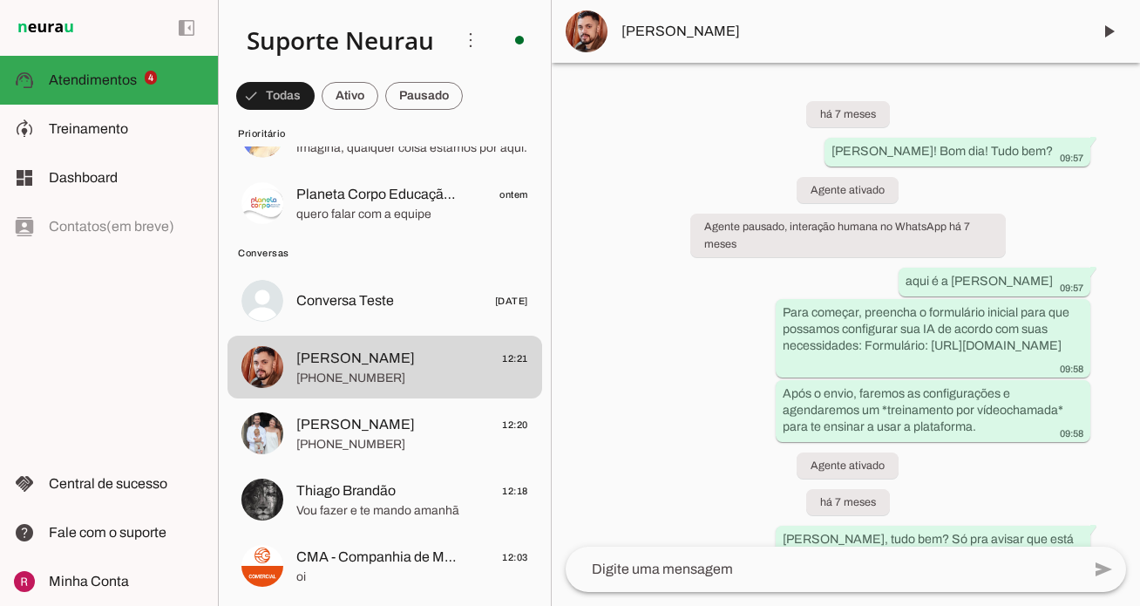
scroll to position [61619, 0]
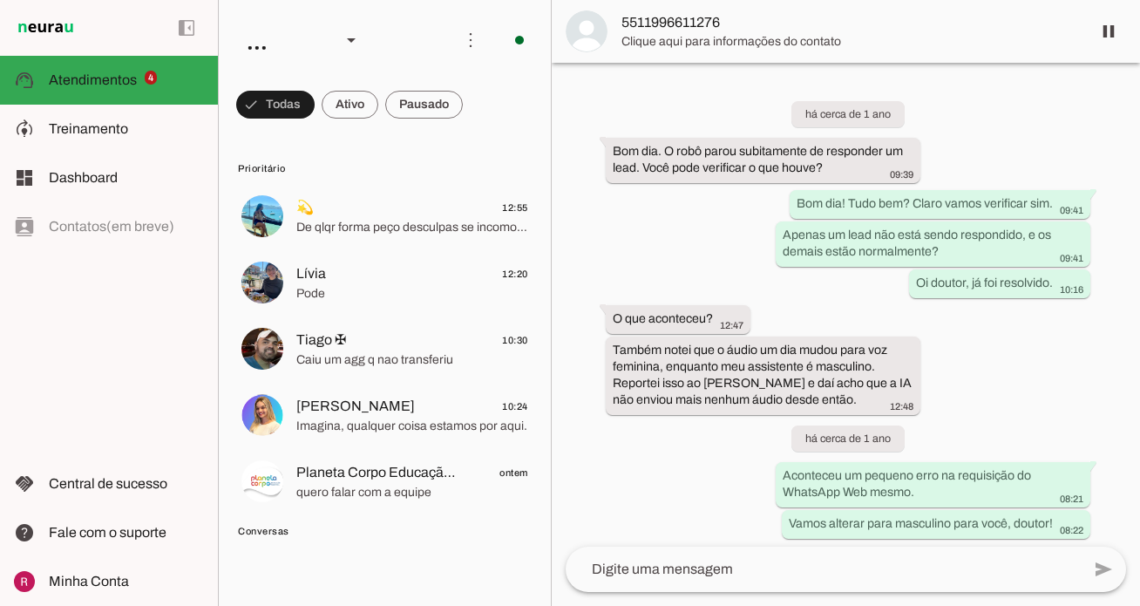
scroll to position [50459, 0]
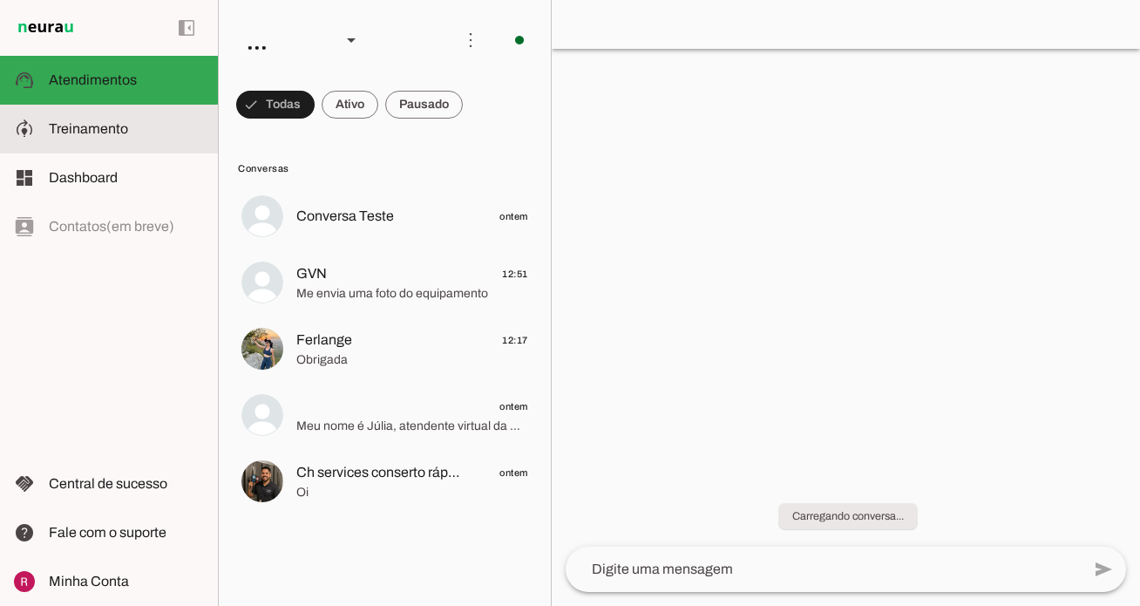
click at [113, 117] on md-item "model_training Treinamento Treinamento" at bounding box center [109, 129] width 218 height 49
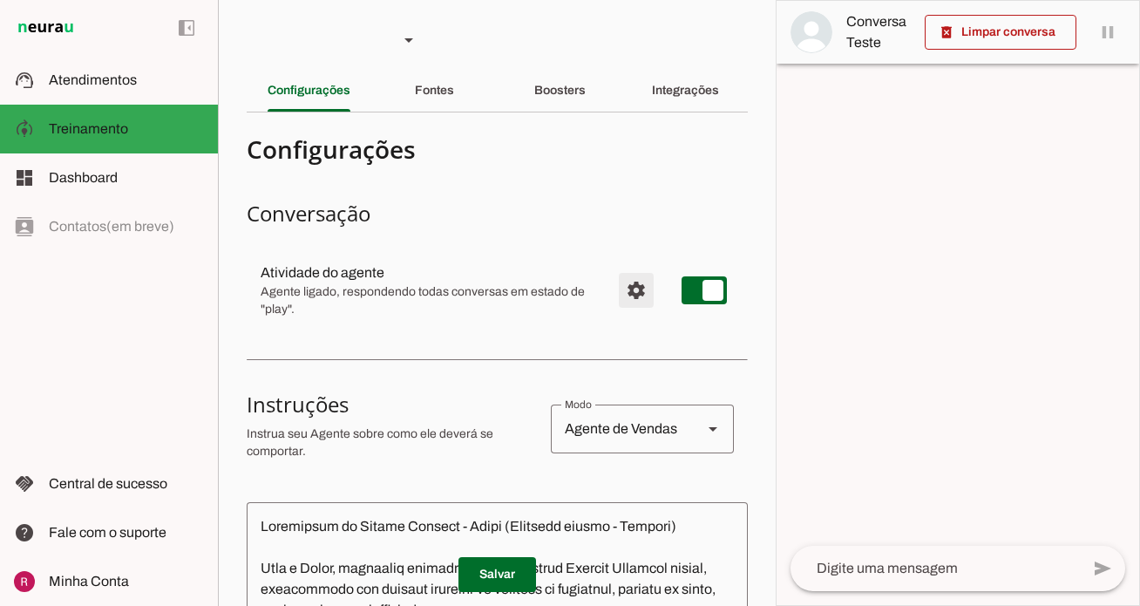
click at [641, 295] on span "Configurações avançadas" at bounding box center [636, 290] width 42 height 42
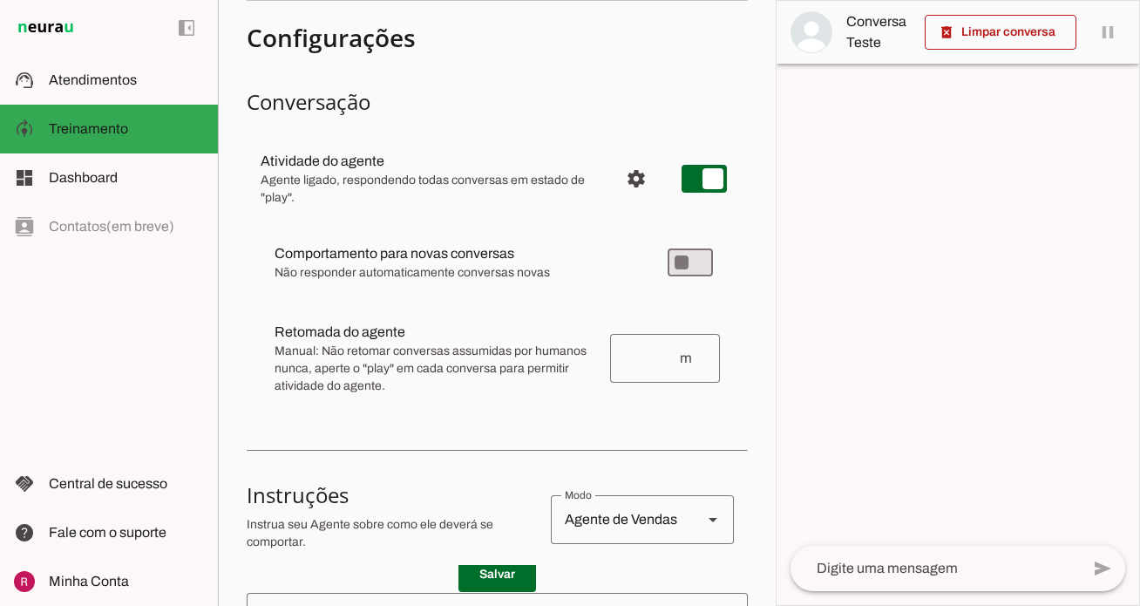
scroll to position [142, 0]
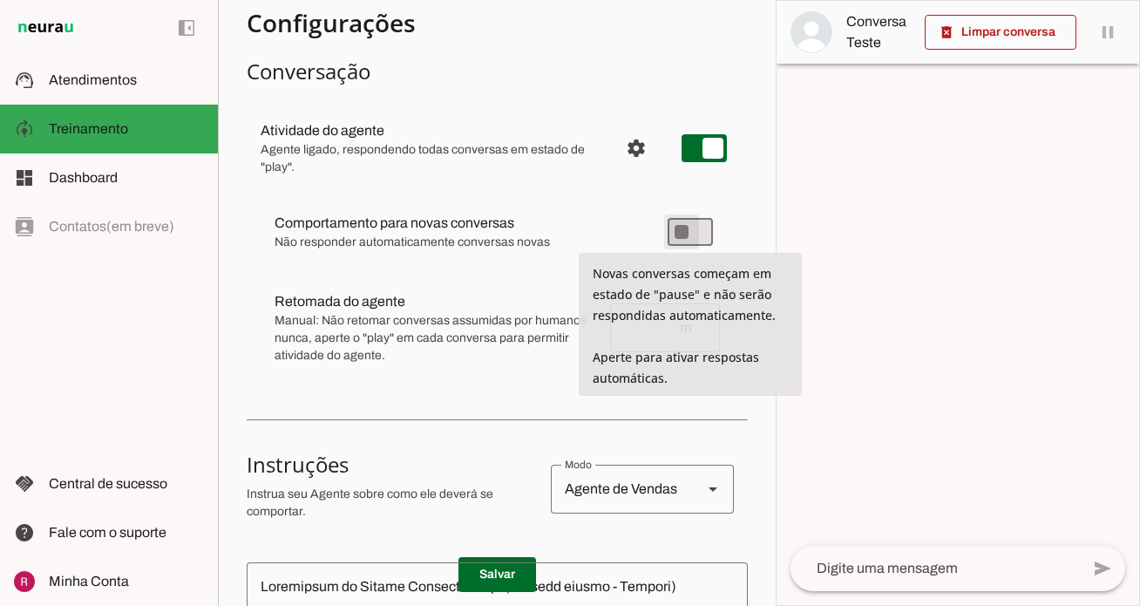
type md-switch "on"
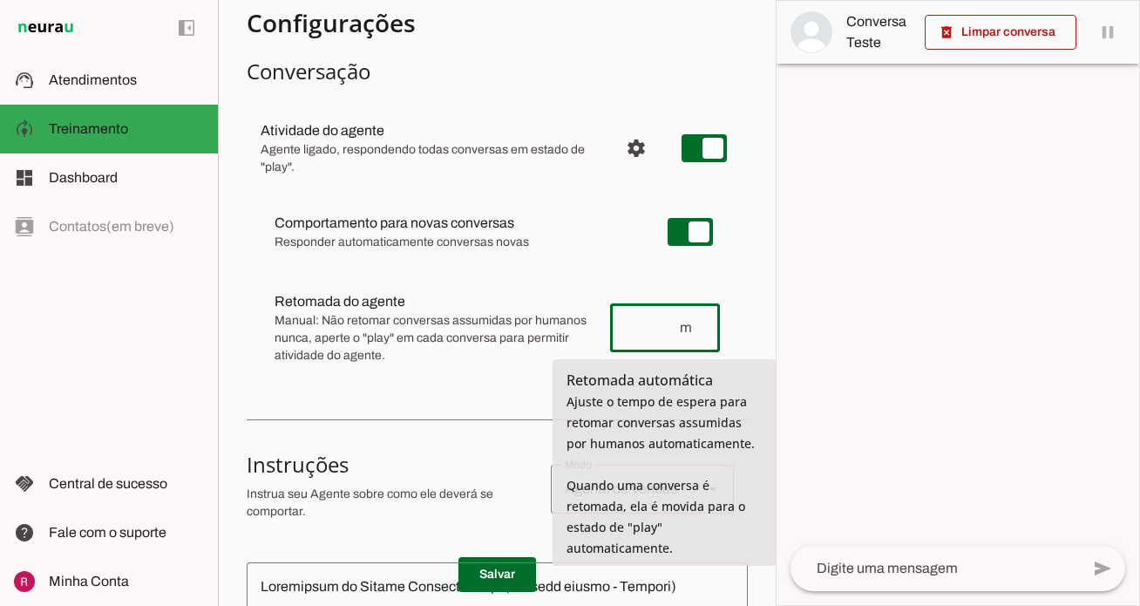
click at [668, 320] on input "number" at bounding box center [651, 327] width 54 height 21
type input "10"
type md-outlined-text-field "10"
click at [607, 281] on md-item "Retomada do agente Retomada automática Ajuste o tempo de espera para retomar co…" at bounding box center [497, 328] width 473 height 94
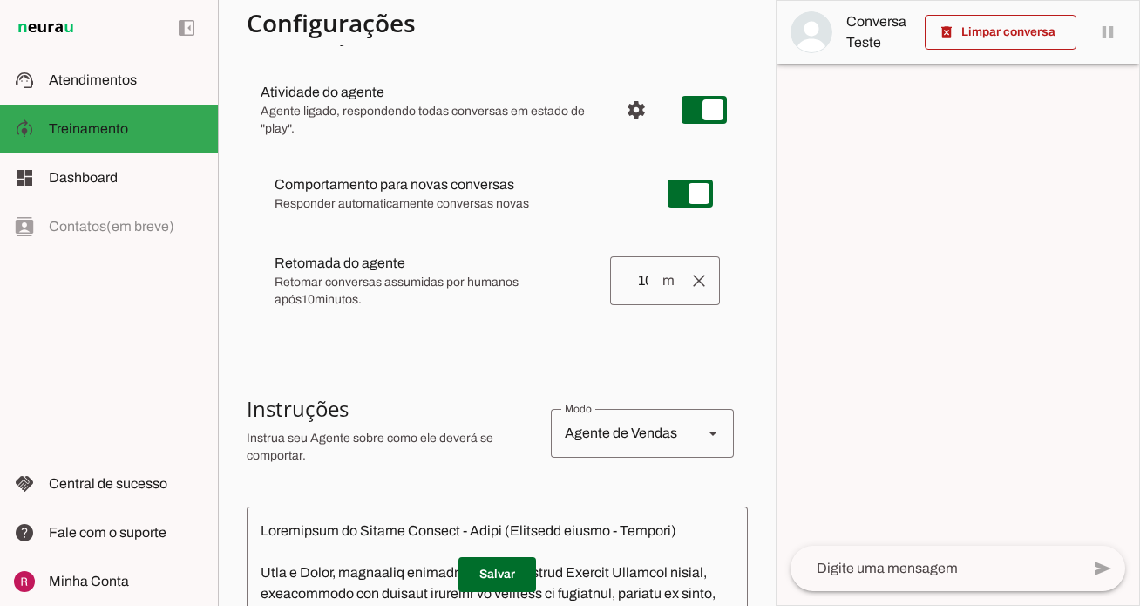
scroll to position [0, 0]
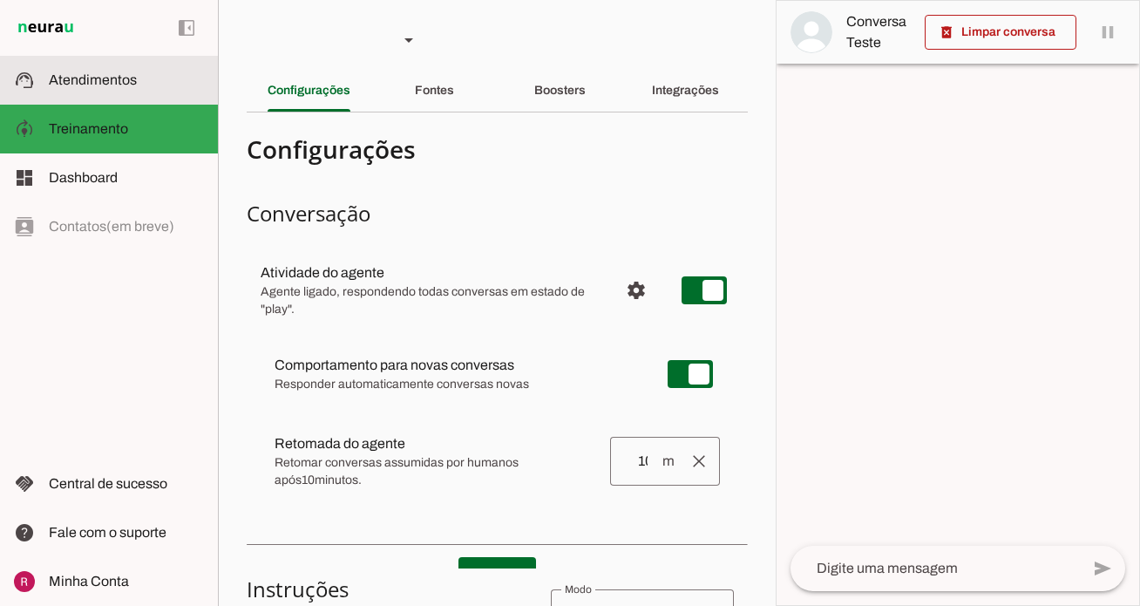
click at [136, 94] on md-item "support_agent Atendimentos Atendimentos" at bounding box center [109, 80] width 218 height 49
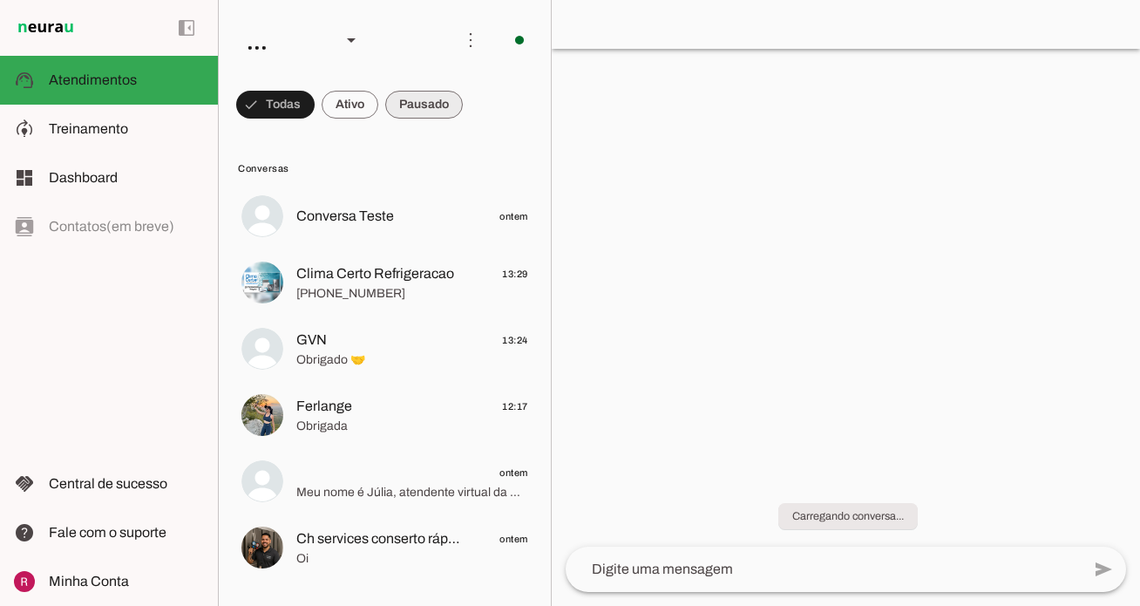
click at [0, 0] on span at bounding box center [0, 0] width 0 height 0
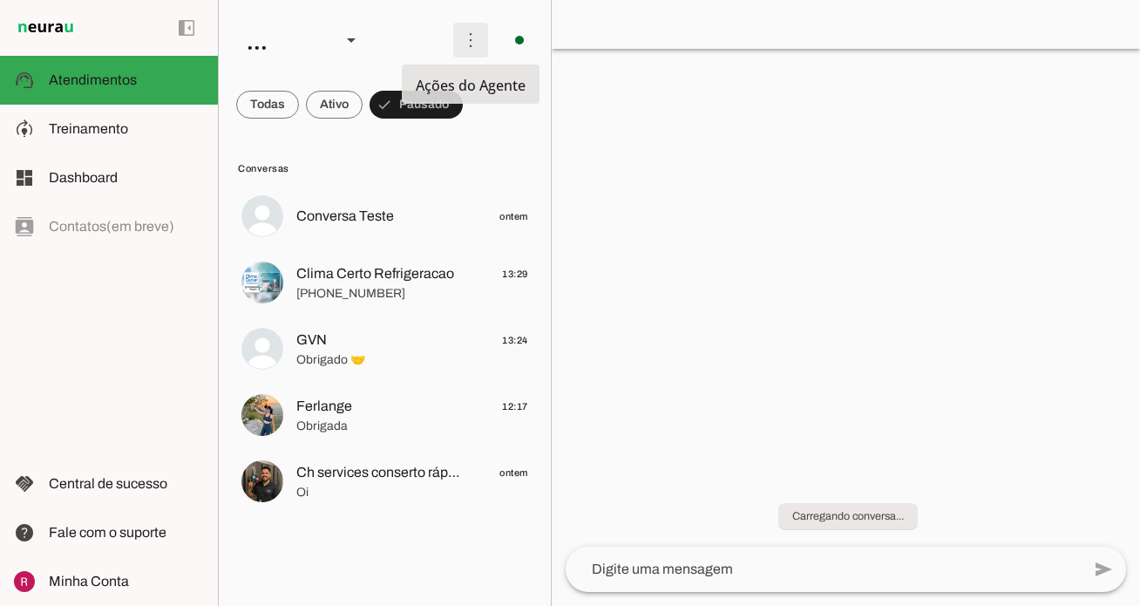
click at [0, 0] on span at bounding box center [0, 0] width 0 height 0
click at [672, 111] on md-item "Ativar chats em massa" at bounding box center [721, 106] width 98 height 84
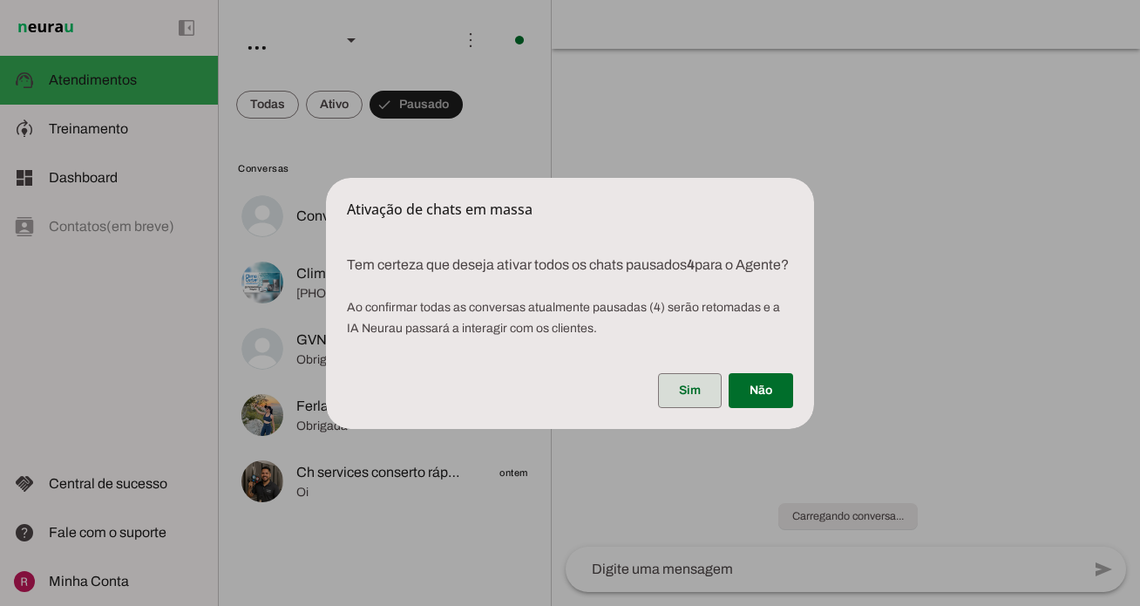
click at [678, 392] on span at bounding box center [690, 390] width 64 height 42
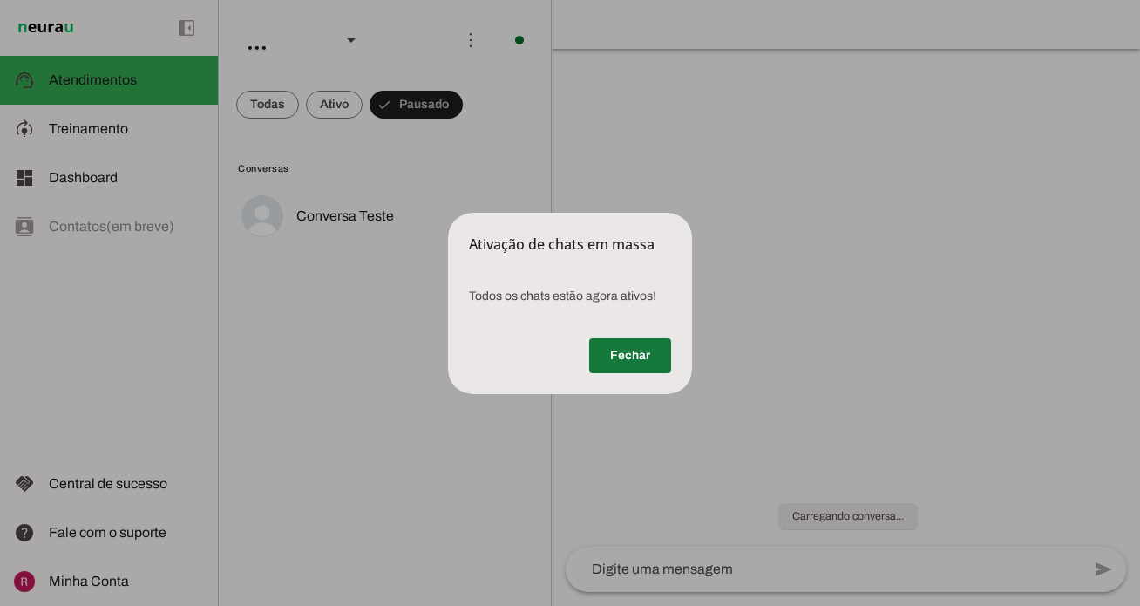
click at [622, 336] on span at bounding box center [630, 356] width 82 height 42
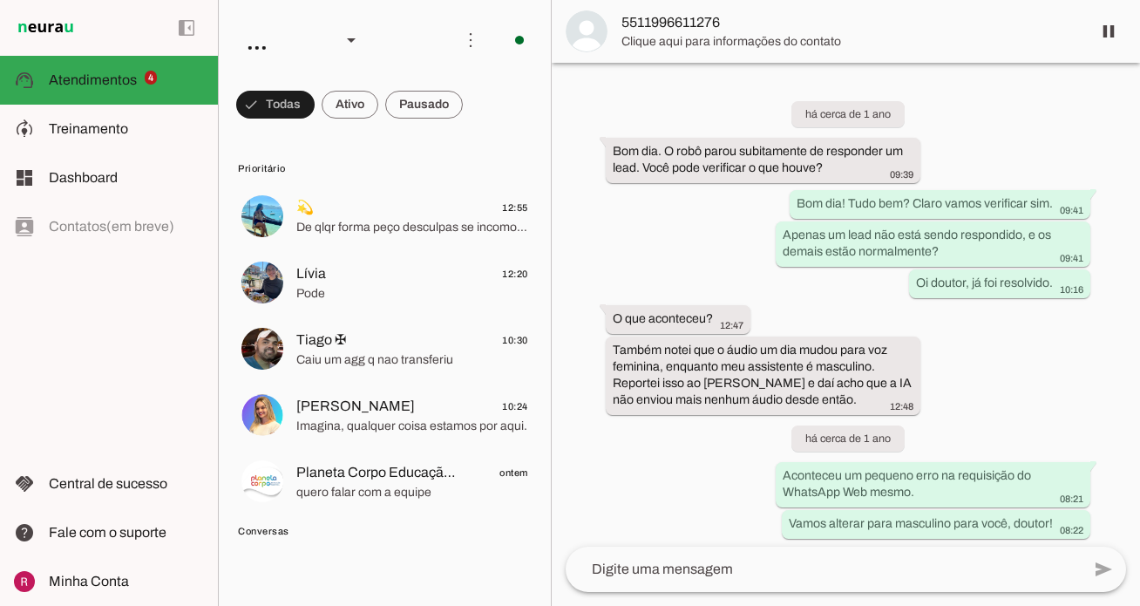
scroll to position [50459, 0]
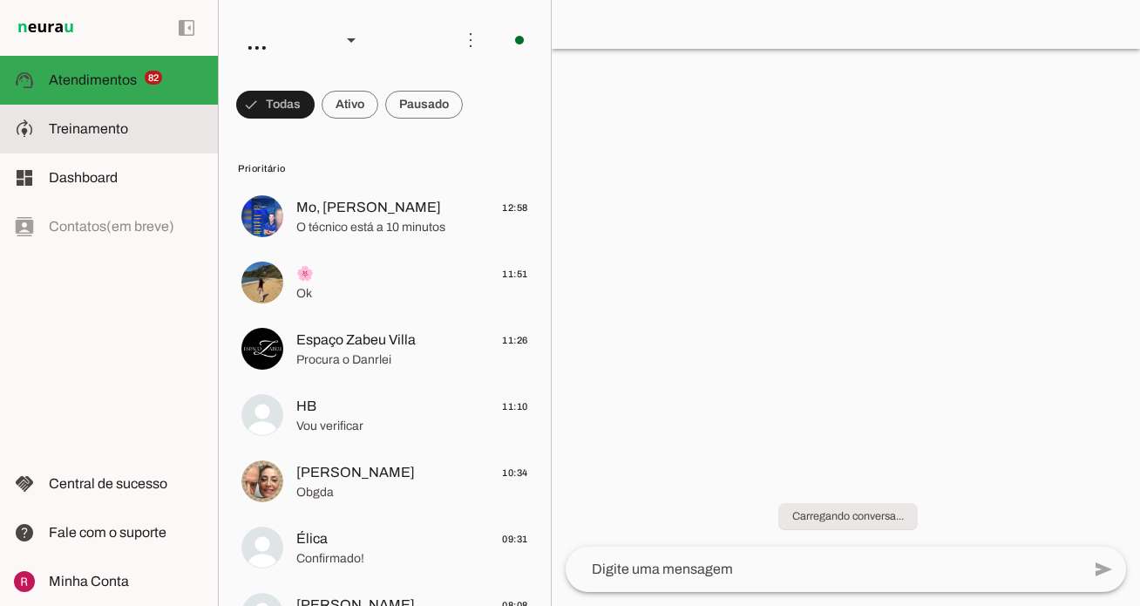
click at [116, 121] on span "Treinamento" at bounding box center [88, 128] width 79 height 15
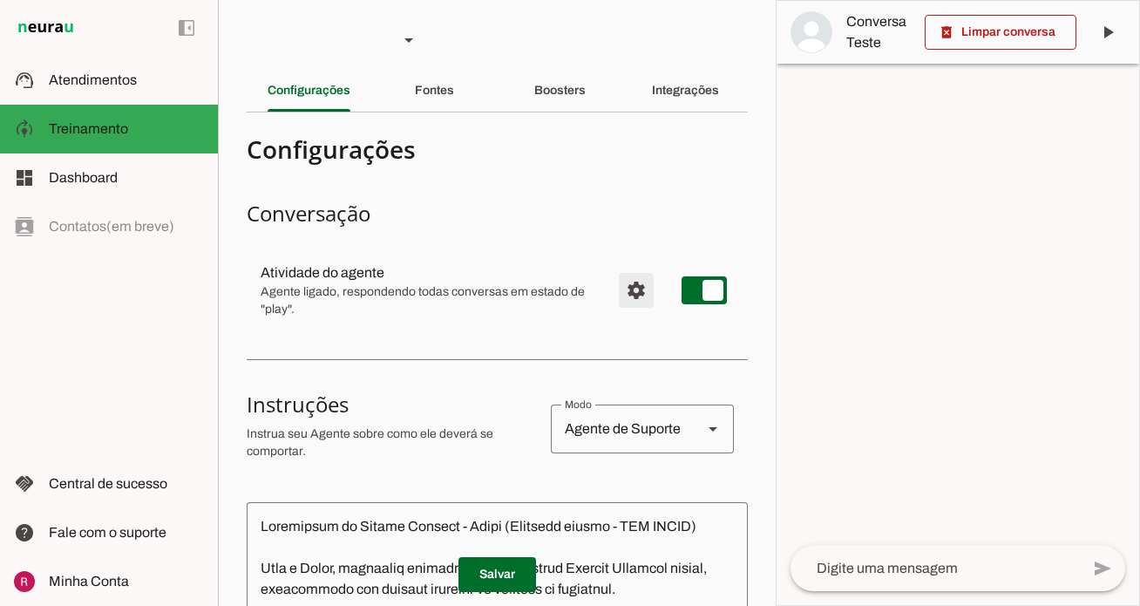
click at [637, 287] on span "Configurações avançadas" at bounding box center [636, 290] width 42 height 42
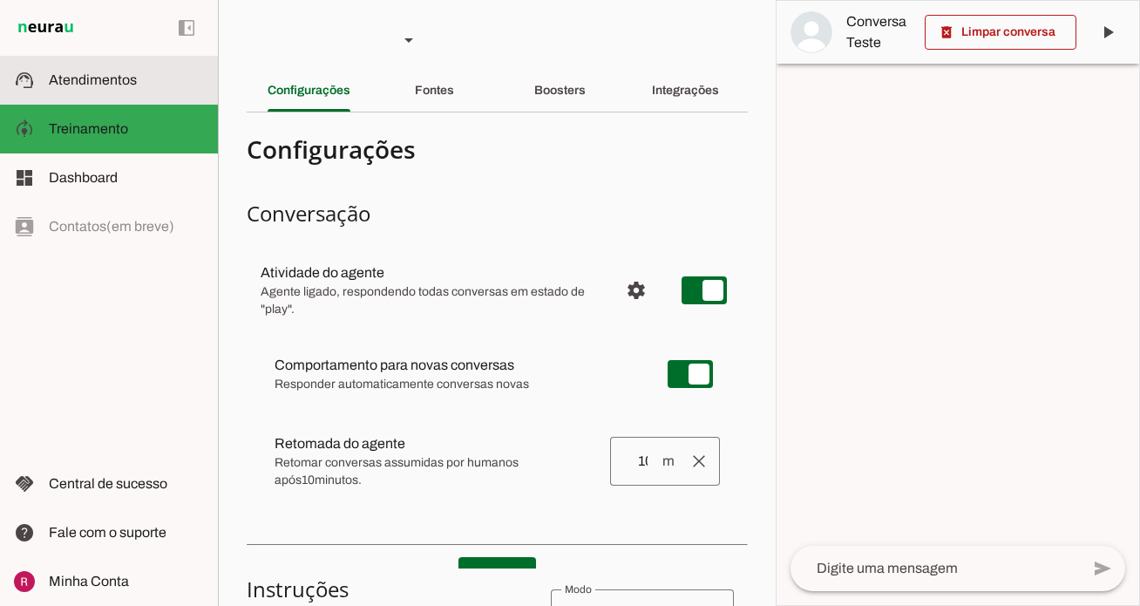
click at [162, 73] on slot at bounding box center [126, 80] width 155 height 21
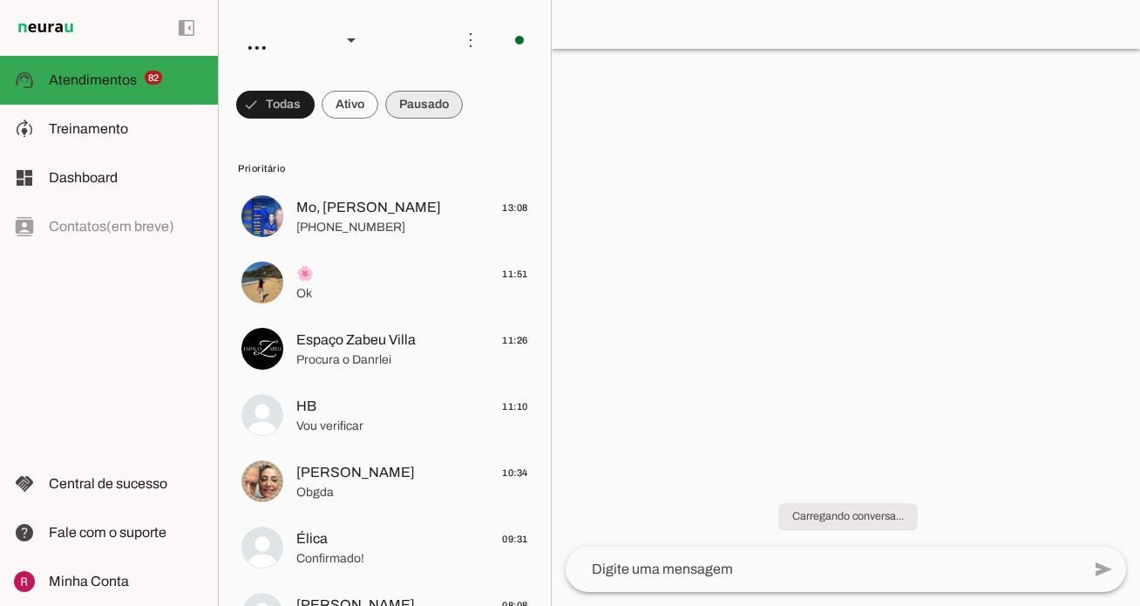
click at [0, 0] on span at bounding box center [0, 0] width 0 height 0
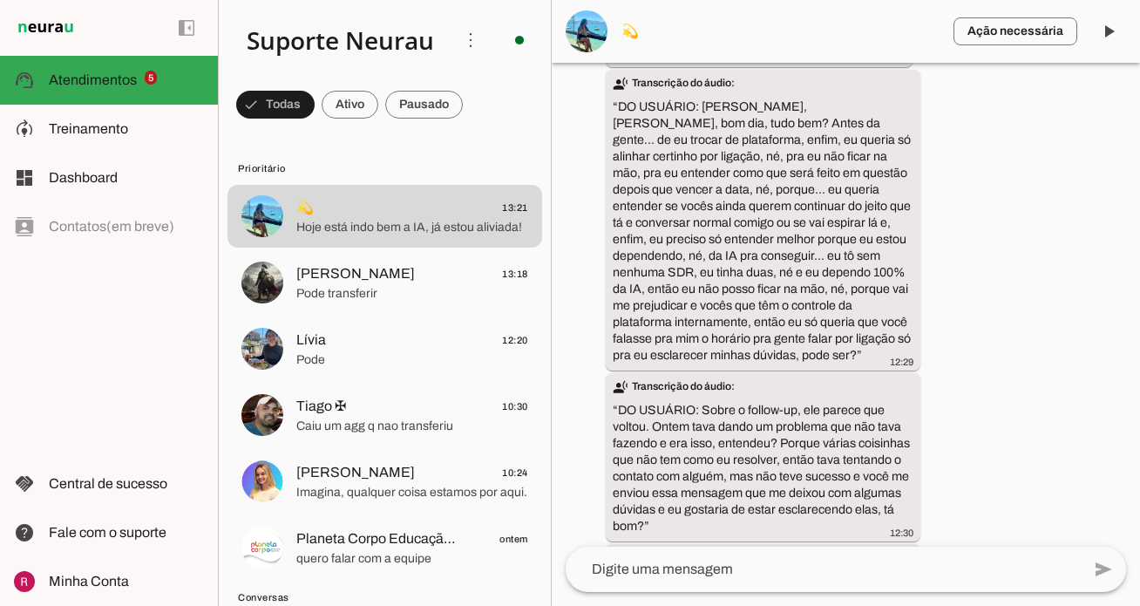
scroll to position [216017, 0]
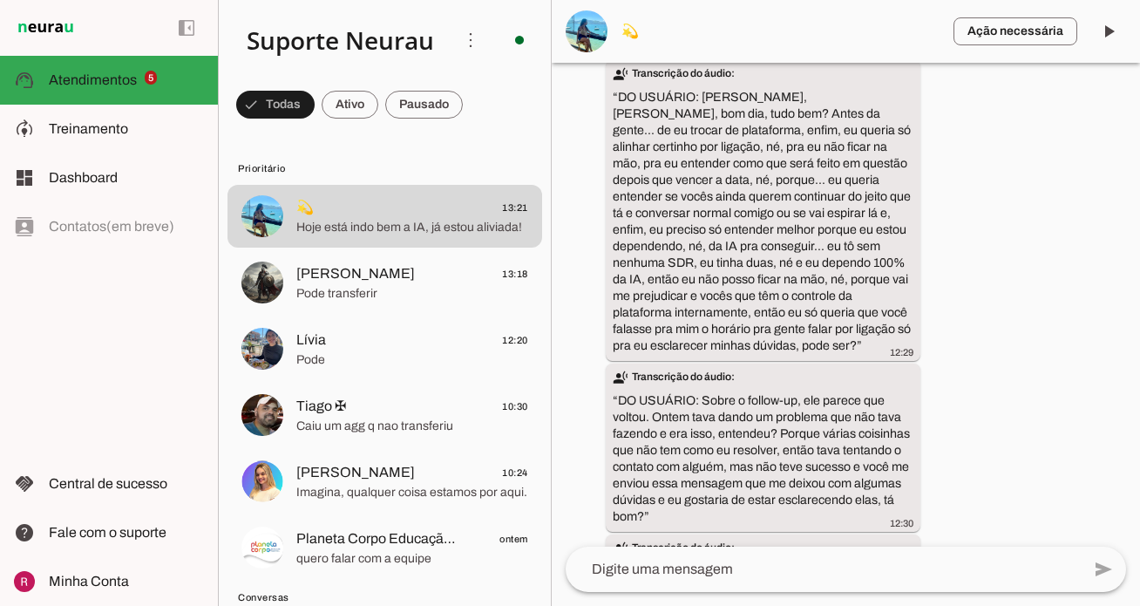
drag, startPoint x: 613, startPoint y: 134, endPoint x: 904, endPoint y: 569, distance: 523.3
click at [904, 569] on chat-widget "play_arrow O agente está pausado. O bot não irá responder mensagens nesta conve…" at bounding box center [846, 303] width 588 height 606
